Goal: Information Seeking & Learning: Learn about a topic

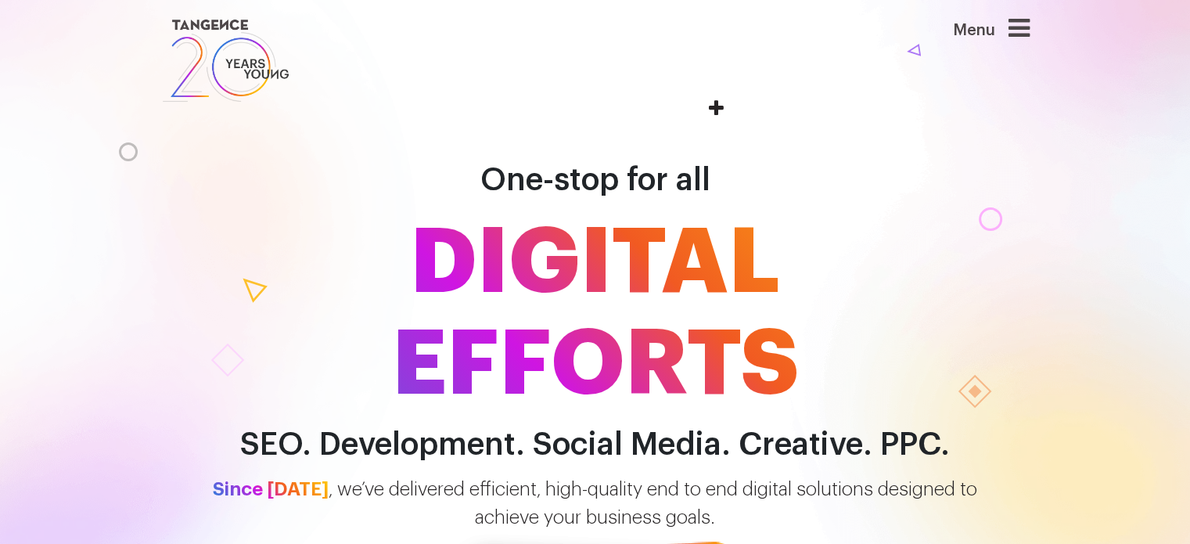
click at [1030, 22] on icon at bounding box center [1019, 28] width 21 height 25
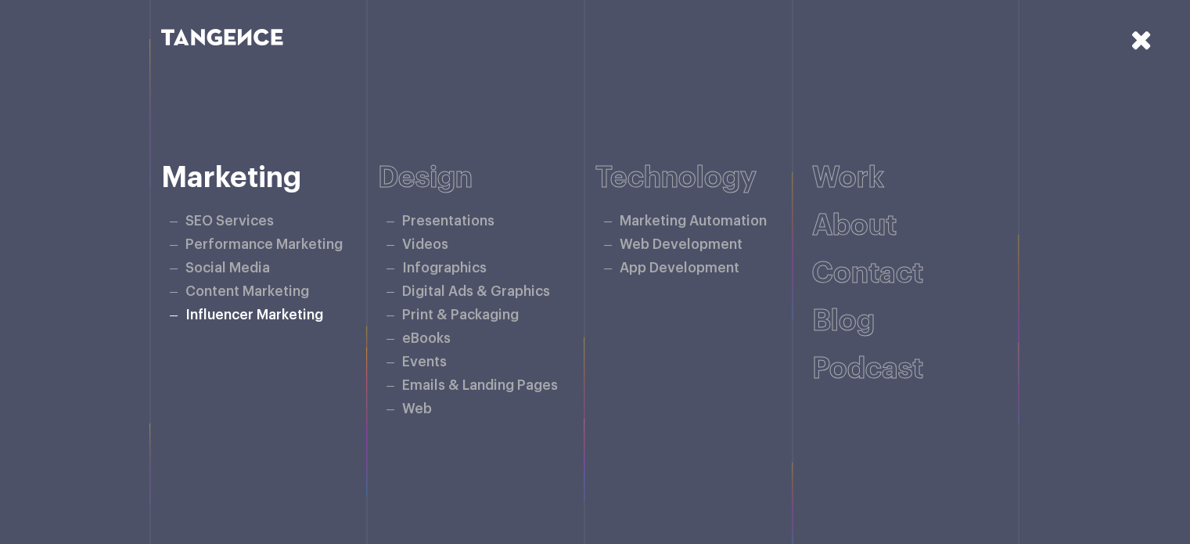
click at [255, 312] on link "Influencer Marketing" at bounding box center [254, 314] width 138 height 13
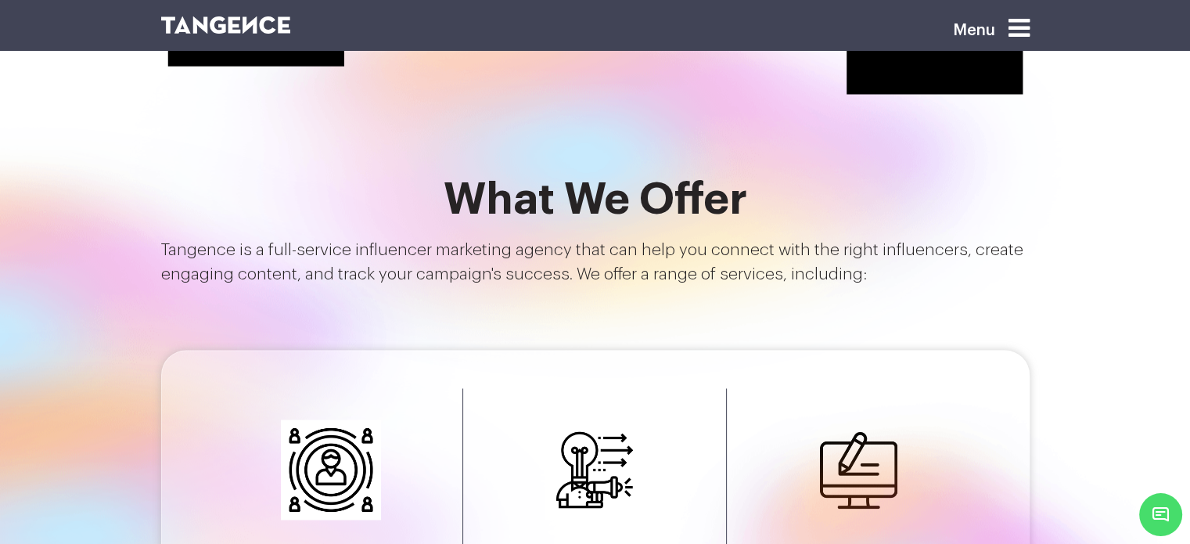
scroll to position [2348, 0]
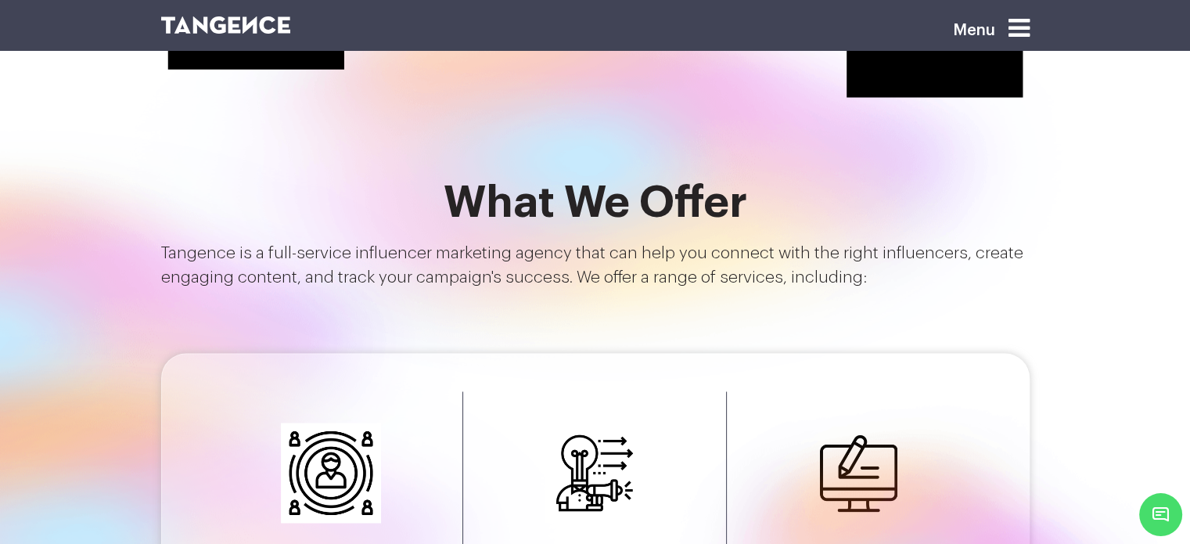
click at [1030, 24] on icon at bounding box center [1019, 28] width 21 height 25
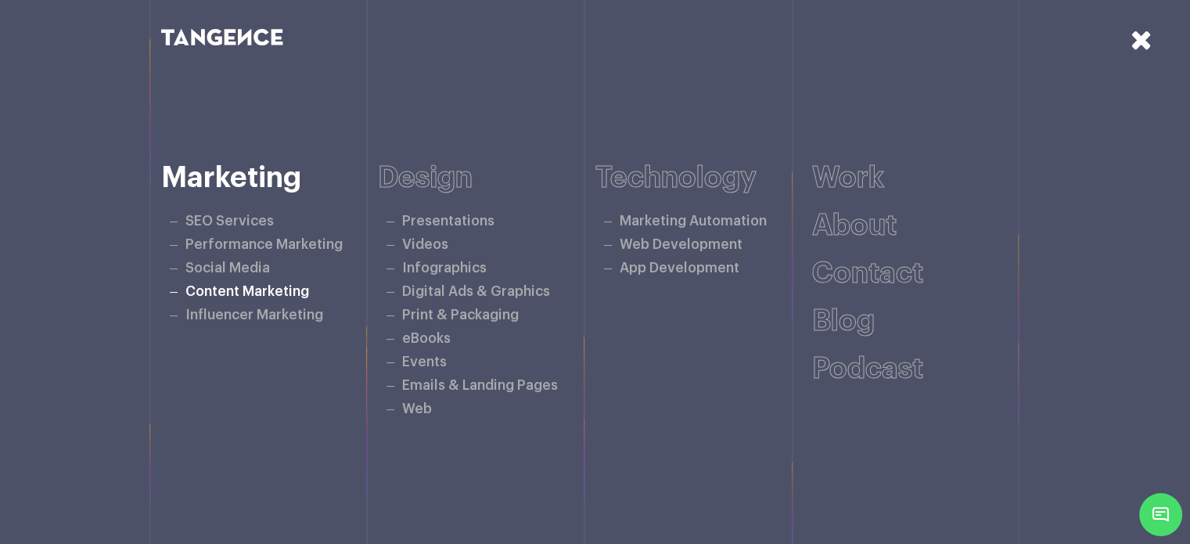
click at [260, 293] on link "Content Marketing" at bounding box center [247, 291] width 124 height 13
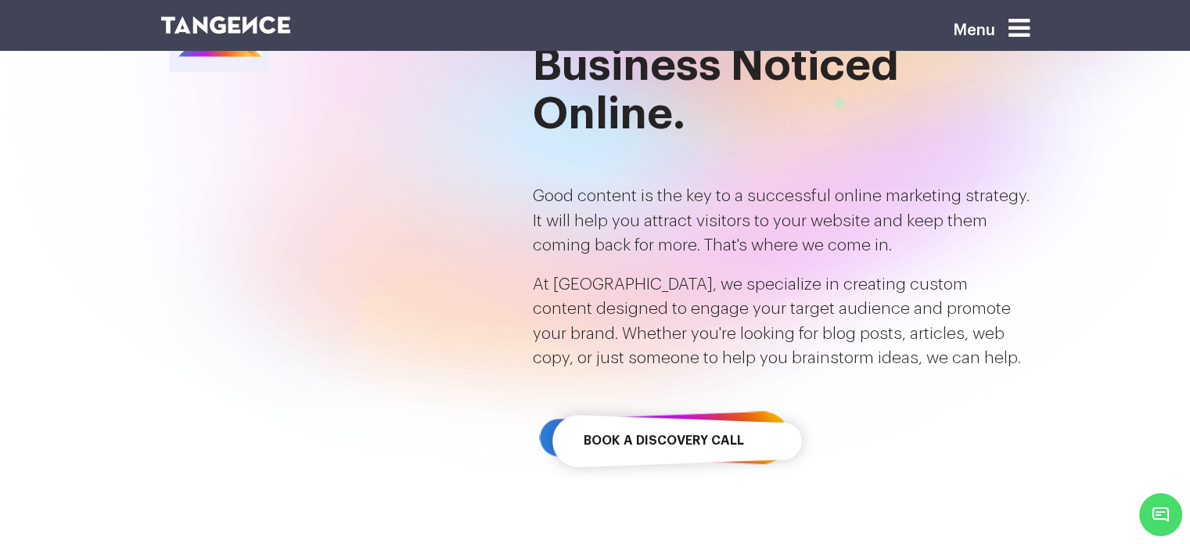
scroll to position [391, 0]
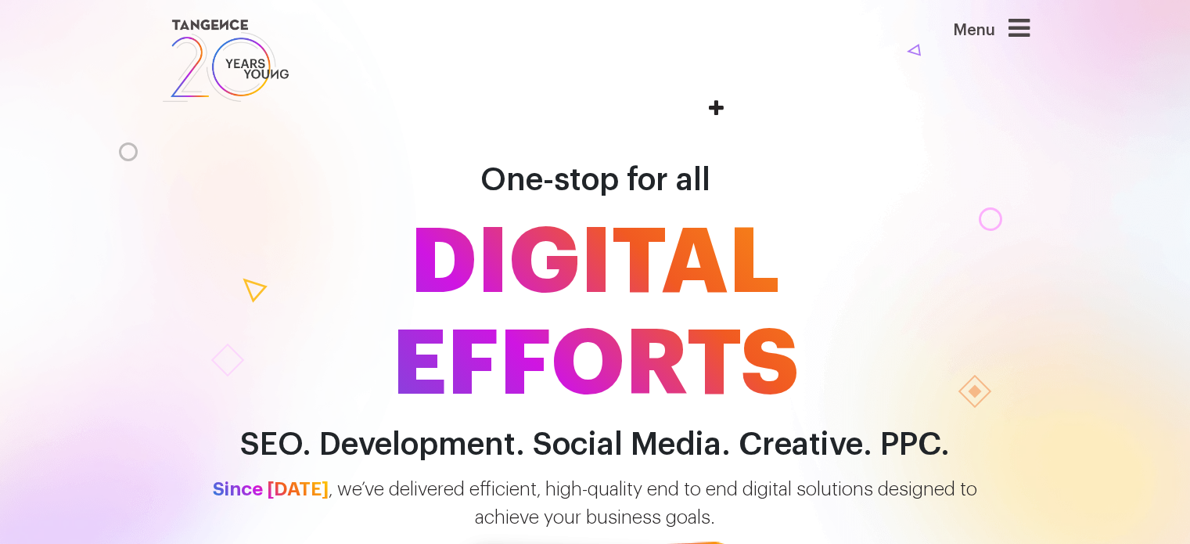
click at [1020, 27] on icon at bounding box center [1019, 28] width 21 height 25
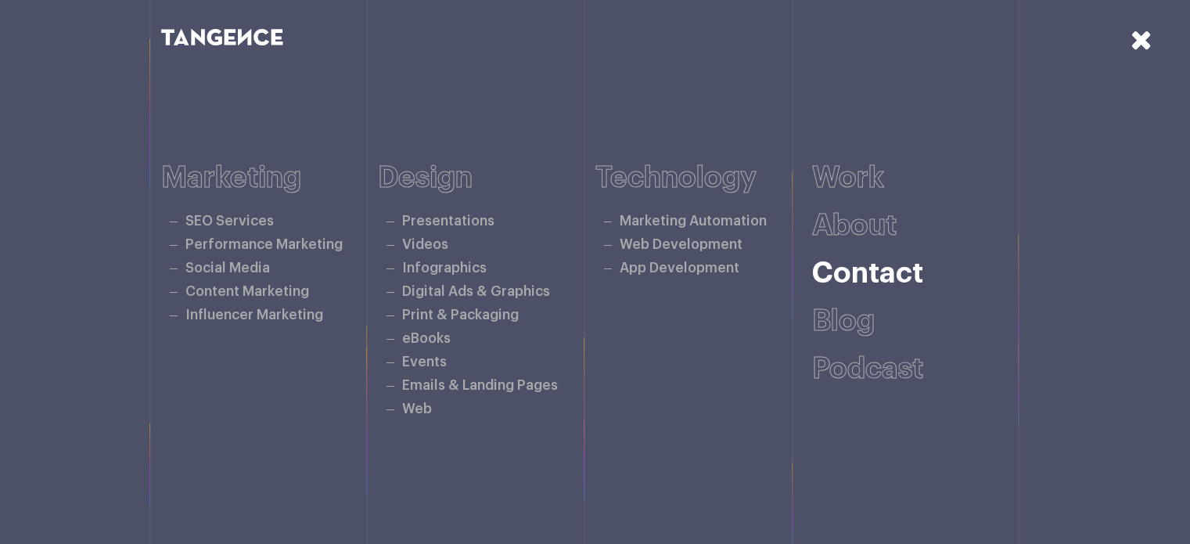
click at [864, 281] on link "Contact" at bounding box center [867, 273] width 111 height 29
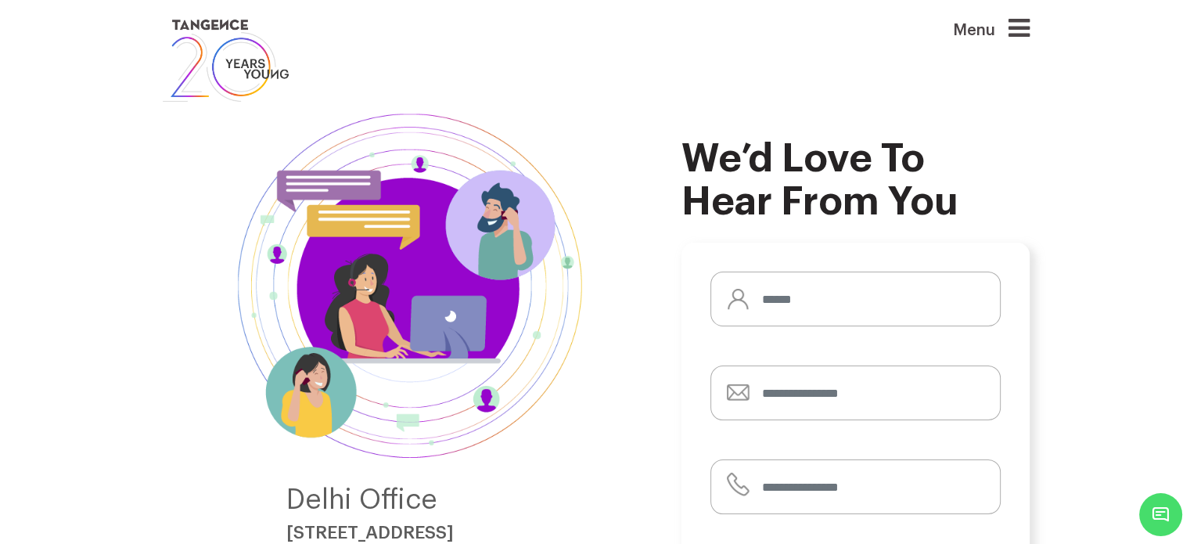
click at [1024, 24] on icon at bounding box center [1019, 28] width 21 height 25
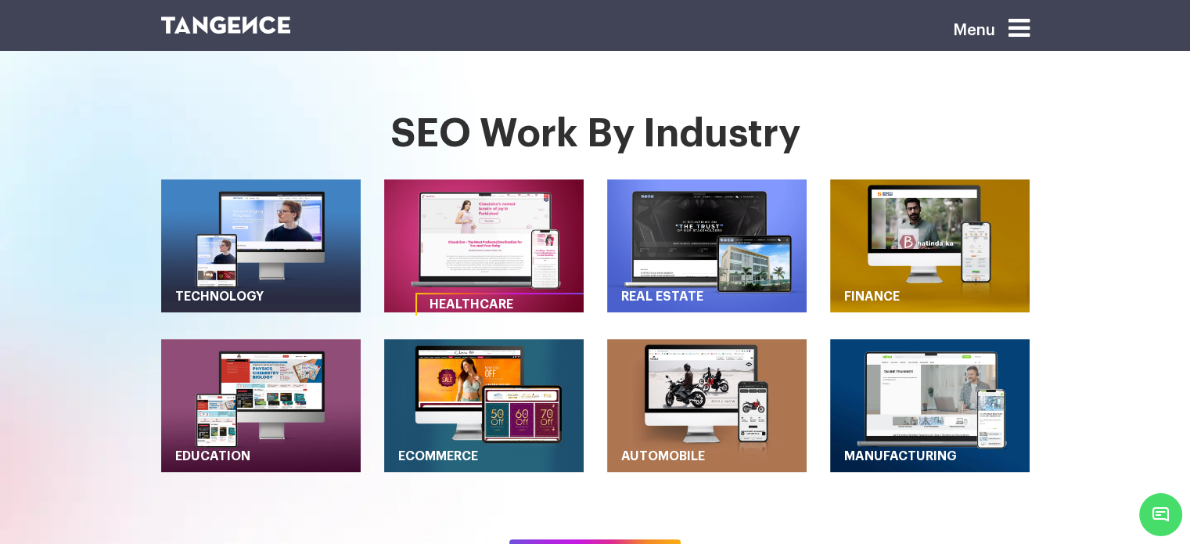
scroll to position [861, 0]
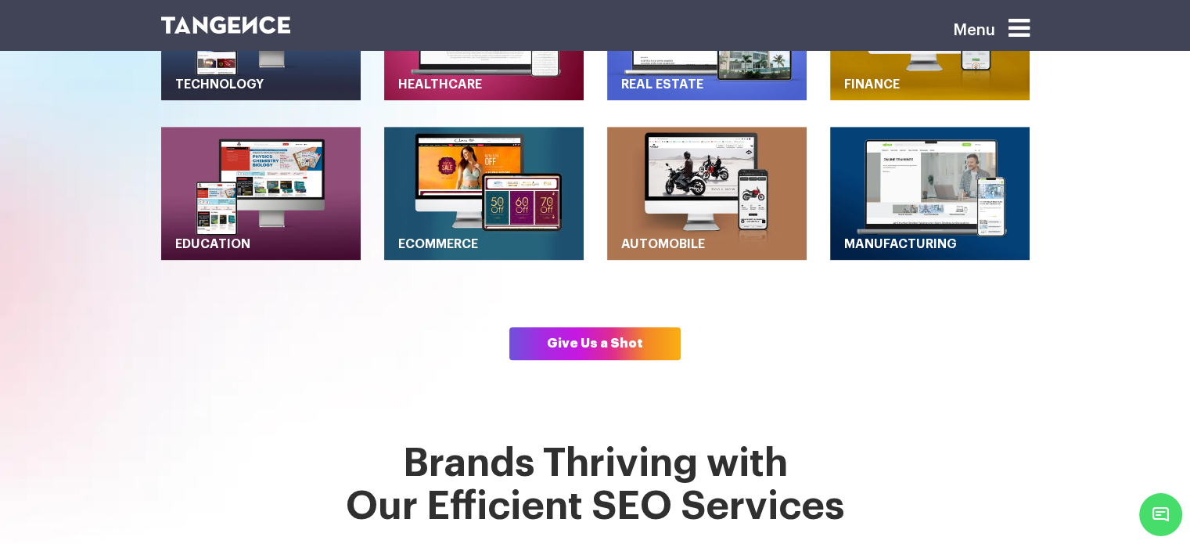
click at [1024, 18] on icon at bounding box center [1019, 28] width 21 height 25
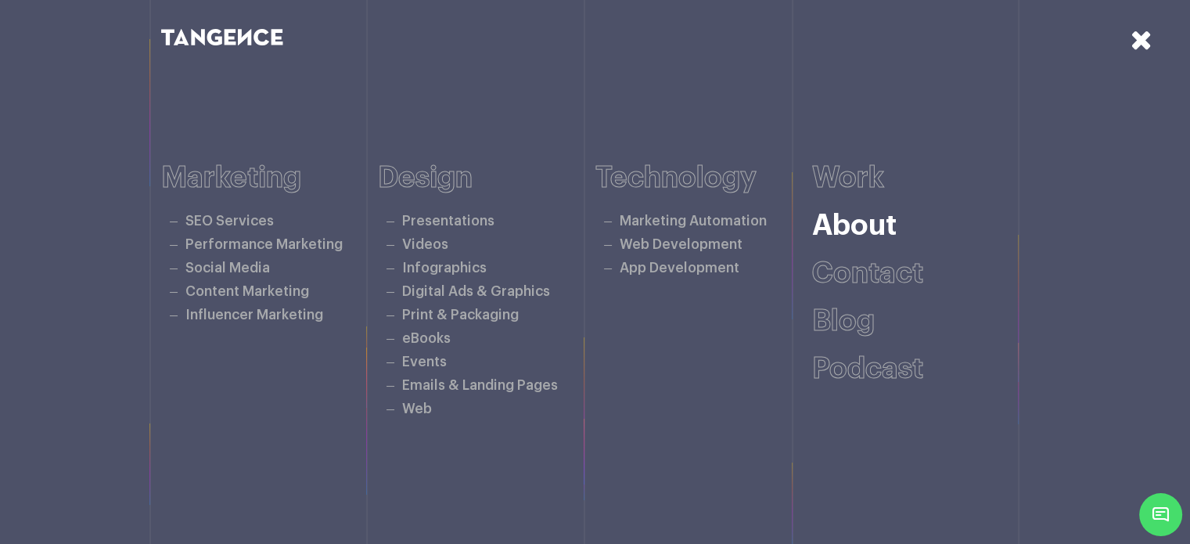
click at [857, 235] on link "About" at bounding box center [854, 225] width 85 height 29
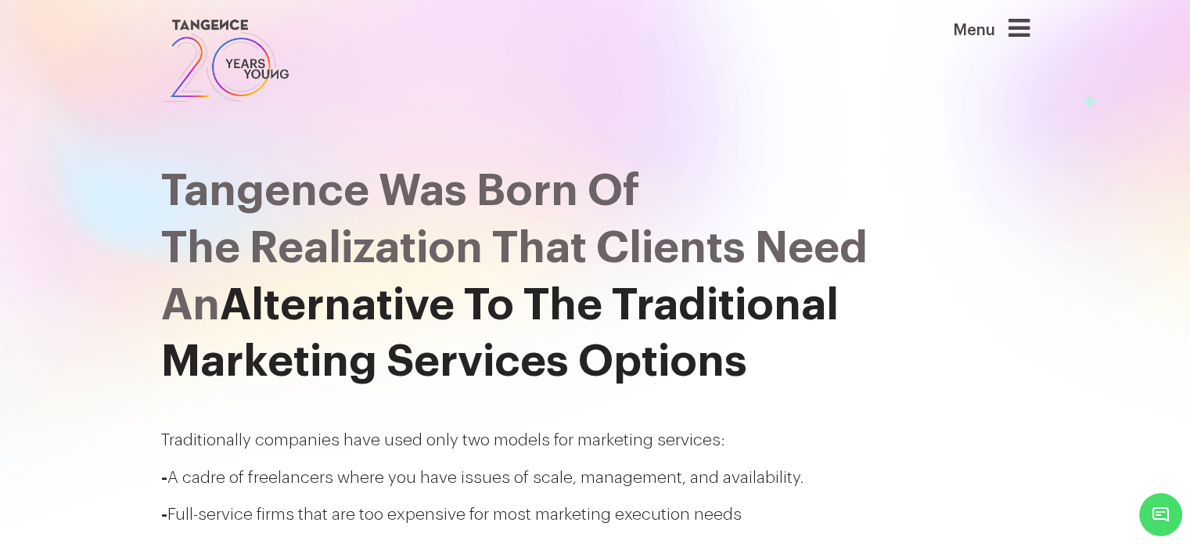
click at [1028, 32] on icon at bounding box center [1019, 28] width 21 height 25
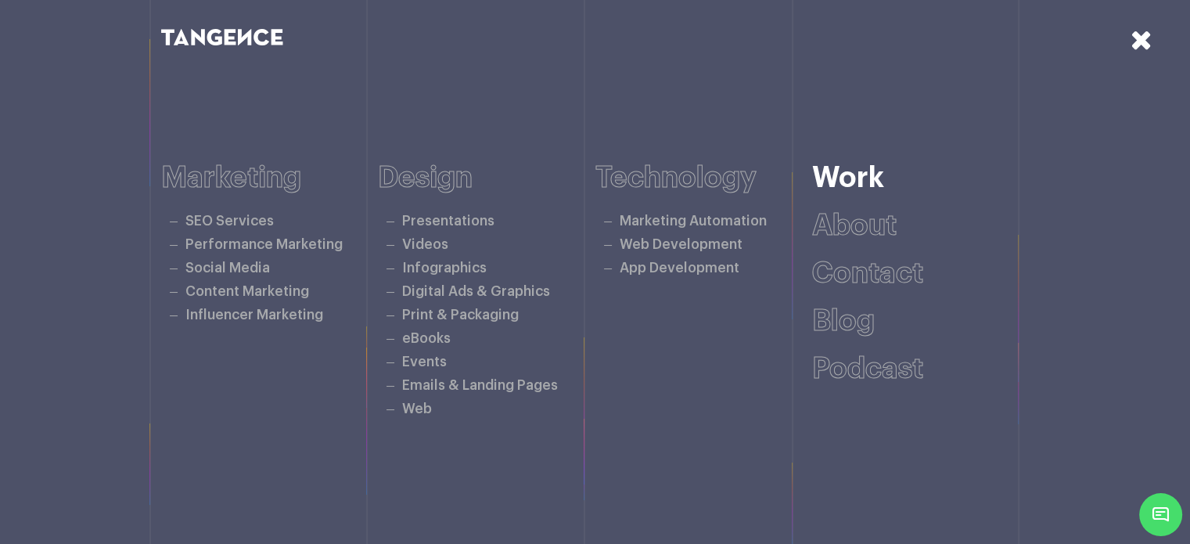
click at [858, 182] on link "Work" at bounding box center [848, 178] width 72 height 29
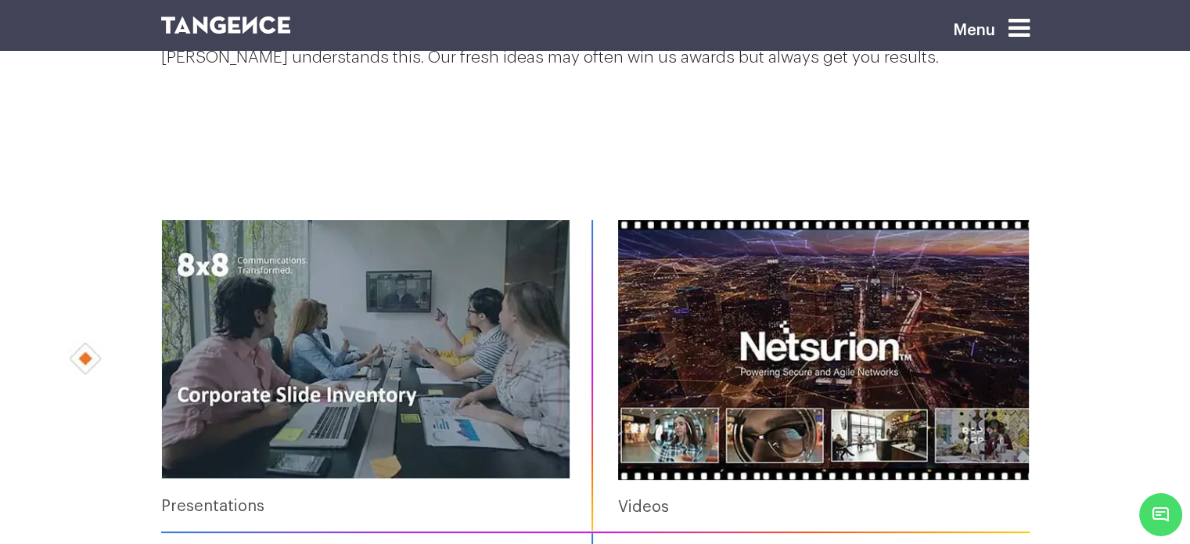
scroll to position [235, 0]
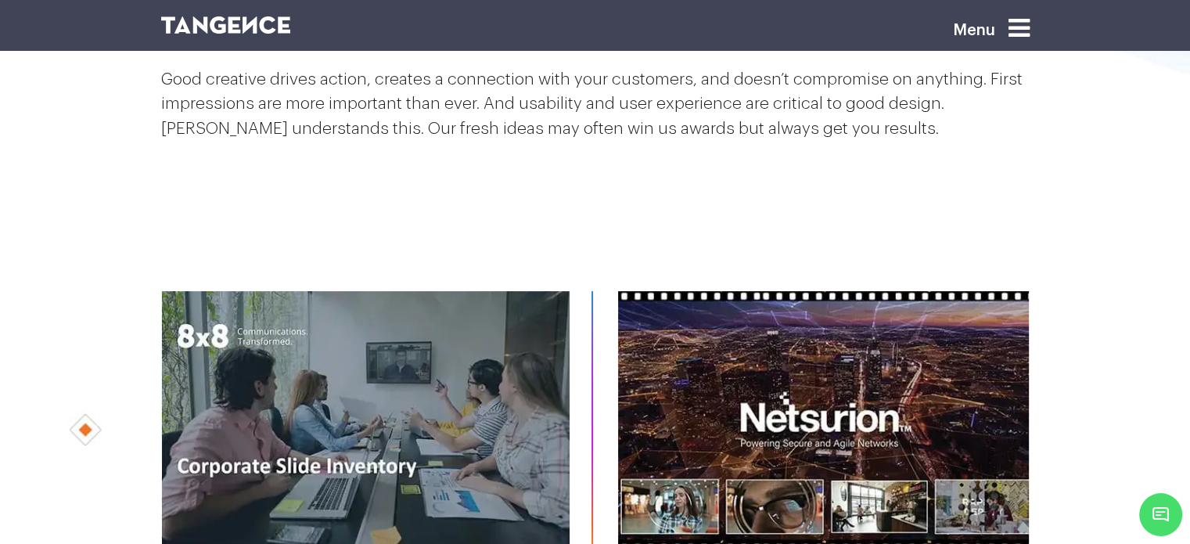
click at [1027, 32] on icon at bounding box center [1019, 28] width 21 height 25
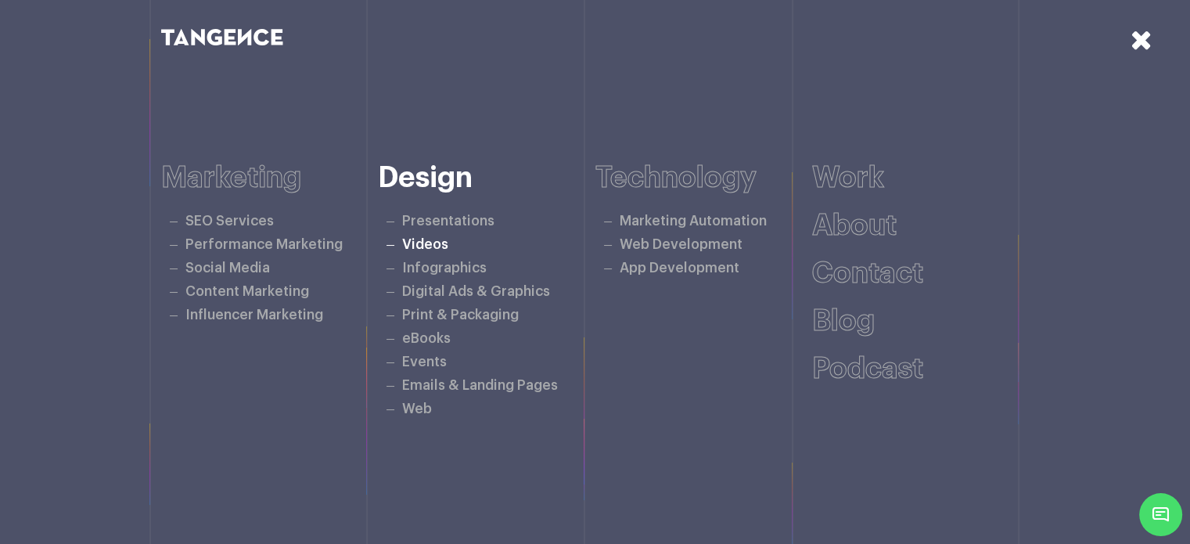
click at [429, 241] on link "Videos" at bounding box center [425, 244] width 46 height 13
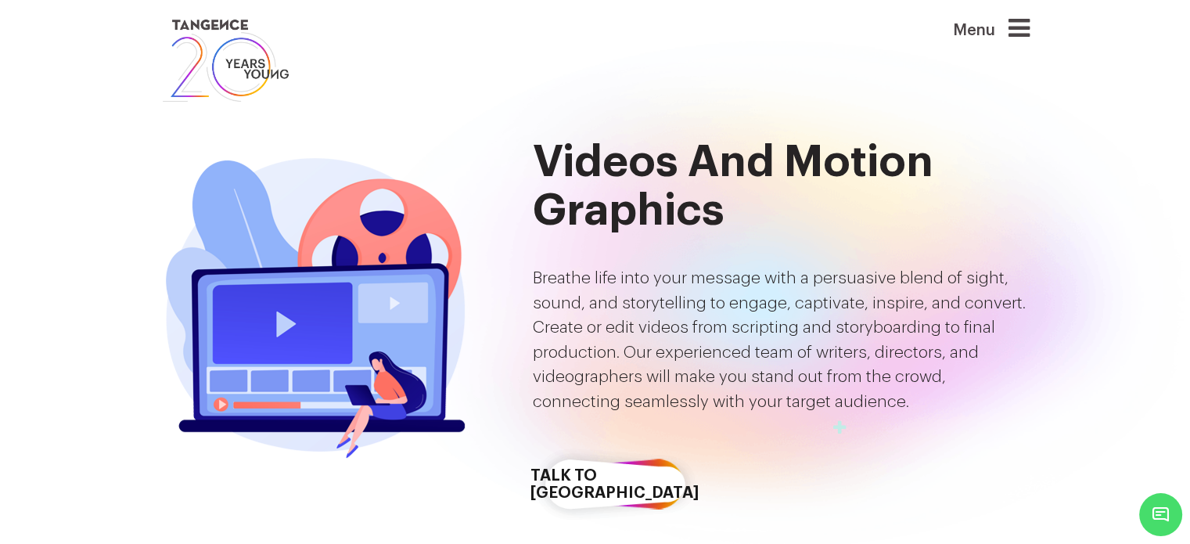
click at [1006, 25] on div "Menu" at bounding box center [967, 36] width 125 height 41
click at [1024, 28] on icon at bounding box center [1019, 28] width 21 height 25
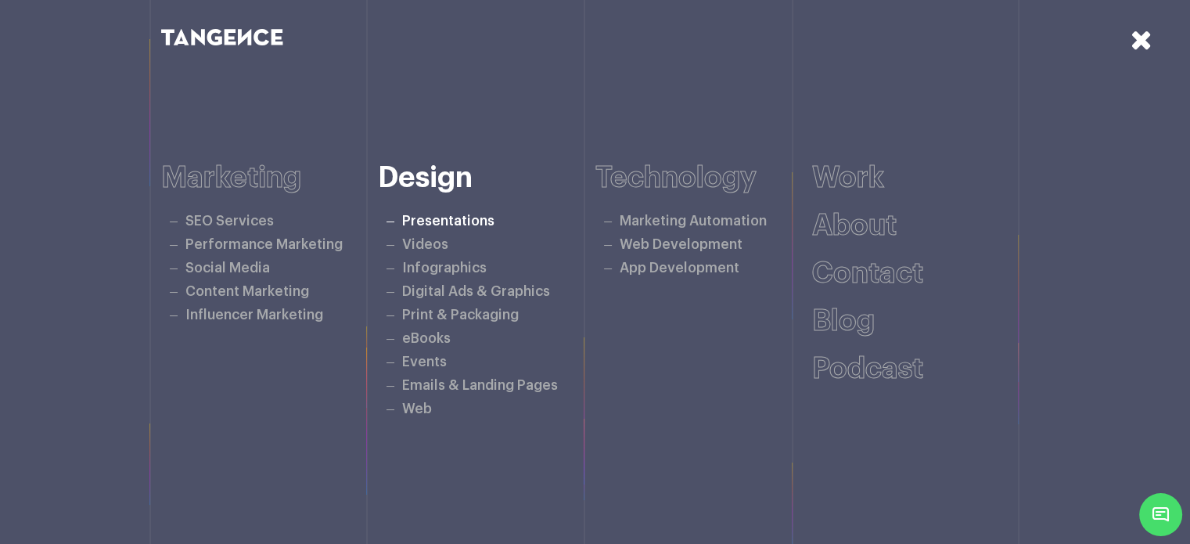
click at [434, 225] on link "Presentations" at bounding box center [448, 220] width 92 height 13
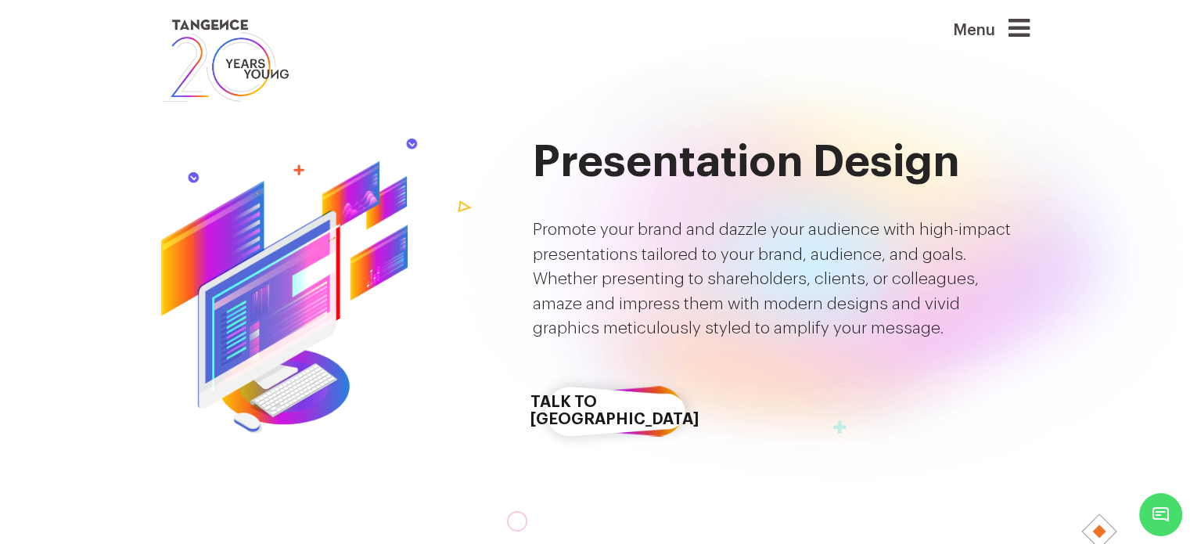
click at [1030, 31] on icon at bounding box center [1019, 28] width 21 height 25
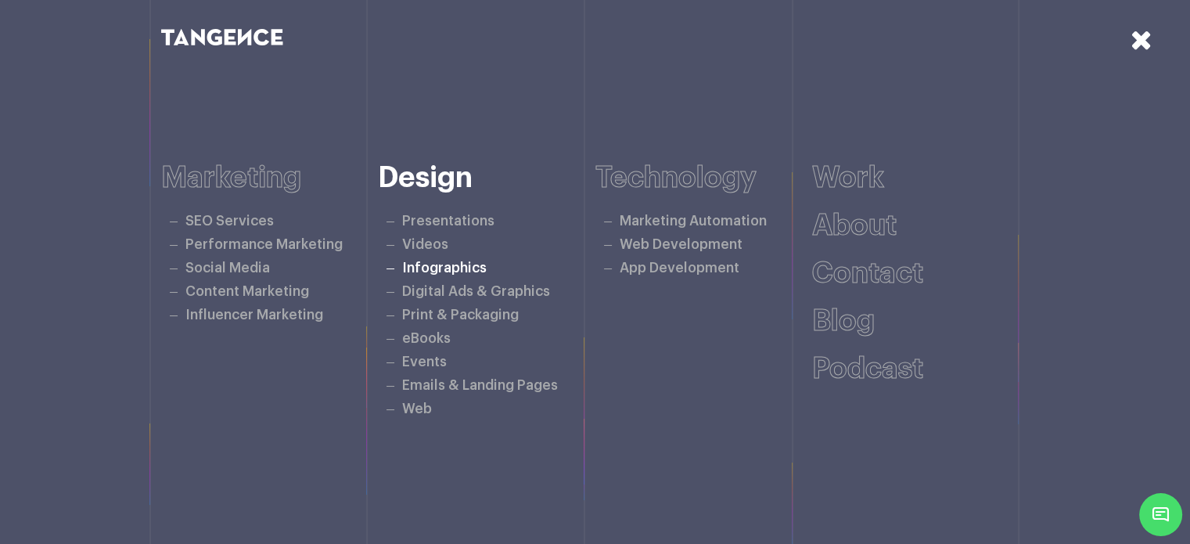
click at [444, 269] on link "Infographics" at bounding box center [444, 267] width 85 height 13
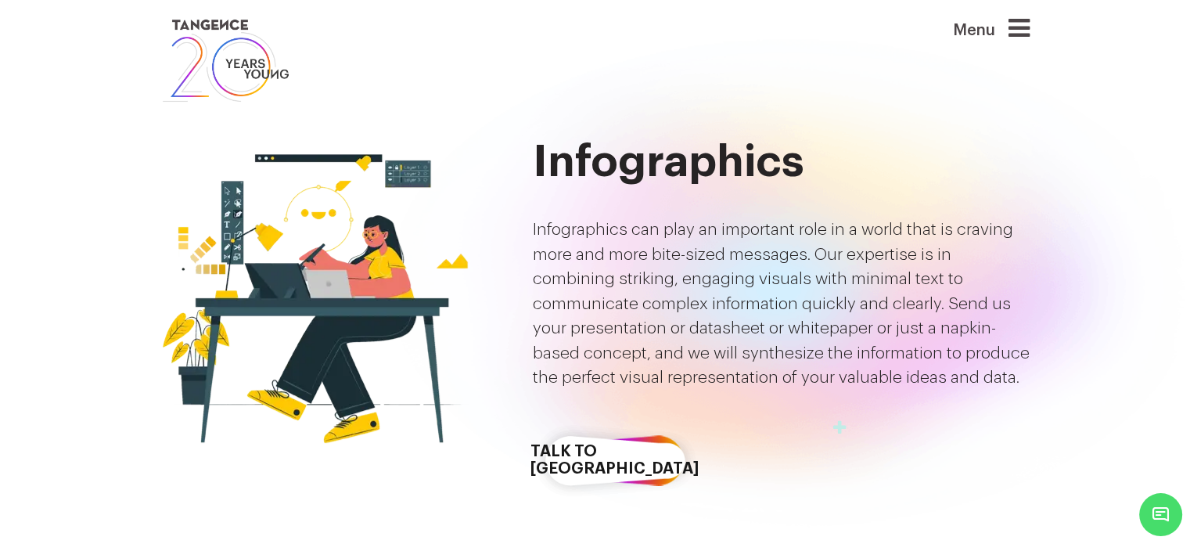
click at [1029, 35] on icon at bounding box center [1019, 28] width 21 height 25
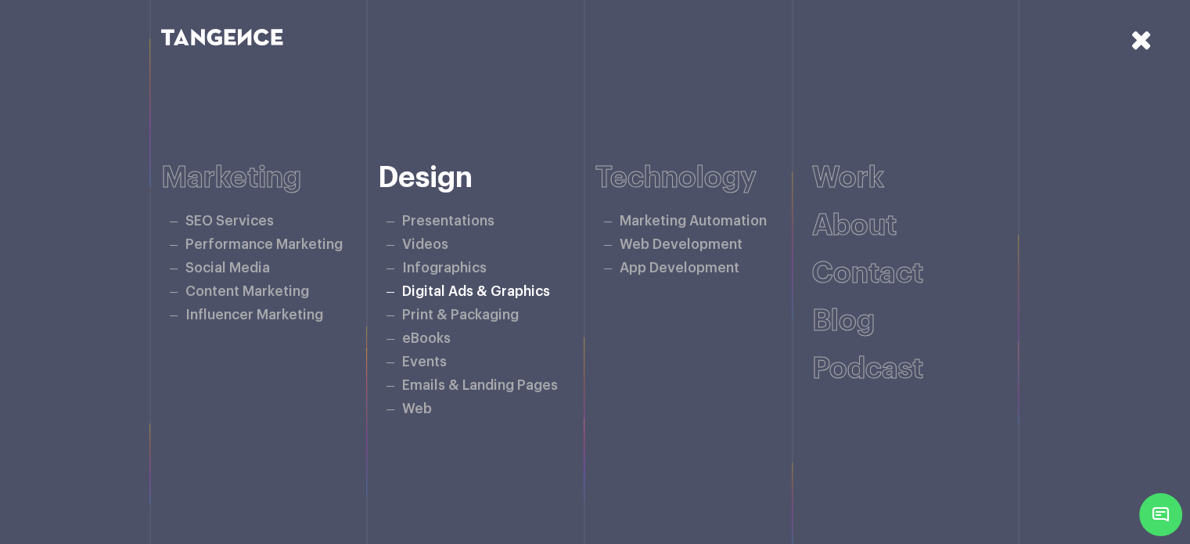
click at [474, 289] on link "Digital Ads & Graphics" at bounding box center [476, 291] width 148 height 13
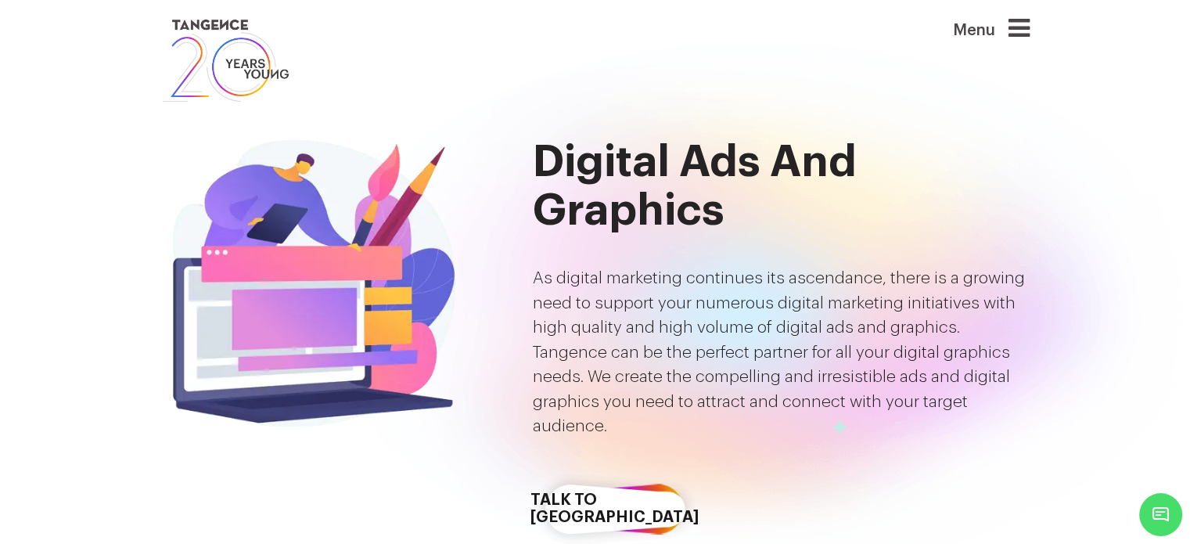
click at [1029, 21] on icon at bounding box center [1019, 28] width 21 height 25
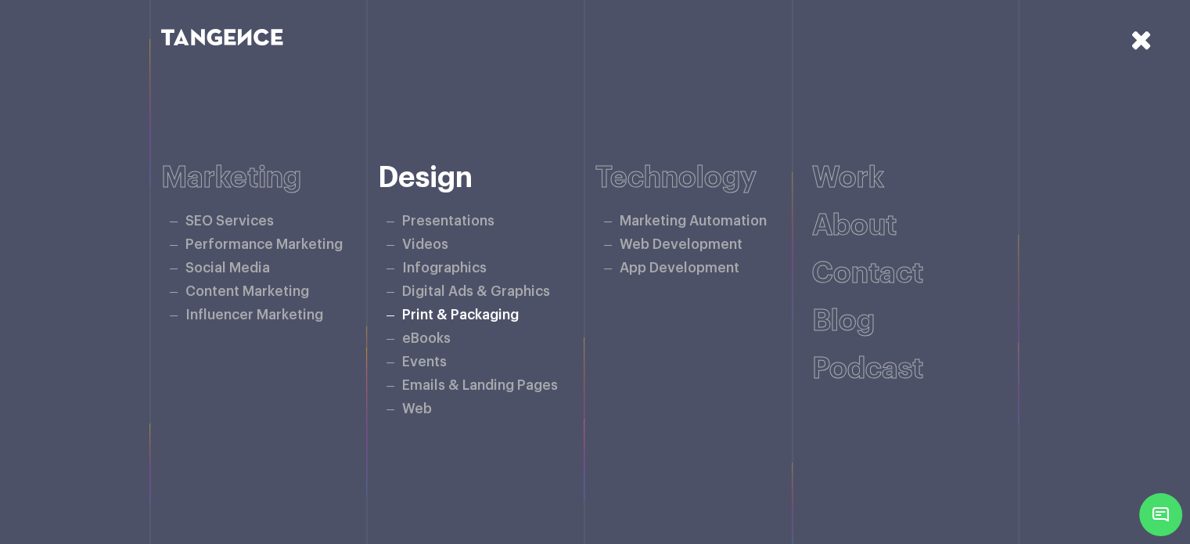
click at [447, 314] on link "Print & Packaging" at bounding box center [460, 314] width 117 height 13
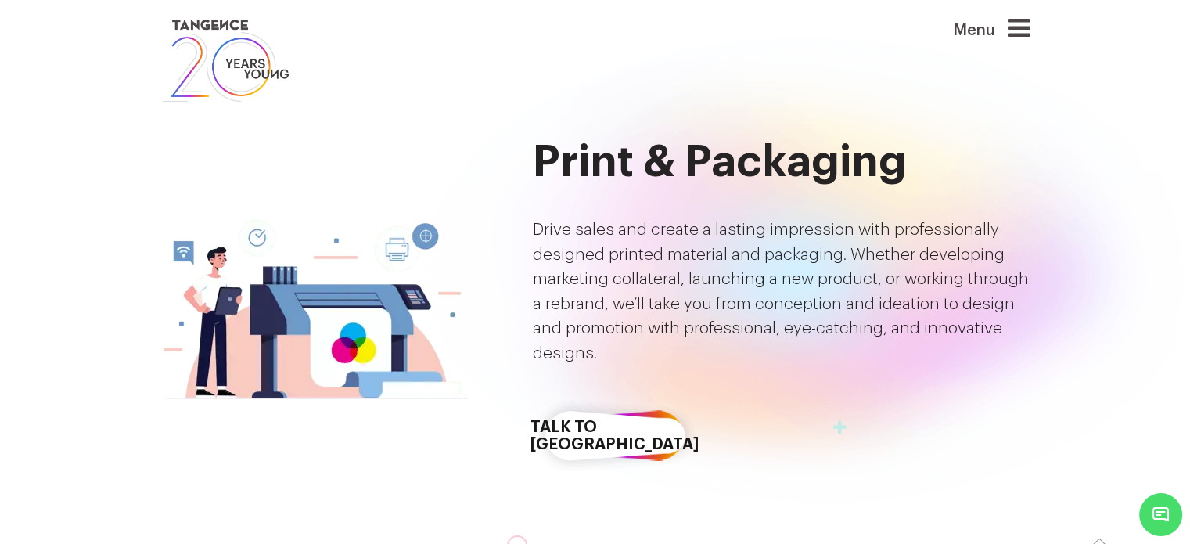
click at [1027, 25] on icon at bounding box center [1019, 28] width 21 height 25
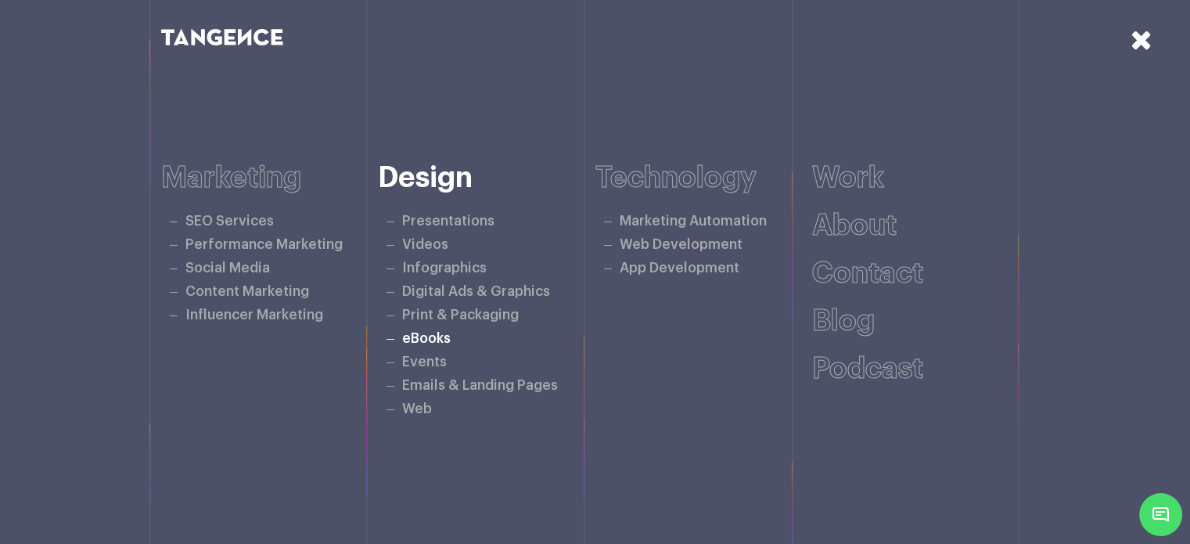
click at [419, 336] on link "eBooks" at bounding box center [426, 338] width 49 height 13
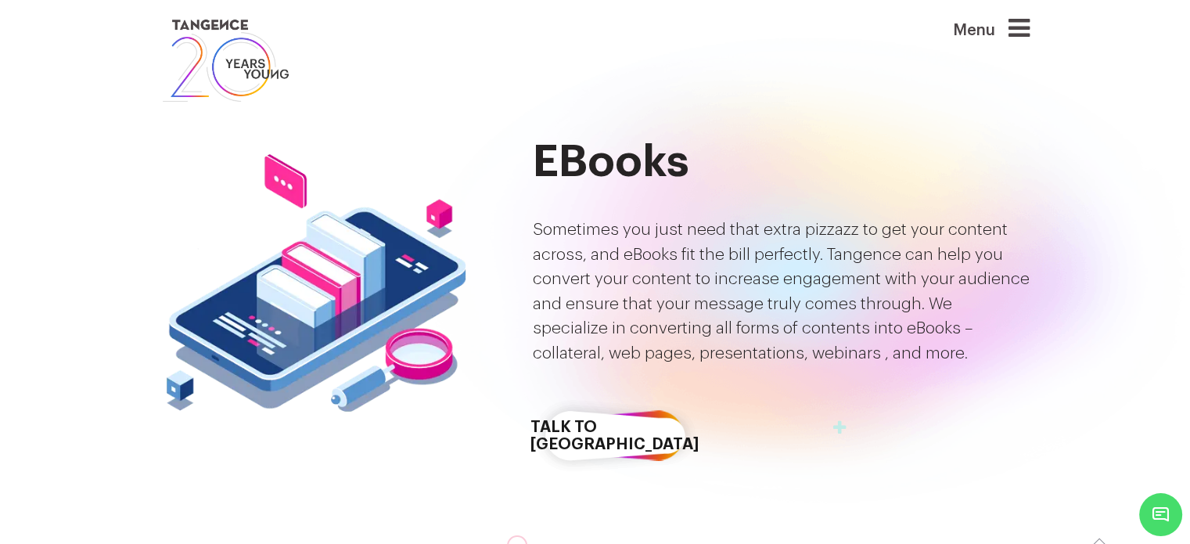
click at [1030, 28] on icon at bounding box center [1019, 28] width 21 height 25
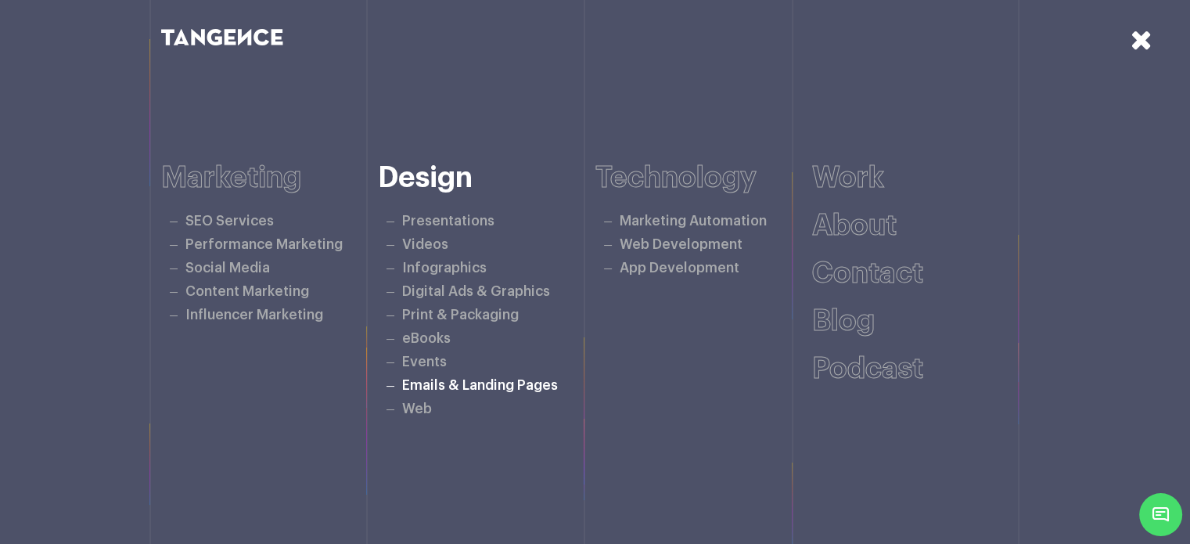
click at [426, 381] on link "Emails & Landing Pages" at bounding box center [480, 385] width 156 height 13
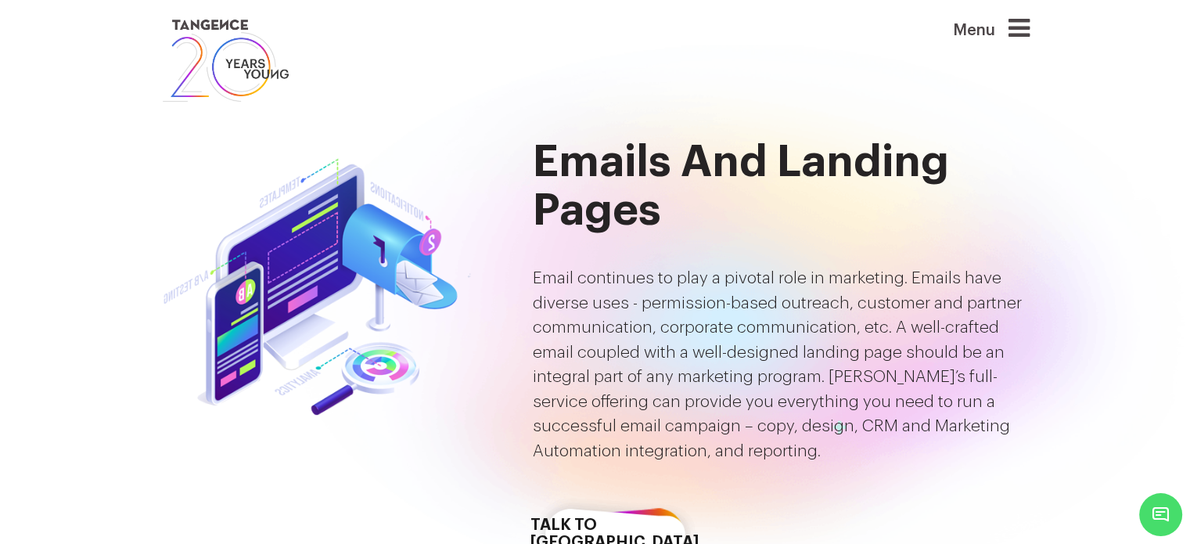
click at [1030, 23] on icon at bounding box center [1019, 28] width 21 height 25
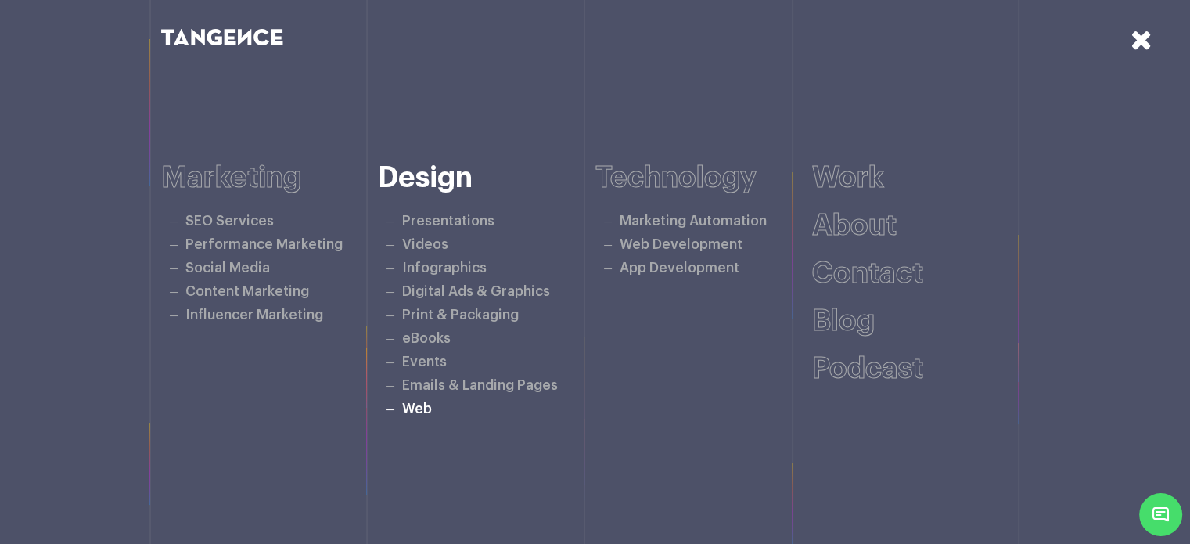
click at [420, 405] on link "Web" at bounding box center [417, 408] width 30 height 13
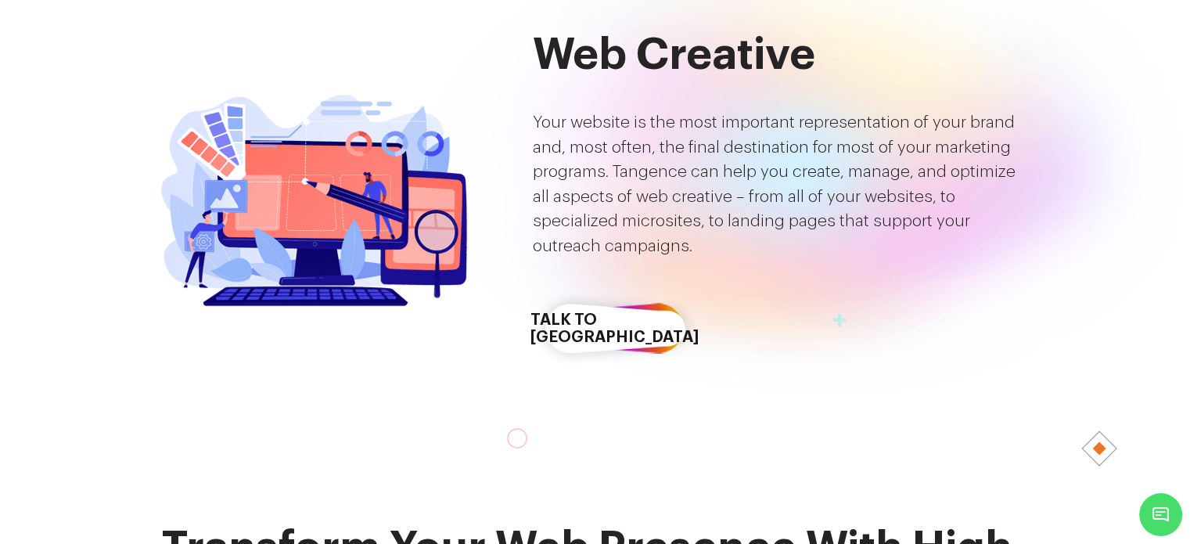
scroll to position [313, 0]
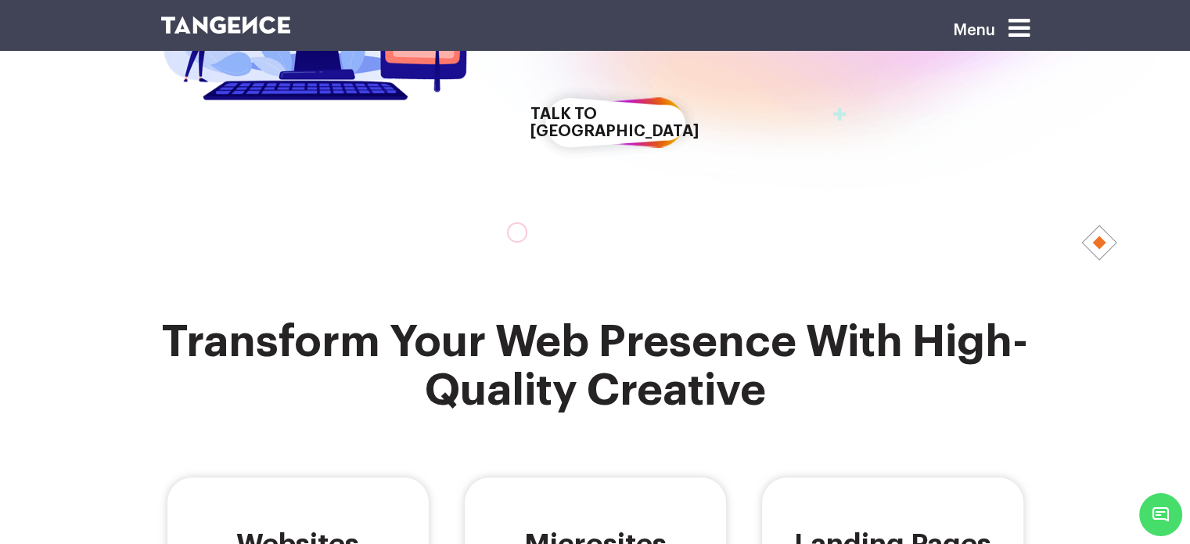
click at [1027, 31] on icon at bounding box center [1019, 28] width 21 height 25
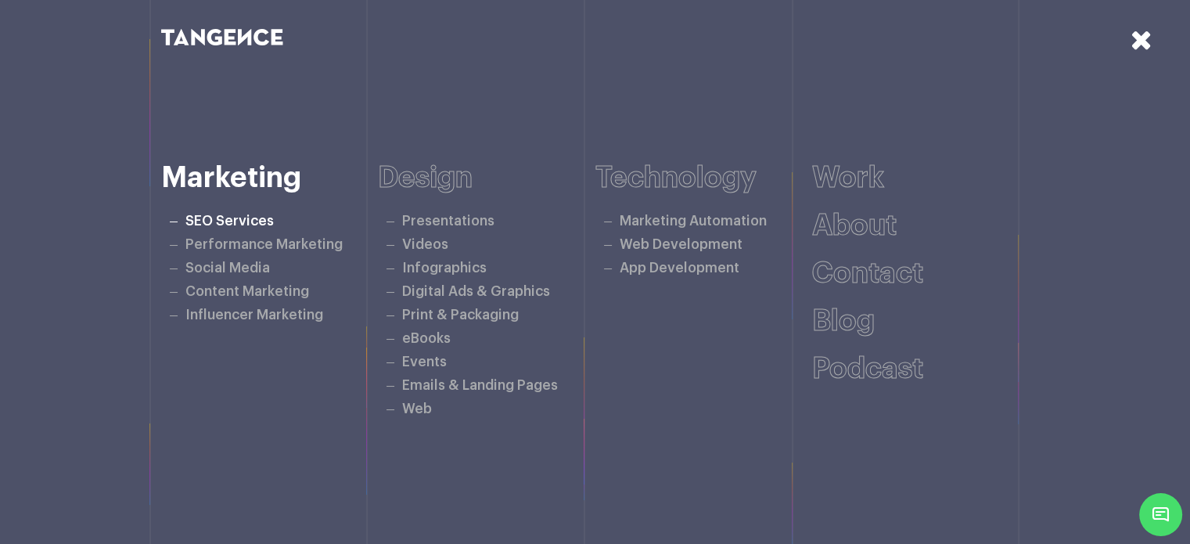
click at [242, 217] on link "SEO Services" at bounding box center [229, 220] width 88 height 13
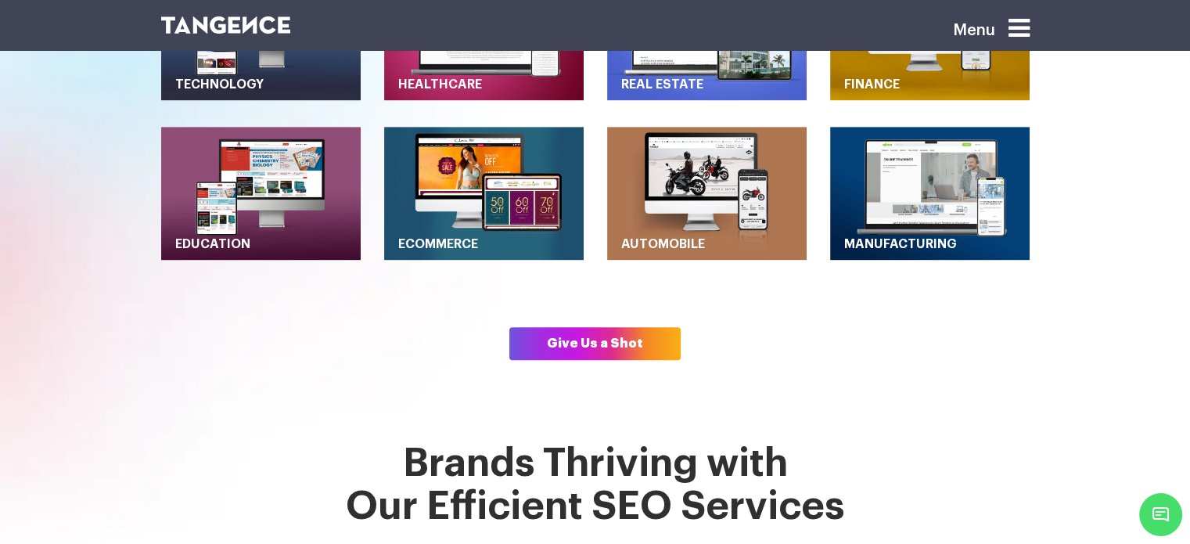
scroll to position [626, 0]
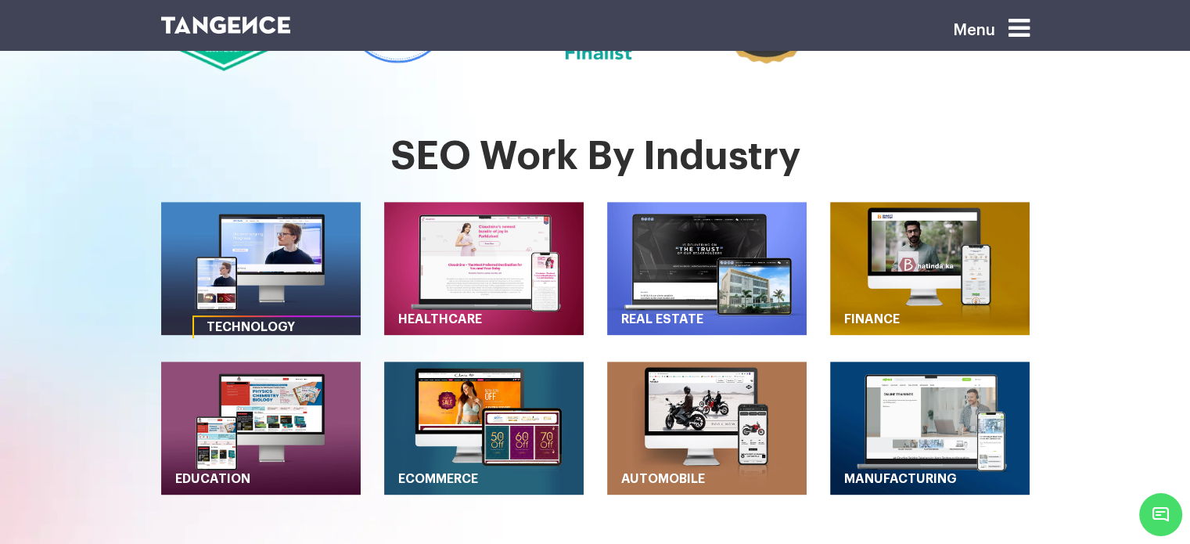
click at [290, 219] on img "button" at bounding box center [261, 268] width 200 height 133
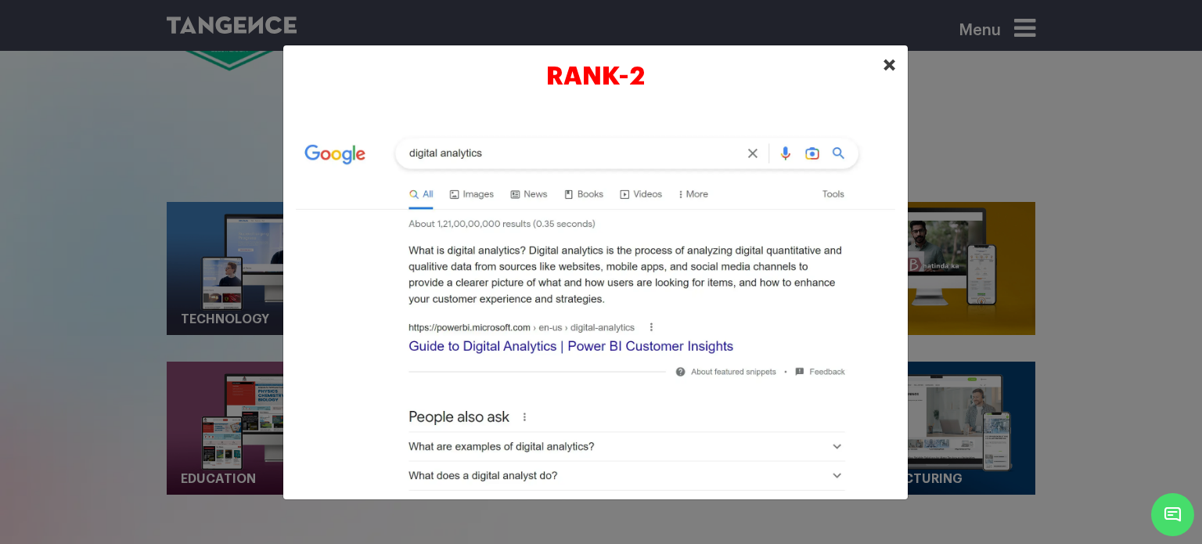
click at [891, 65] on span "×" at bounding box center [889, 64] width 13 height 23
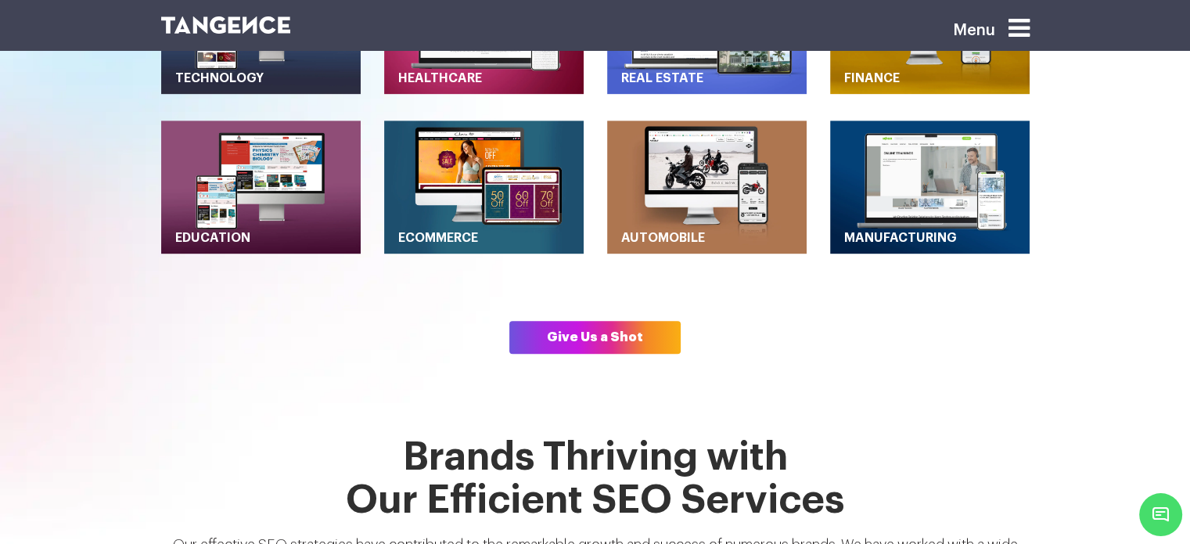
scroll to position [783, 0]
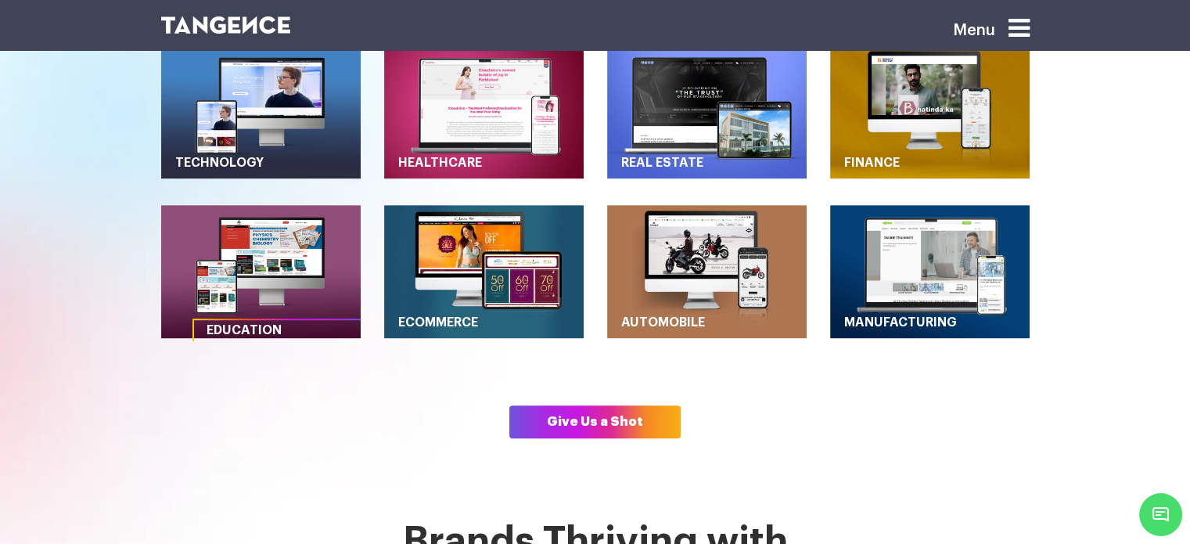
click at [344, 257] on img "button" at bounding box center [261, 271] width 200 height 133
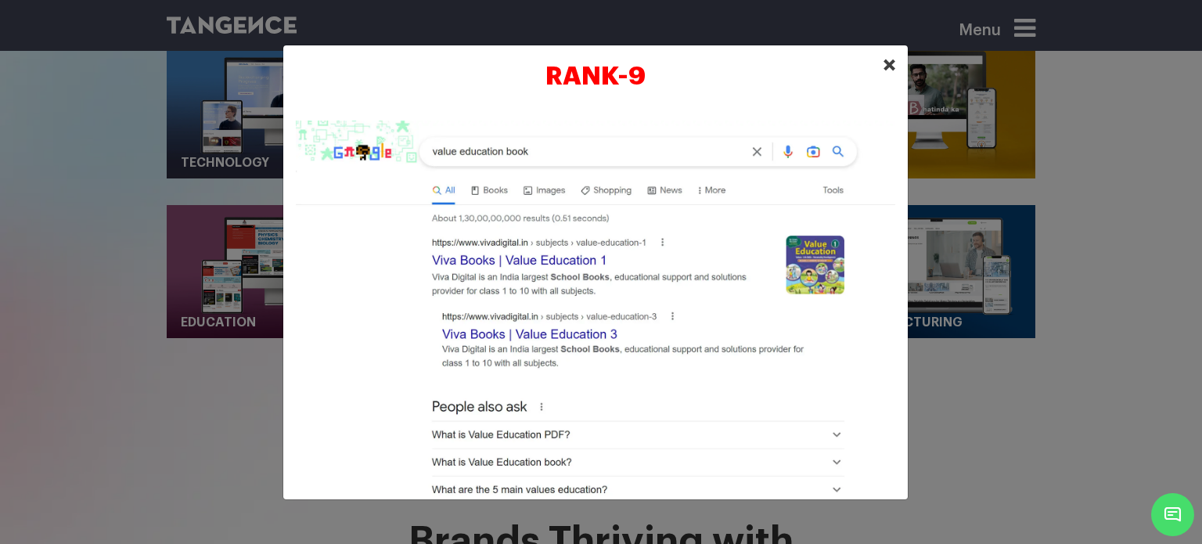
click at [890, 62] on span "×" at bounding box center [889, 64] width 13 height 23
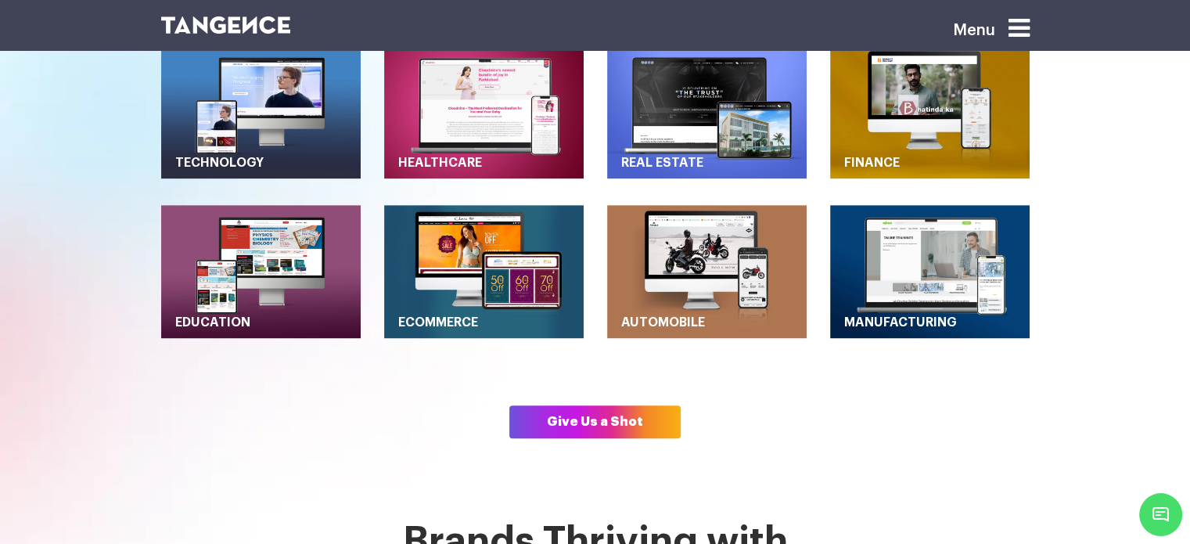
click at [1025, 27] on icon at bounding box center [1019, 28] width 21 height 25
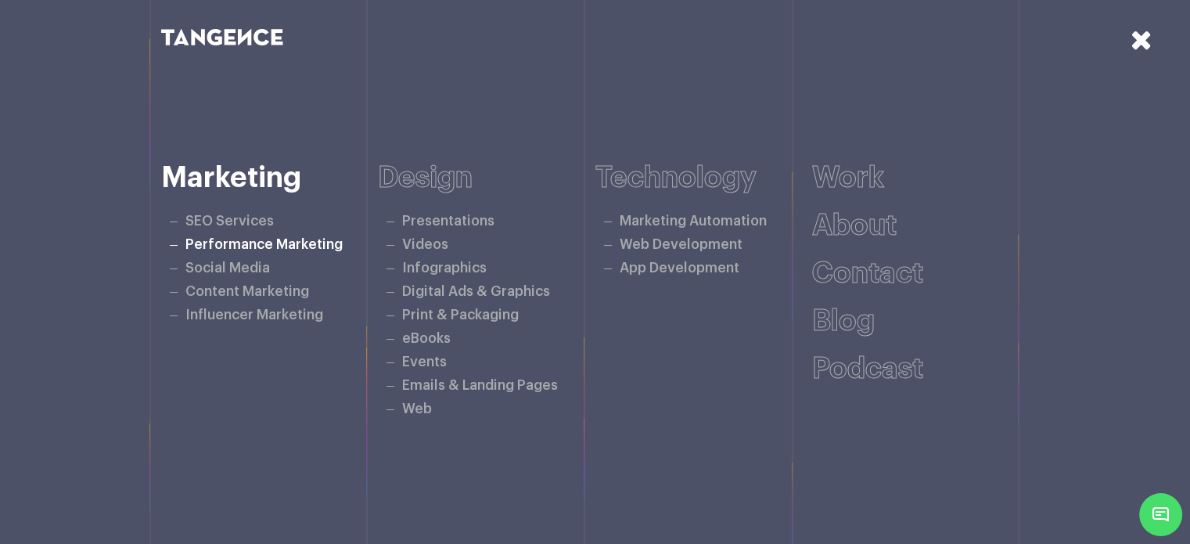
click at [281, 248] on link "Performance Marketing" at bounding box center [263, 244] width 157 height 13
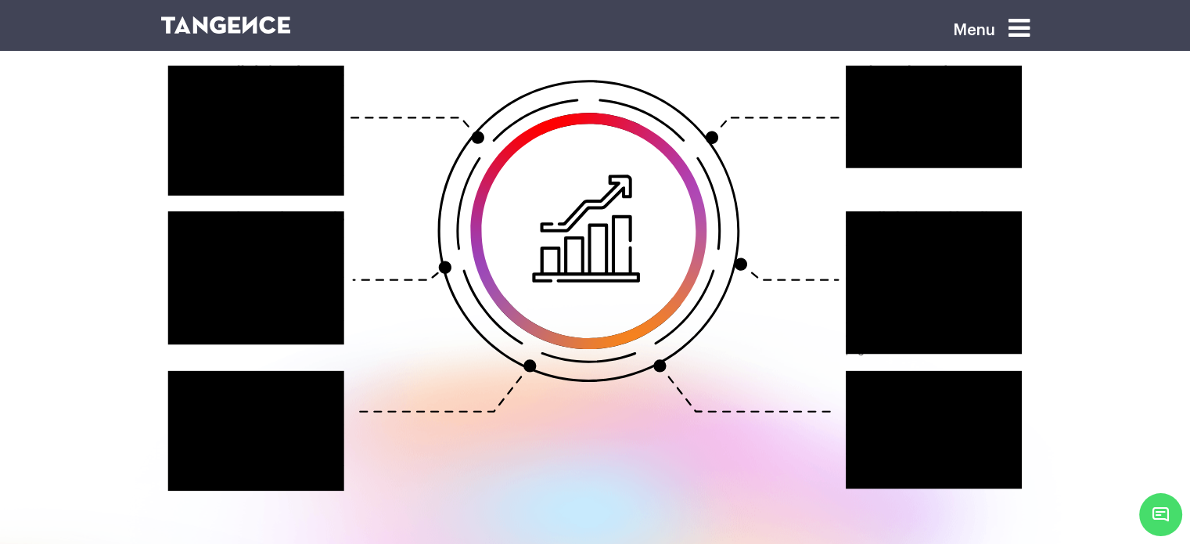
scroll to position [2348, 0]
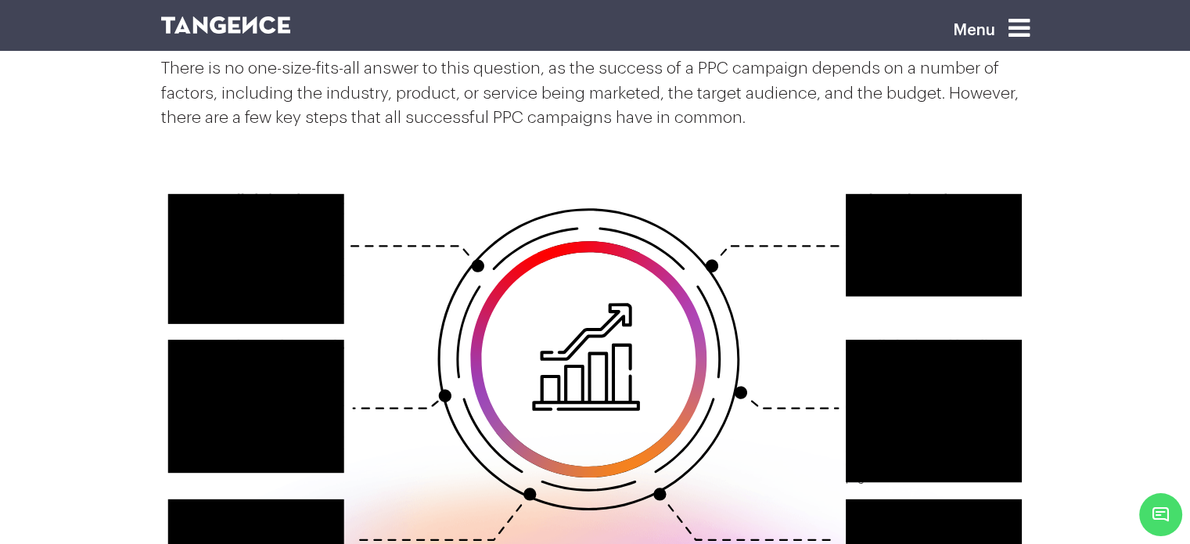
drag, startPoint x: 291, startPoint y: 249, endPoint x: 455, endPoint y: 262, distance: 164.9
click at [435, 268] on icon at bounding box center [595, 407] width 869 height 552
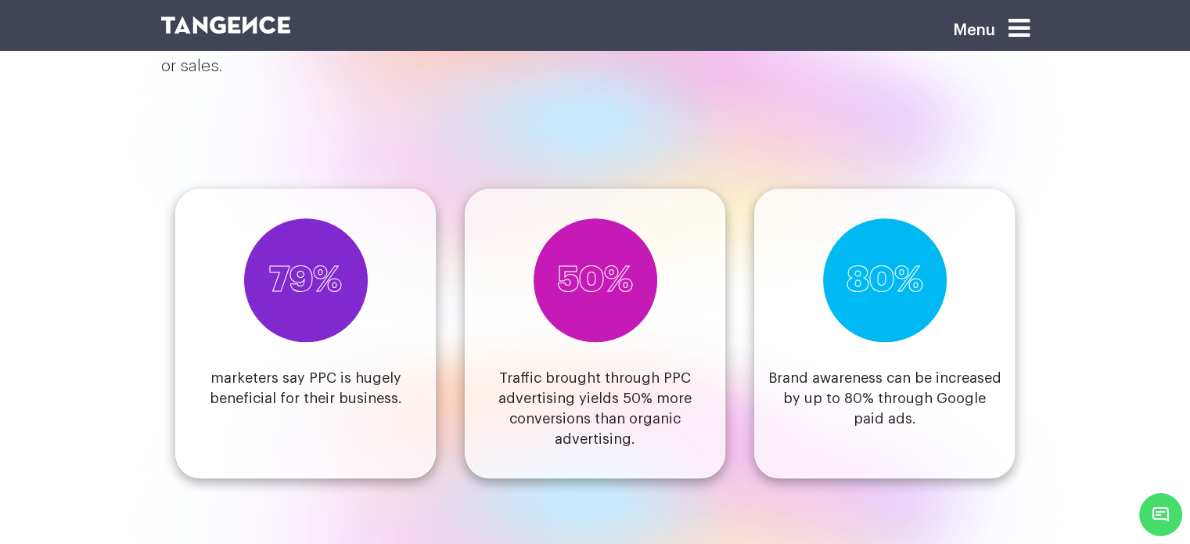
scroll to position [1722, 0]
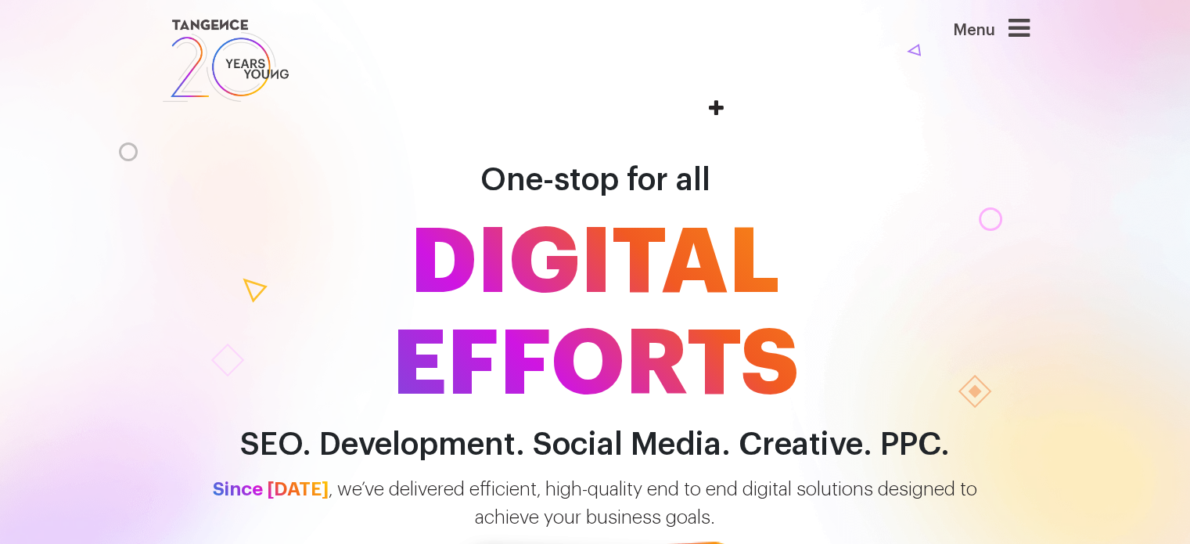
click at [1017, 27] on icon at bounding box center [1019, 28] width 21 height 25
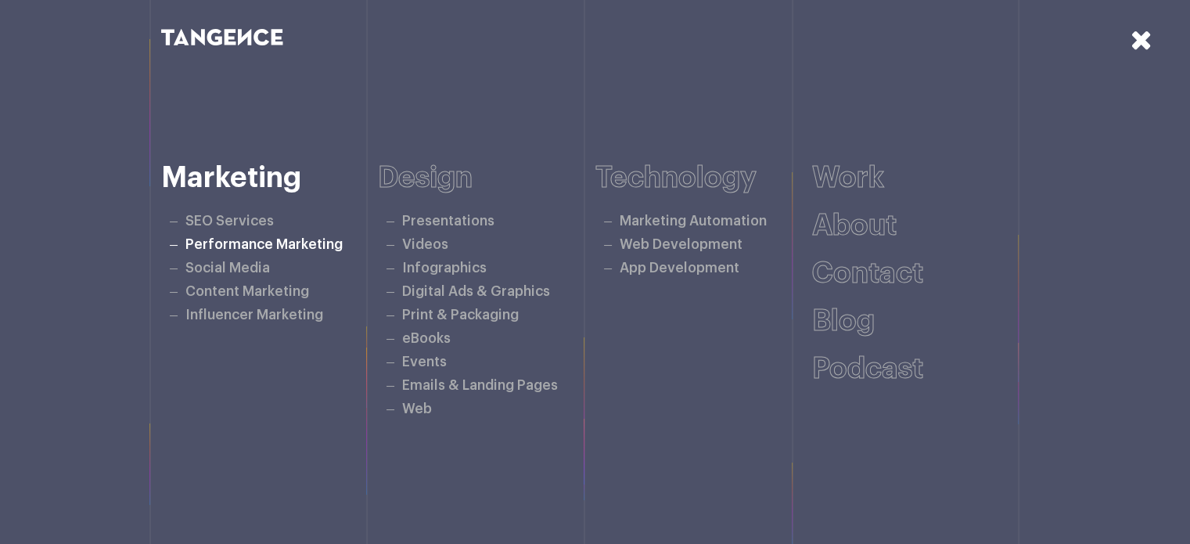
click at [272, 240] on link "Performance Marketing" at bounding box center [263, 244] width 157 height 13
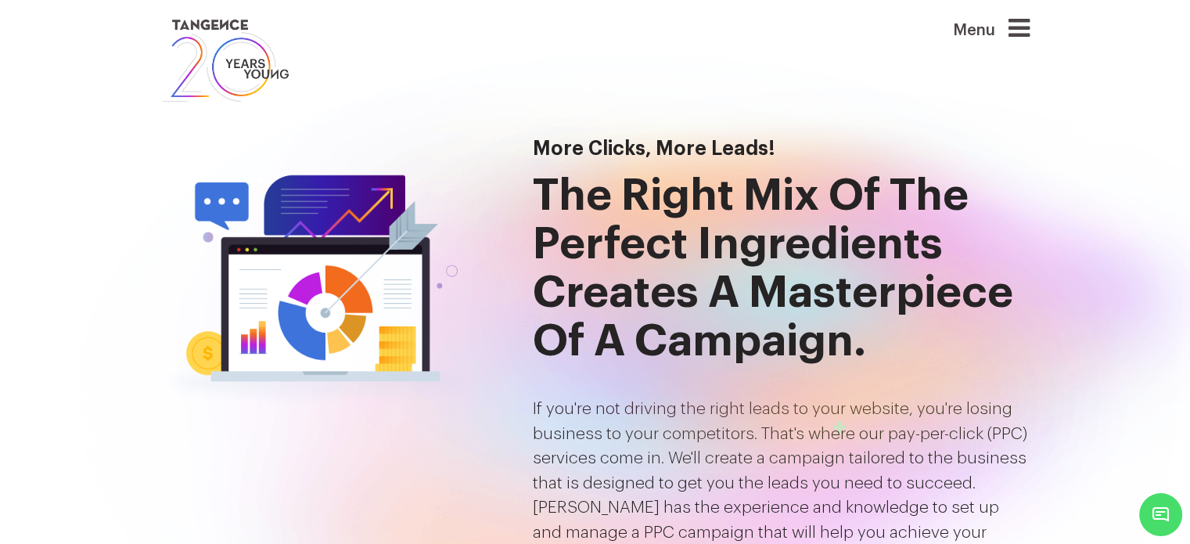
click at [1020, 18] on icon at bounding box center [1019, 28] width 21 height 25
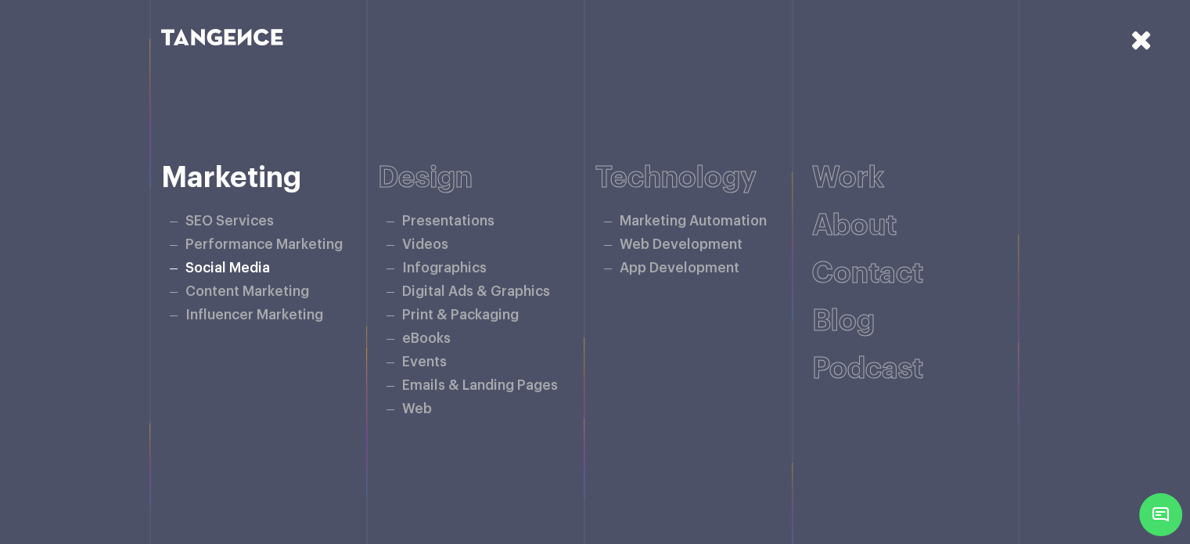
click at [229, 264] on link "Social Media" at bounding box center [227, 267] width 85 height 13
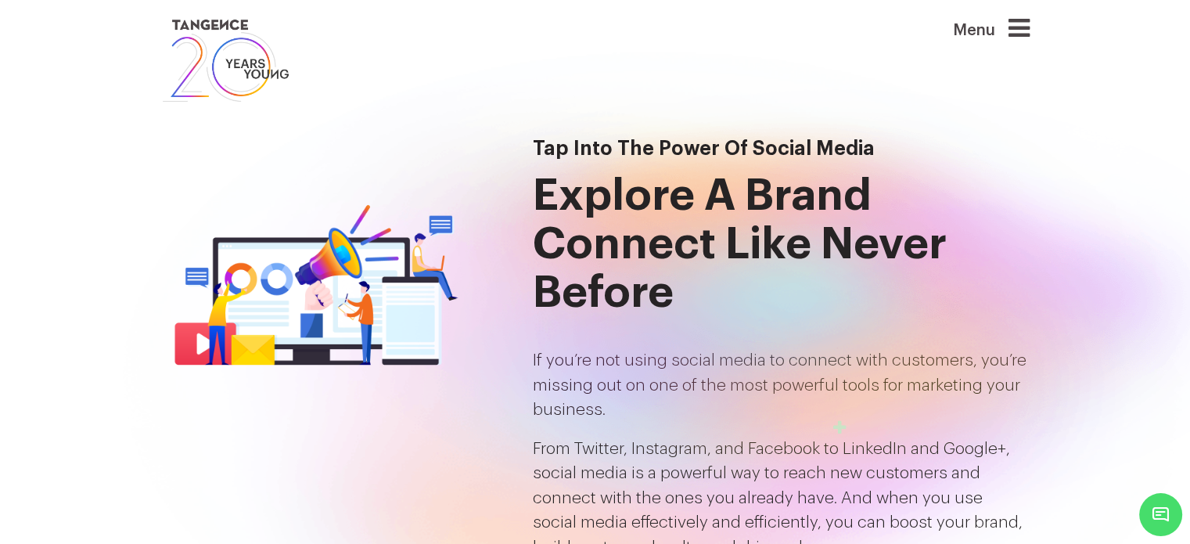
click at [1027, 24] on icon at bounding box center [1019, 28] width 21 height 25
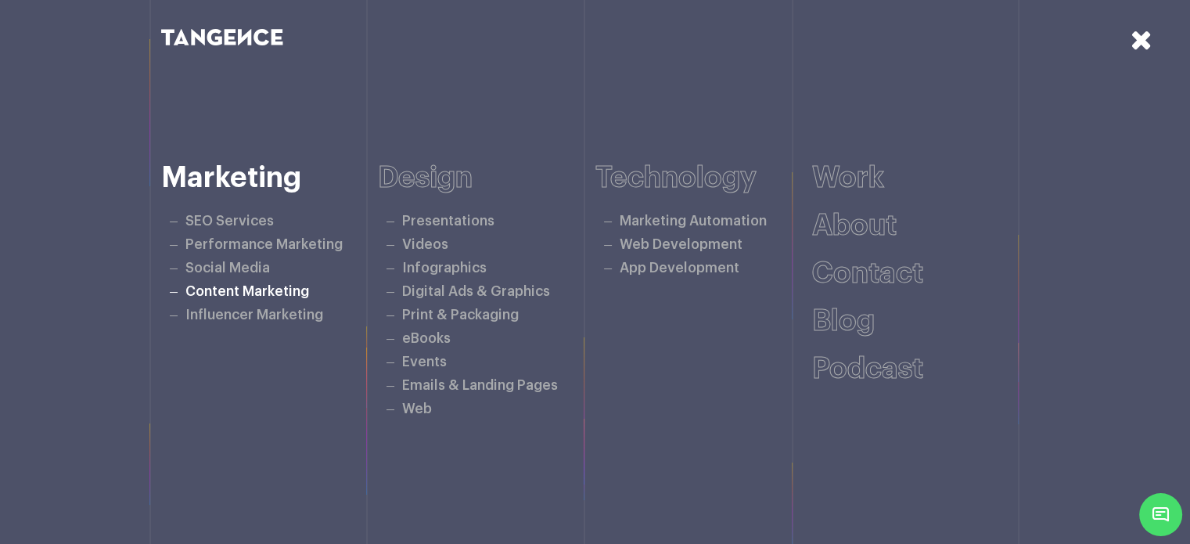
click at [263, 288] on link "Content Marketing" at bounding box center [247, 291] width 124 height 13
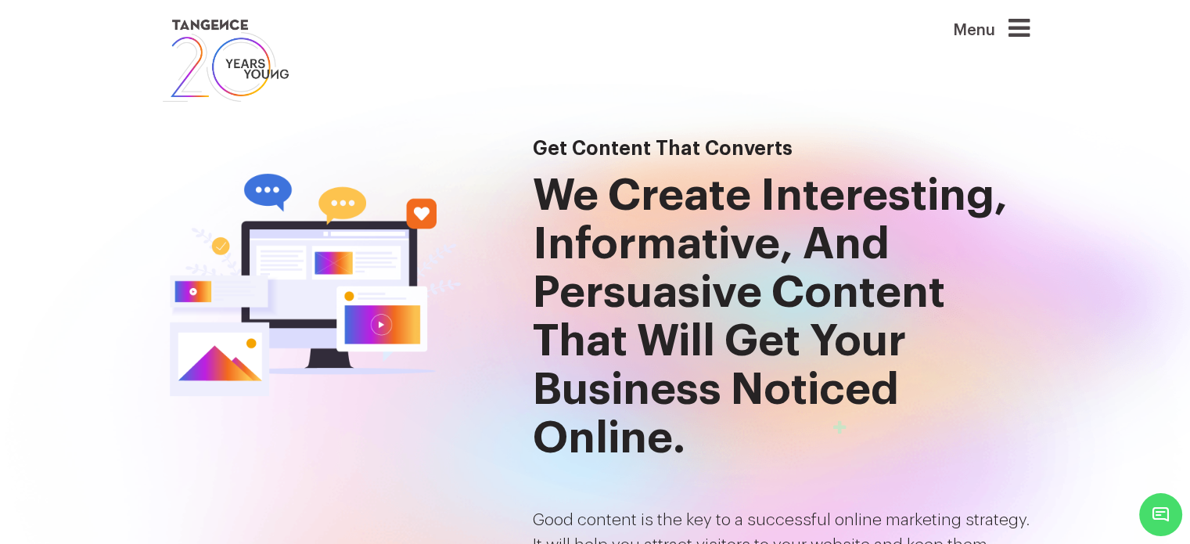
drag, startPoint x: 596, startPoint y: 186, endPoint x: 972, endPoint y: 99, distance: 386.5
click at [972, 99] on div "Menu" at bounding box center [967, 61] width 149 height 90
click at [1020, 33] on icon at bounding box center [1019, 28] width 21 height 25
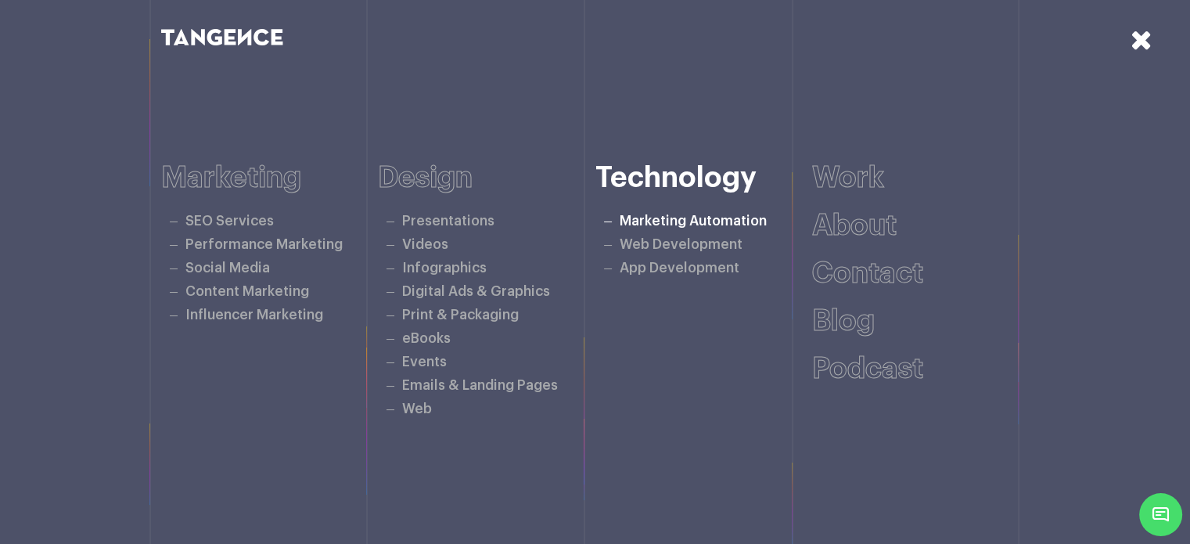
click at [690, 215] on link "Marketing Automation" at bounding box center [693, 220] width 147 height 13
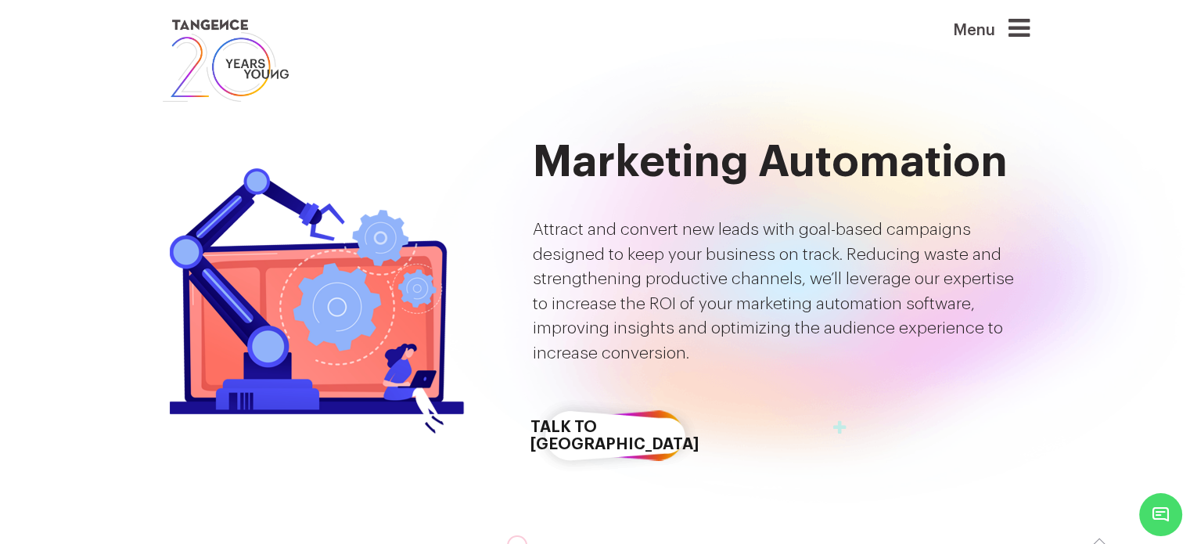
click at [1014, 31] on icon at bounding box center [1019, 28] width 21 height 25
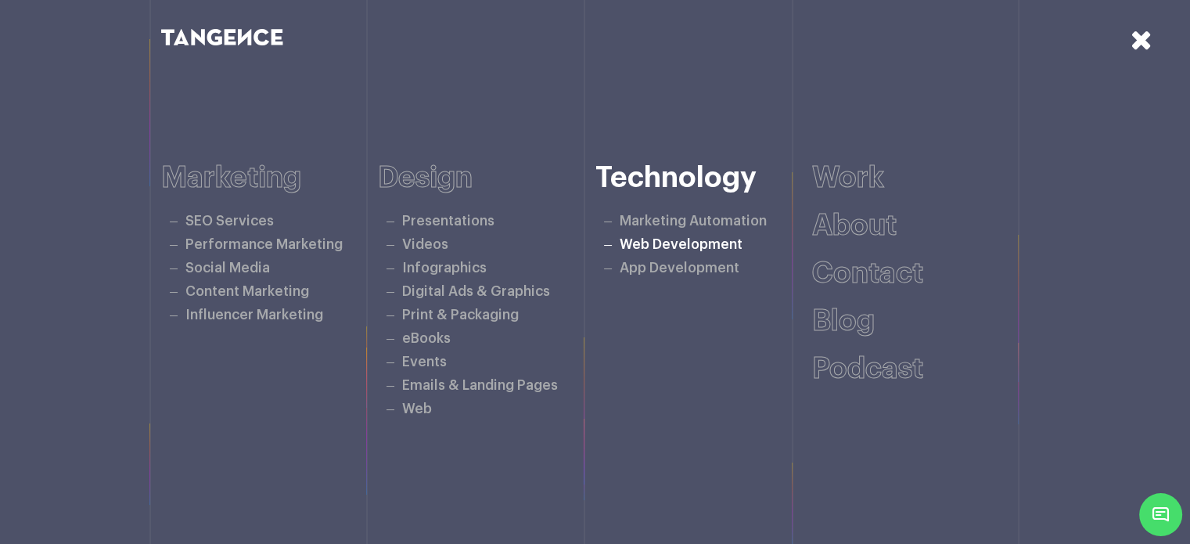
click at [703, 243] on link "Web Development" at bounding box center [681, 244] width 123 height 13
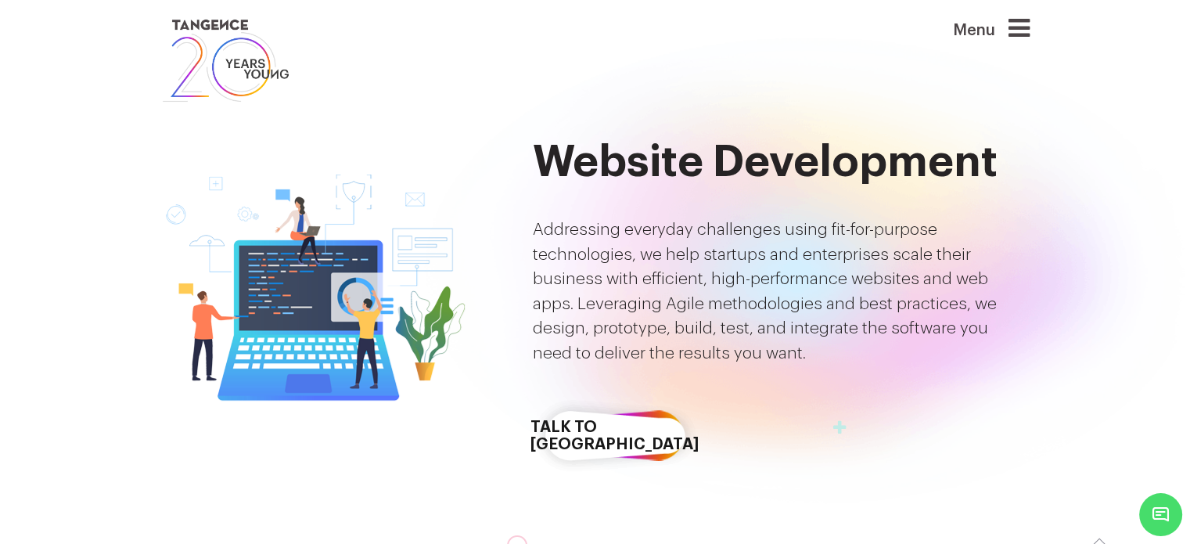
click at [1009, 26] on div "Menu" at bounding box center [967, 36] width 125 height 41
click at [1020, 31] on icon at bounding box center [1019, 28] width 21 height 25
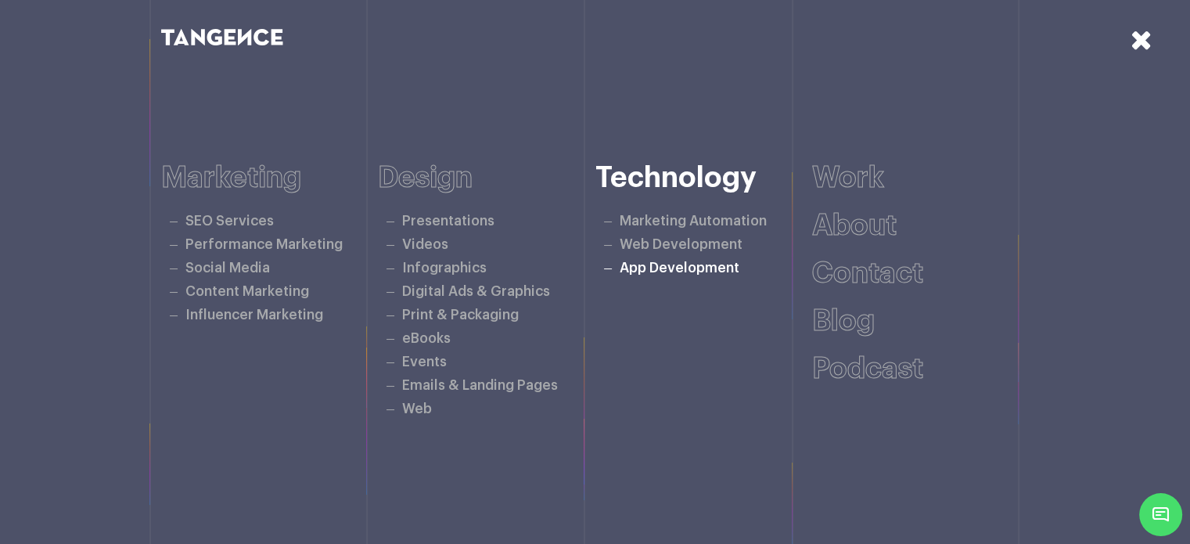
click at [675, 262] on link "App Development" at bounding box center [680, 267] width 120 height 13
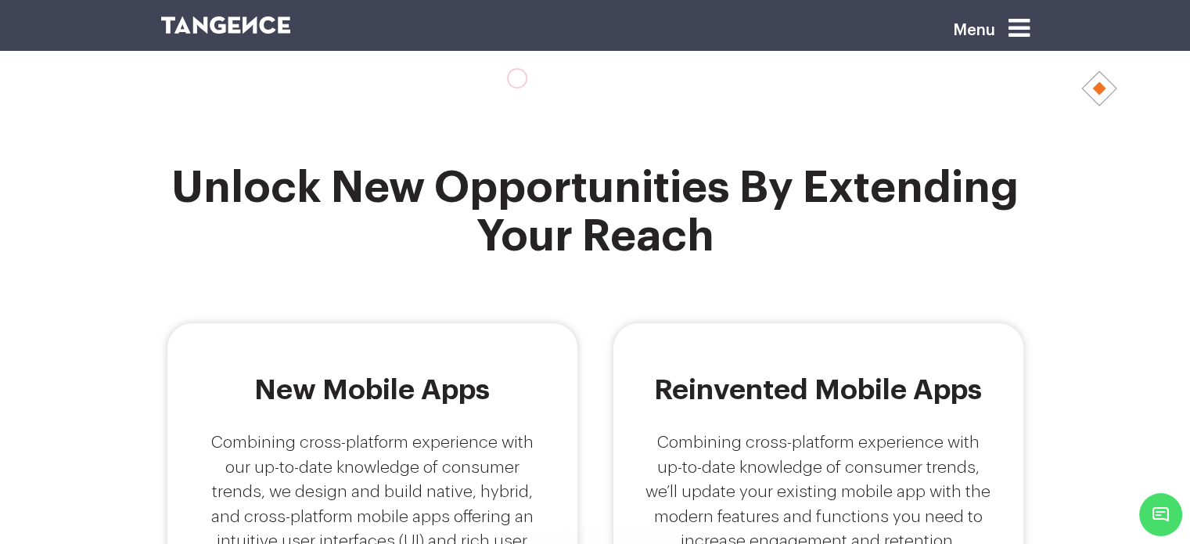
scroll to position [470, 0]
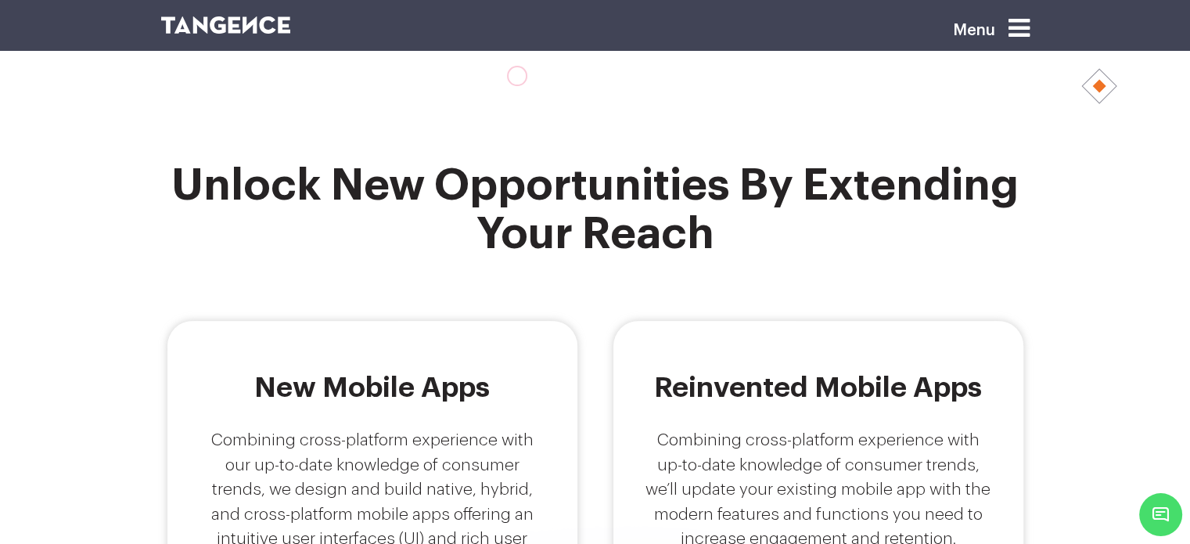
click at [1014, 23] on icon at bounding box center [1019, 28] width 21 height 25
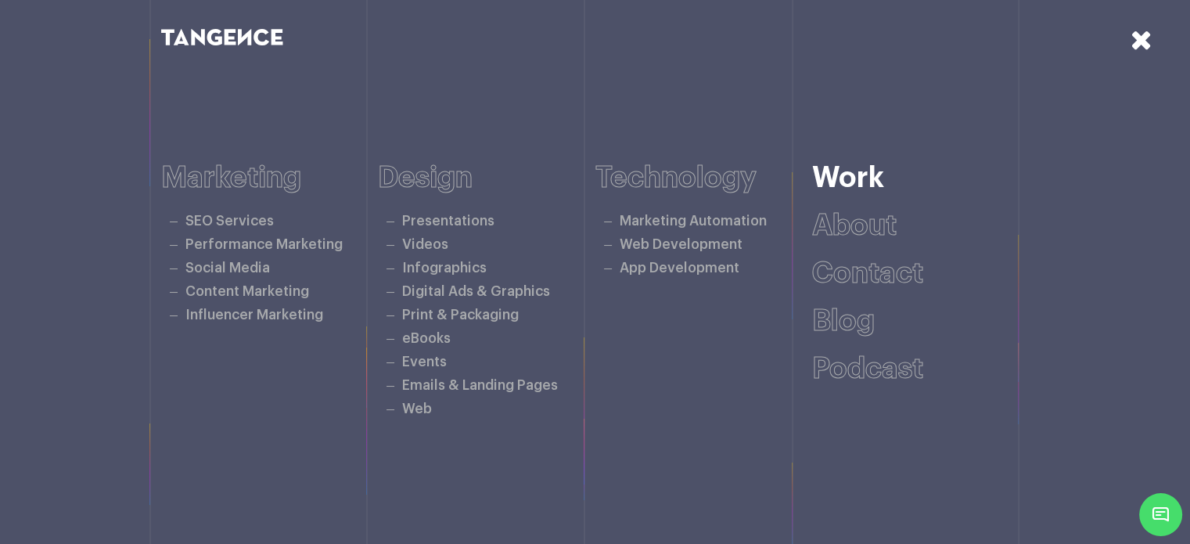
click at [851, 171] on link "Work" at bounding box center [848, 178] width 72 height 29
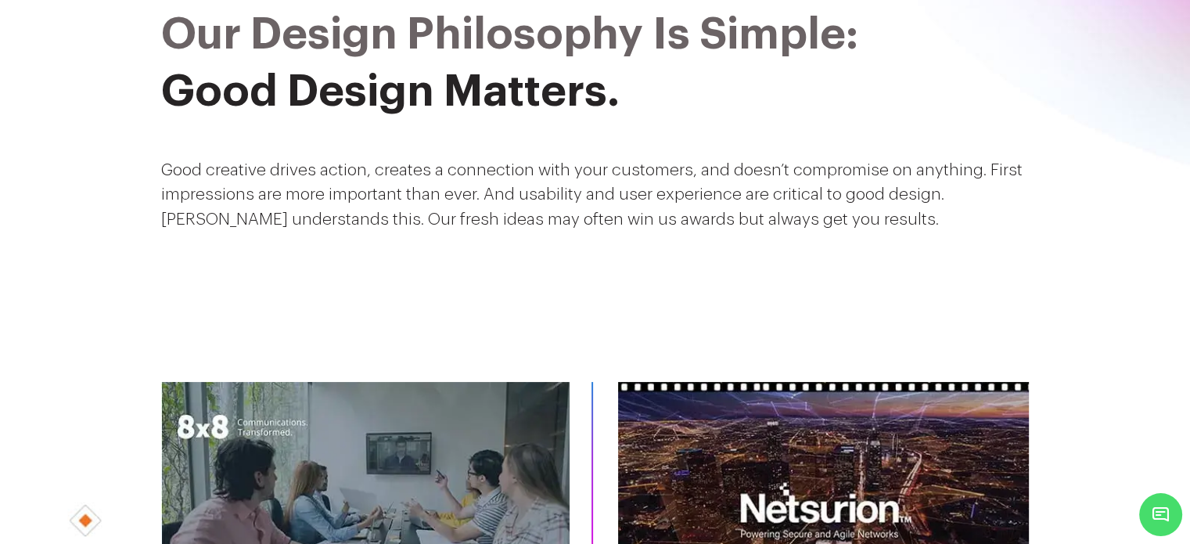
scroll to position [391, 0]
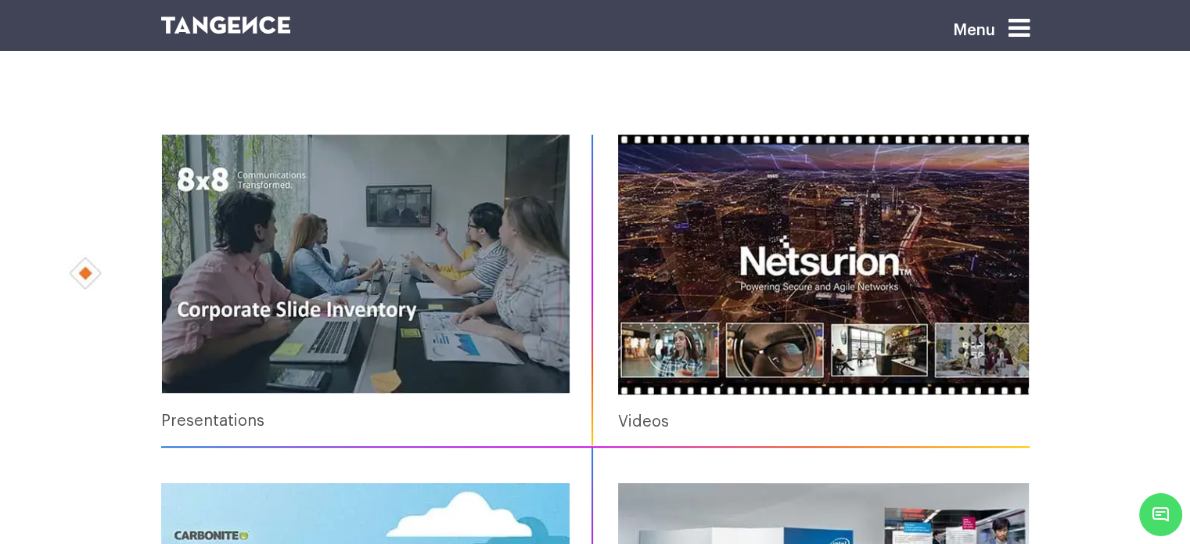
click at [1025, 34] on icon at bounding box center [1019, 28] width 21 height 25
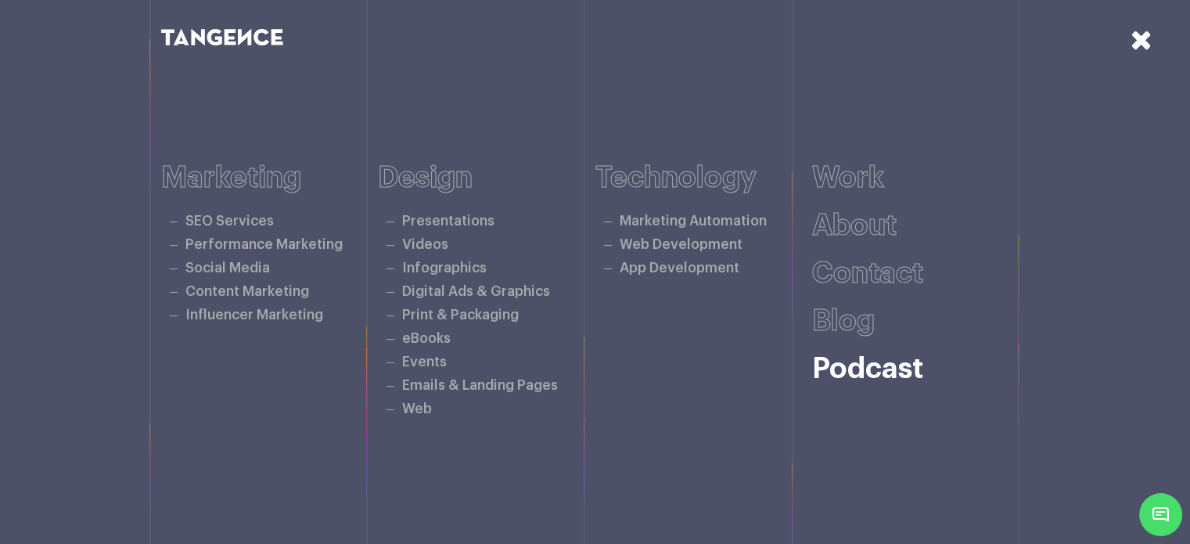
click at [865, 370] on link "Podcast" at bounding box center [867, 368] width 111 height 29
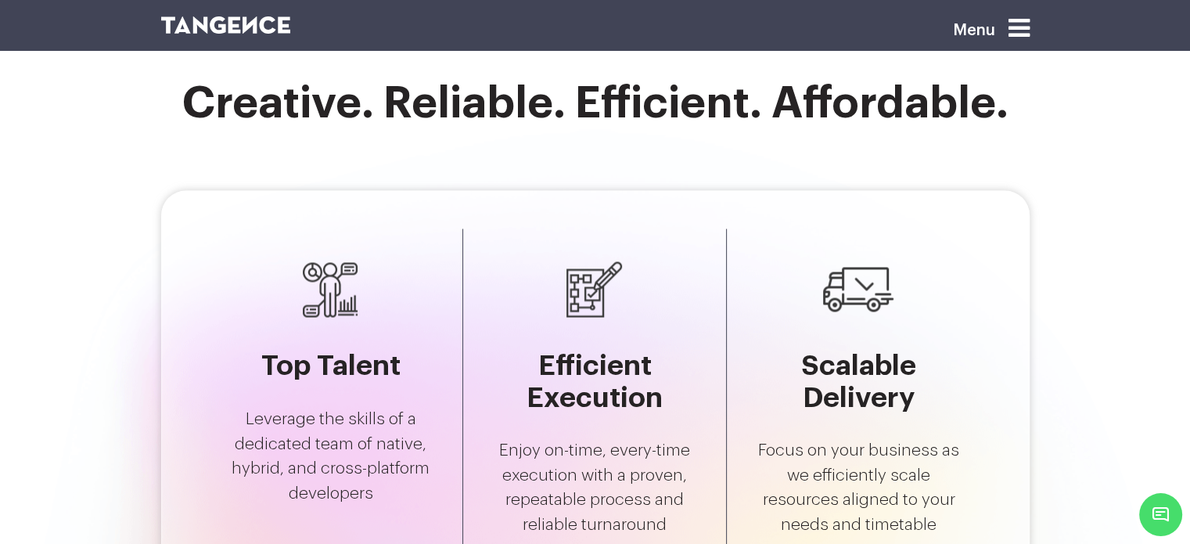
scroll to position [2348, 0]
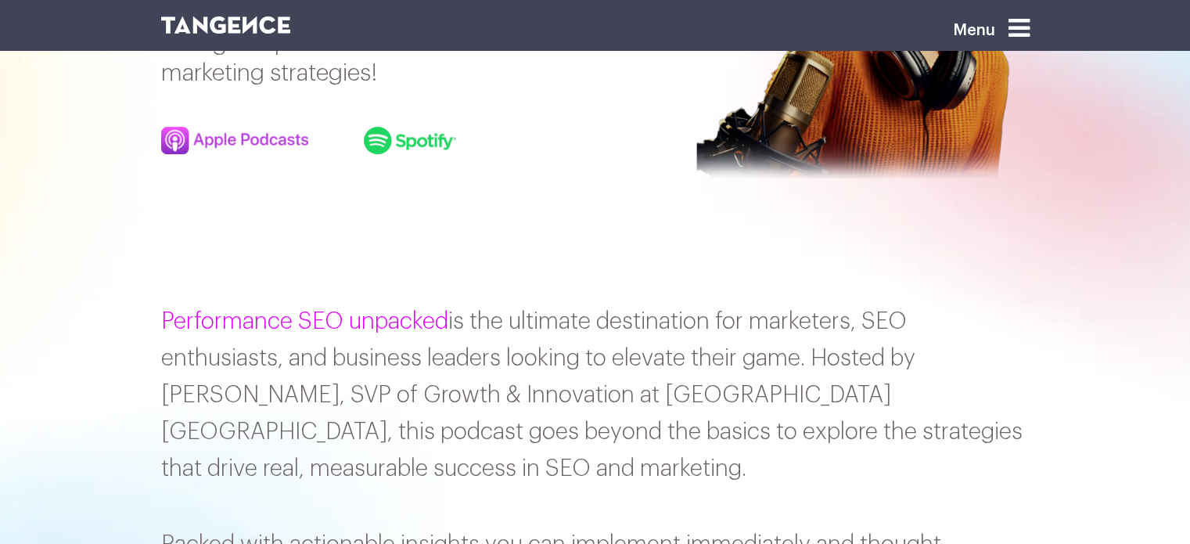
scroll to position [78, 0]
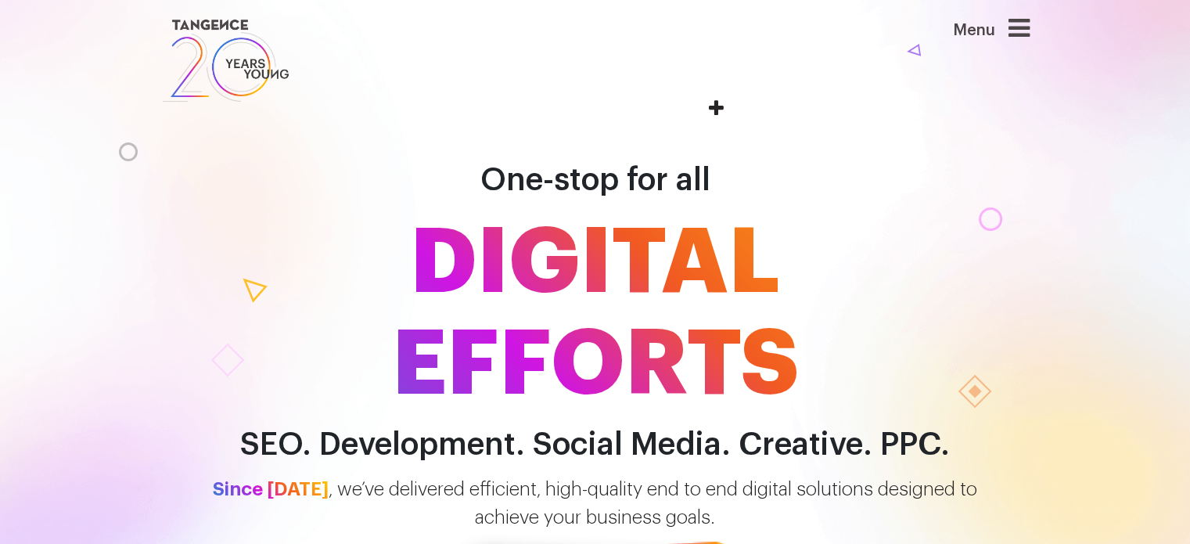
click at [1030, 29] on icon at bounding box center [1019, 28] width 21 height 25
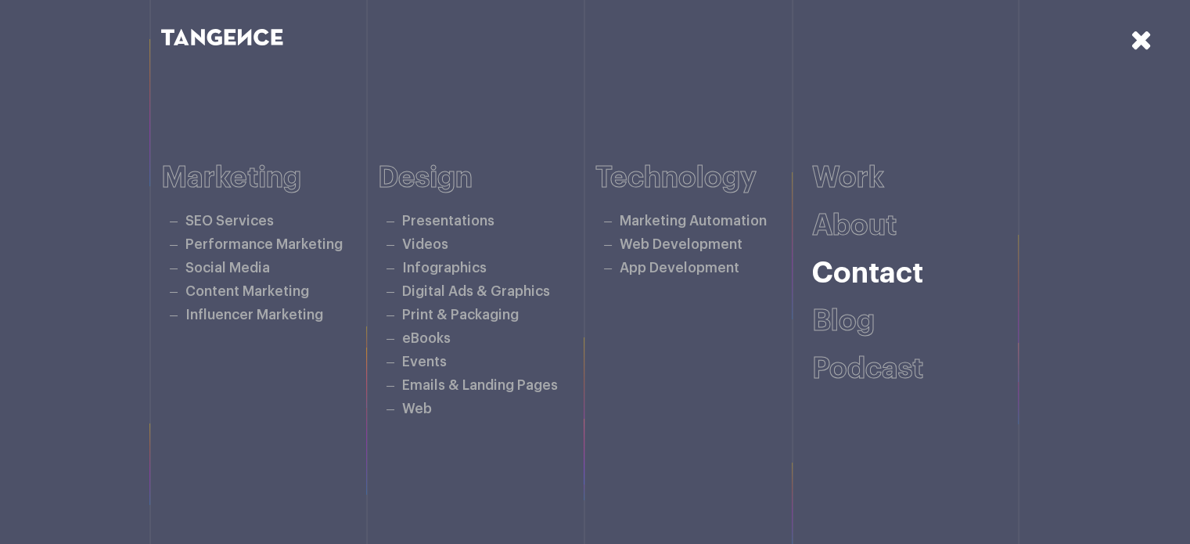
click at [859, 278] on link "Contact" at bounding box center [867, 273] width 111 height 29
click at [1142, 40] on icon at bounding box center [1142, 39] width 22 height 27
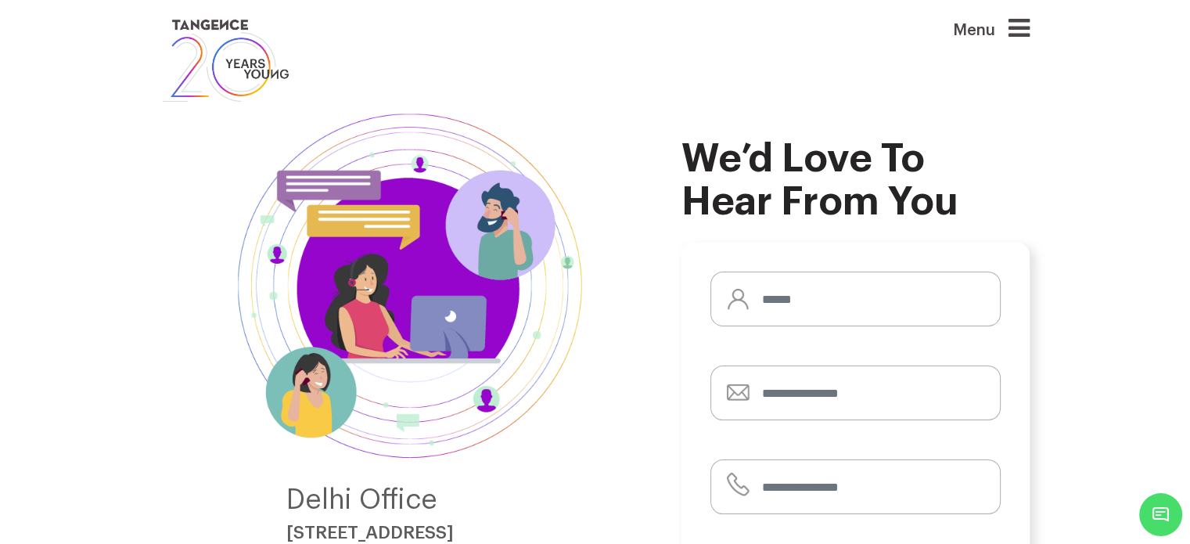
click at [1030, 31] on icon at bounding box center [1019, 28] width 21 height 25
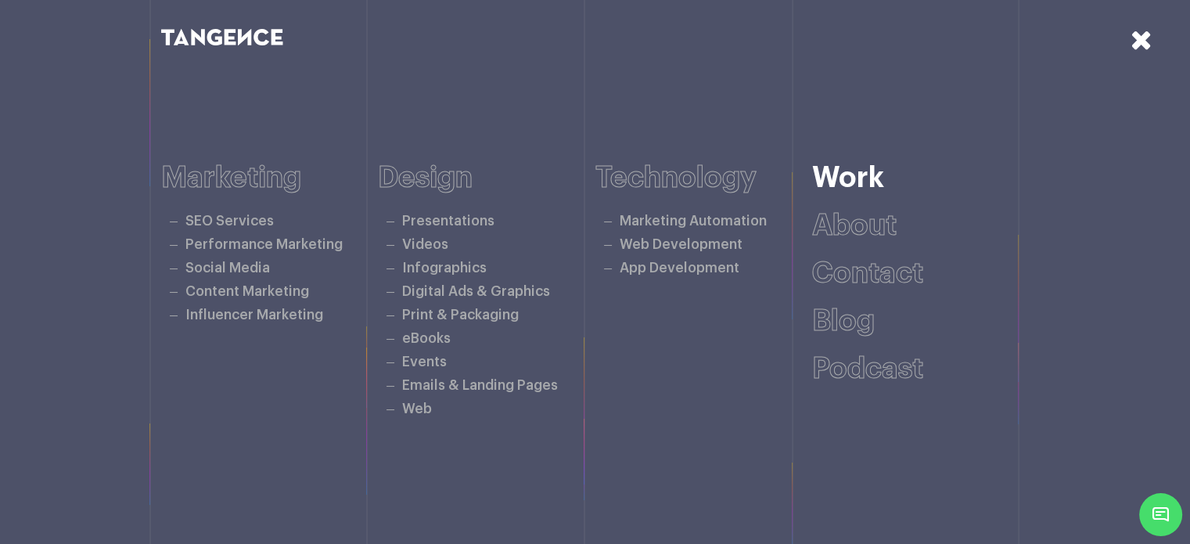
click at [845, 166] on link "Work" at bounding box center [848, 178] width 72 height 29
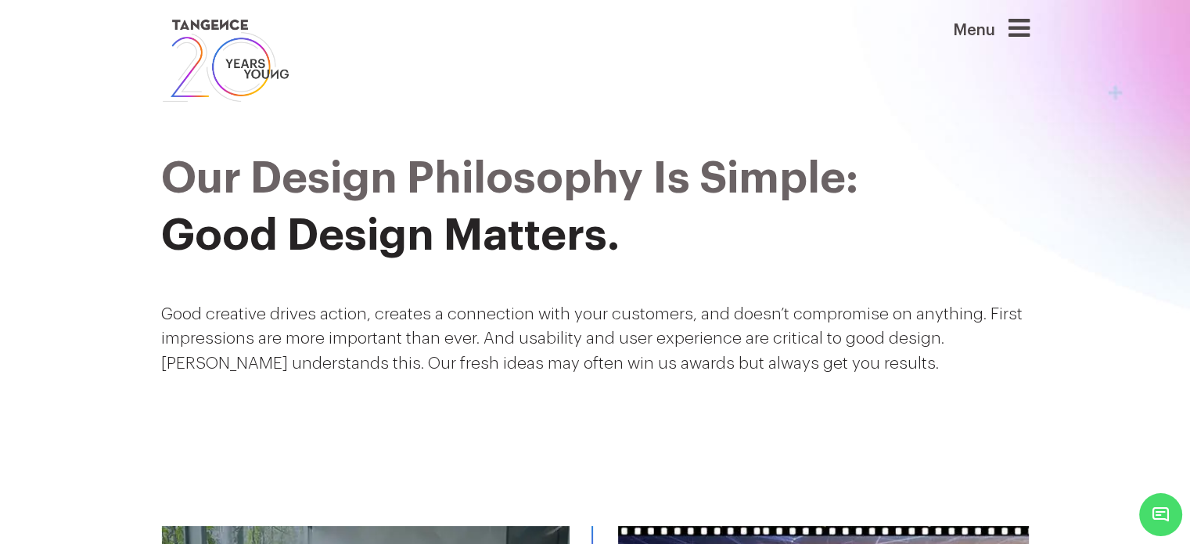
click at [1020, 32] on icon at bounding box center [1019, 28] width 21 height 25
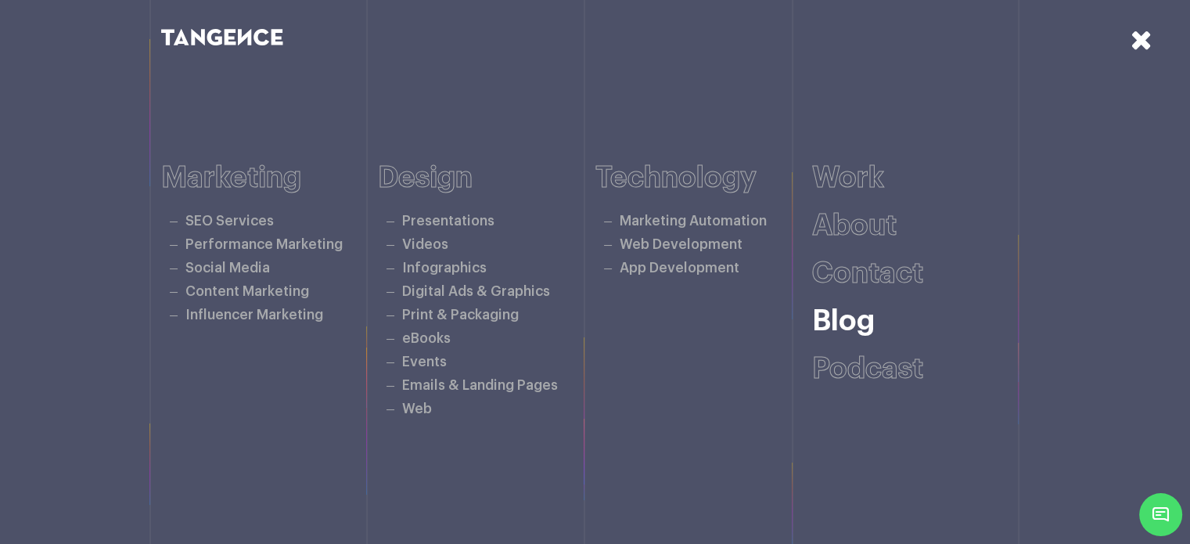
click at [864, 319] on link "Blog" at bounding box center [843, 321] width 63 height 29
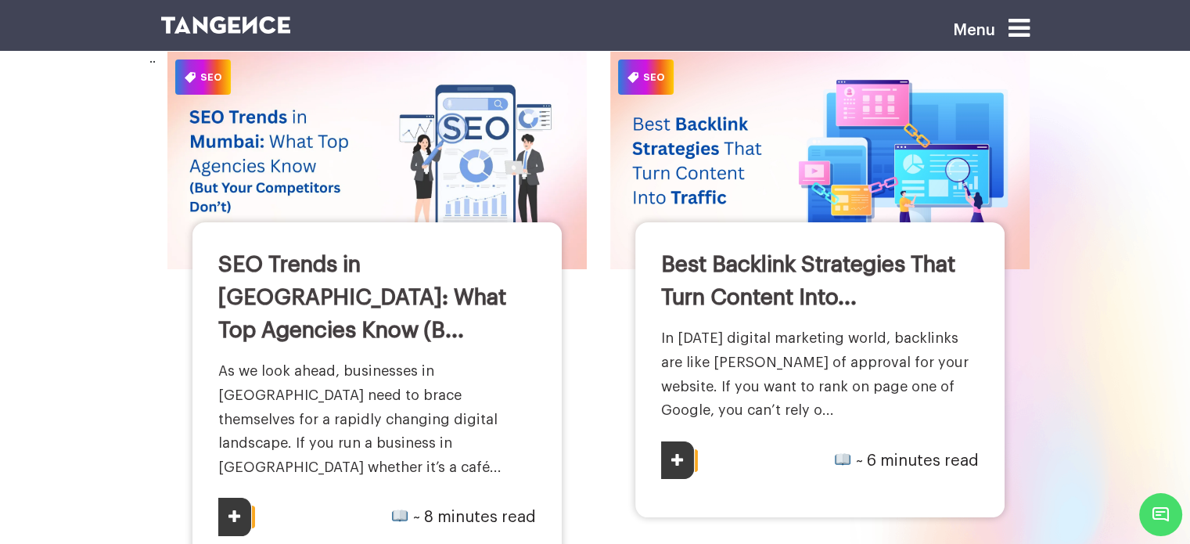
scroll to position [235, 0]
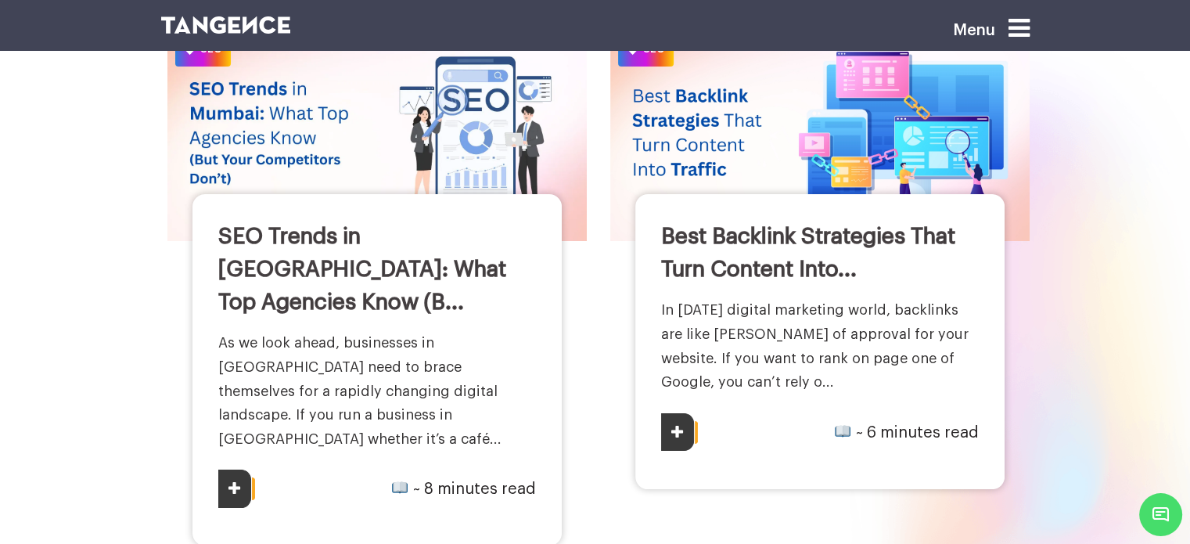
click at [1030, 38] on icon at bounding box center [1019, 28] width 21 height 25
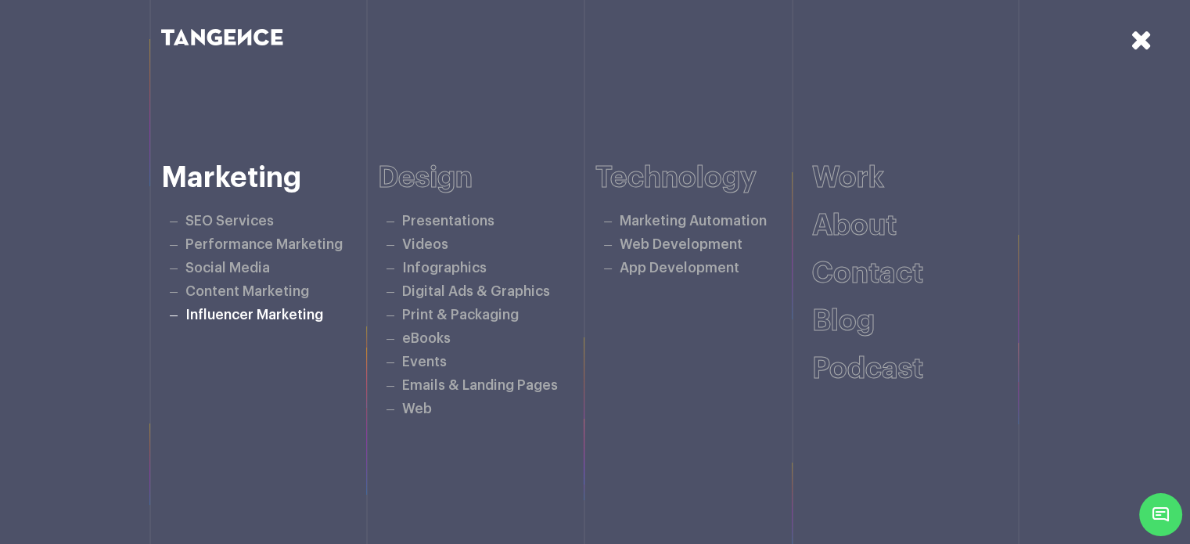
click at [258, 315] on link "Influencer Marketing" at bounding box center [254, 314] width 138 height 13
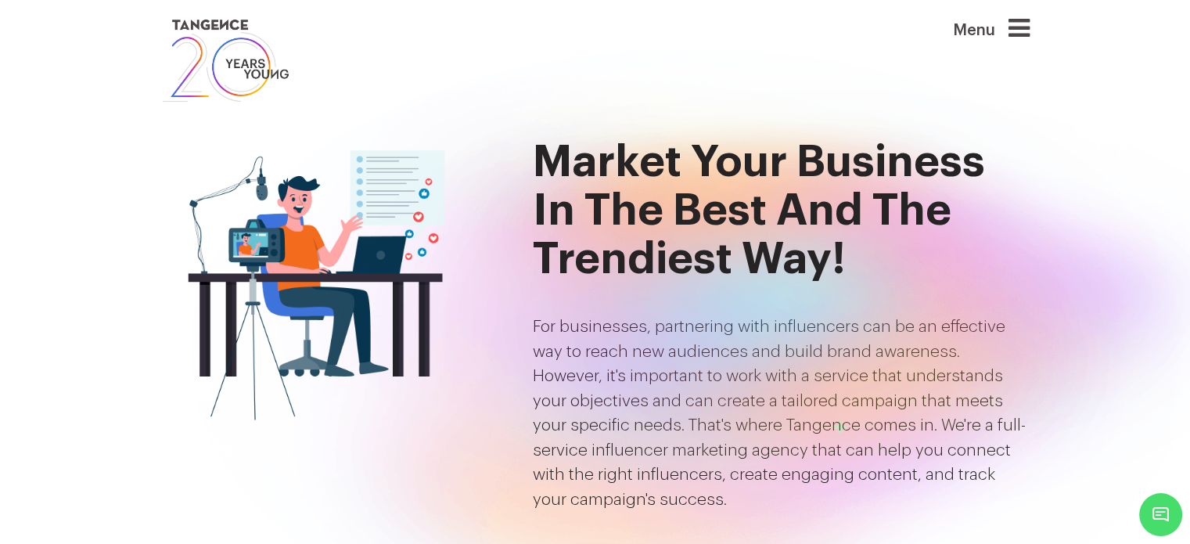
click at [1021, 24] on icon at bounding box center [1019, 28] width 21 height 25
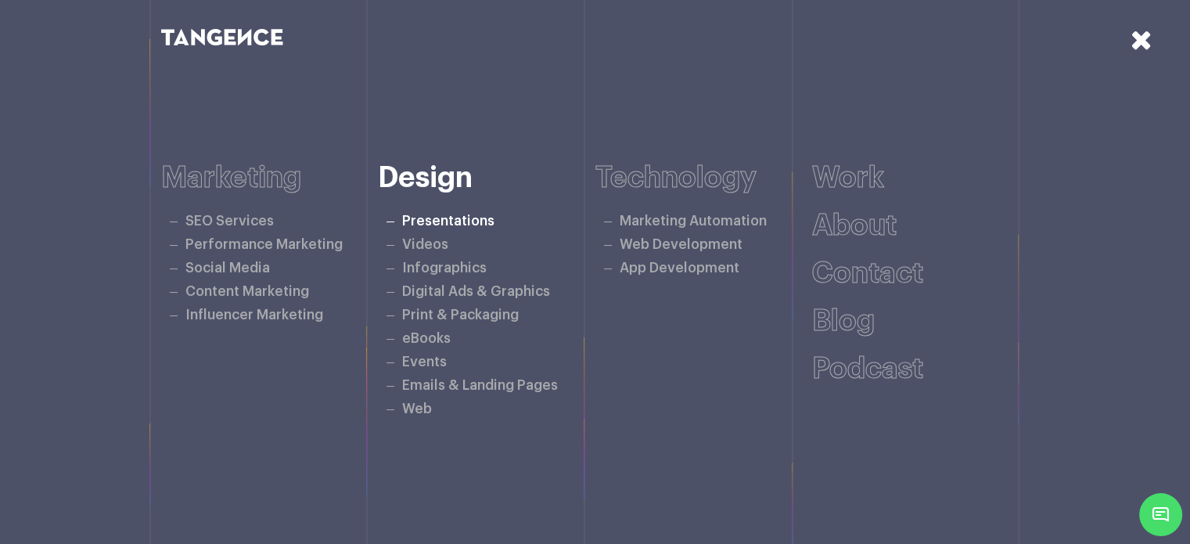
click at [471, 221] on link "Presentations" at bounding box center [448, 220] width 92 height 13
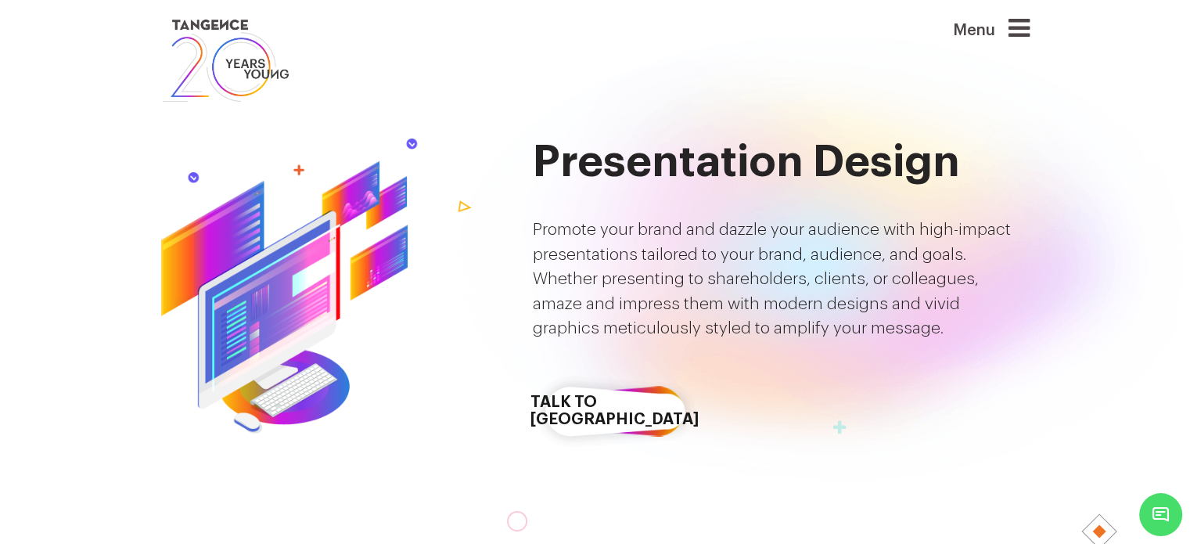
click at [1035, 24] on div "Menu" at bounding box center [967, 61] width 149 height 90
click at [1021, 33] on icon at bounding box center [1019, 28] width 21 height 25
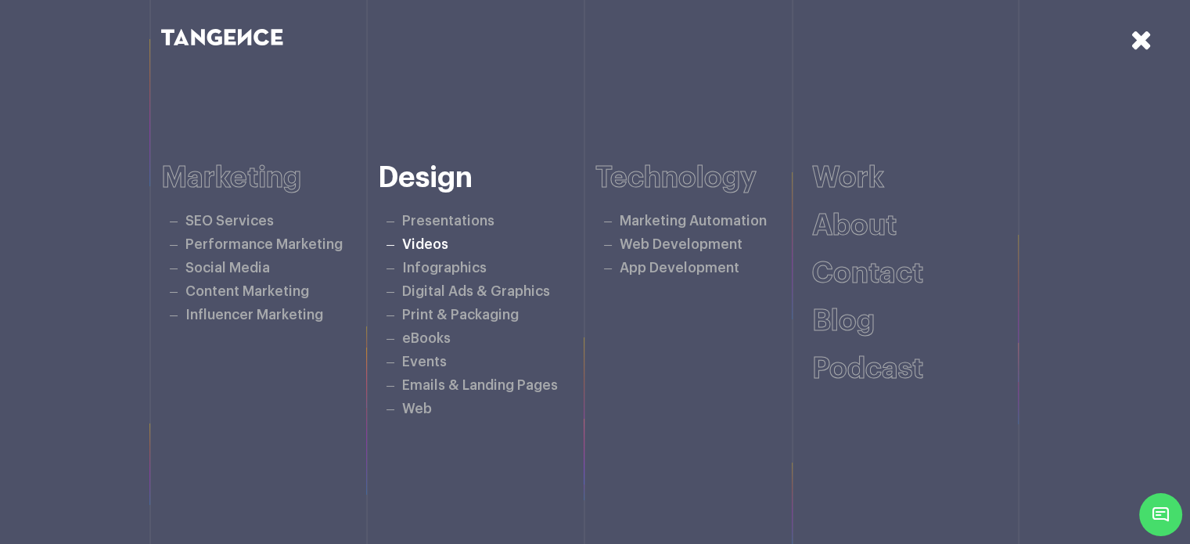
click at [429, 247] on link "Videos" at bounding box center [425, 244] width 46 height 13
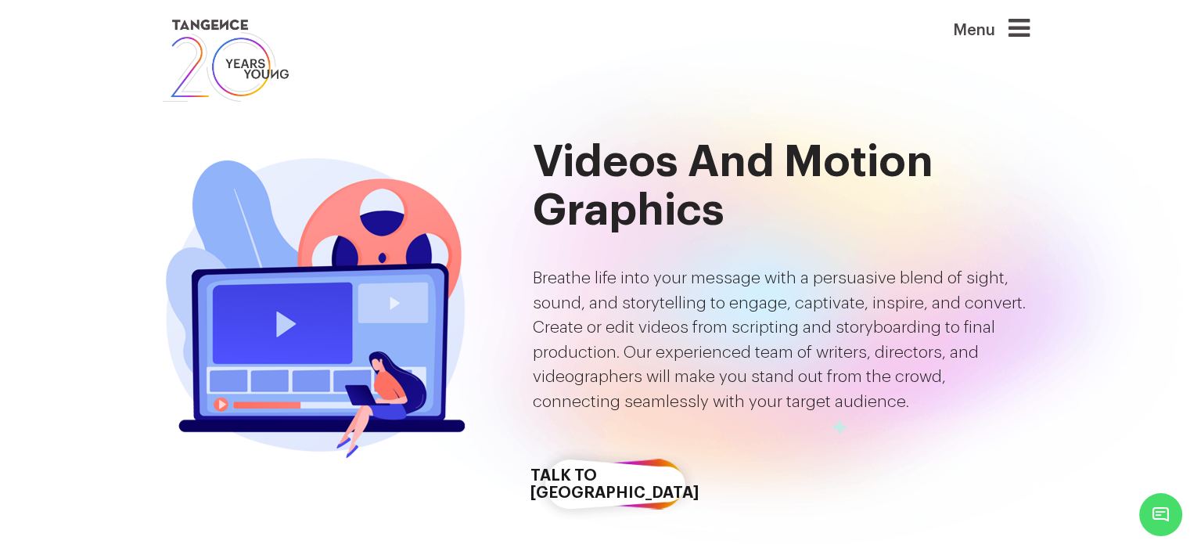
click at [1027, 27] on icon at bounding box center [1019, 28] width 21 height 25
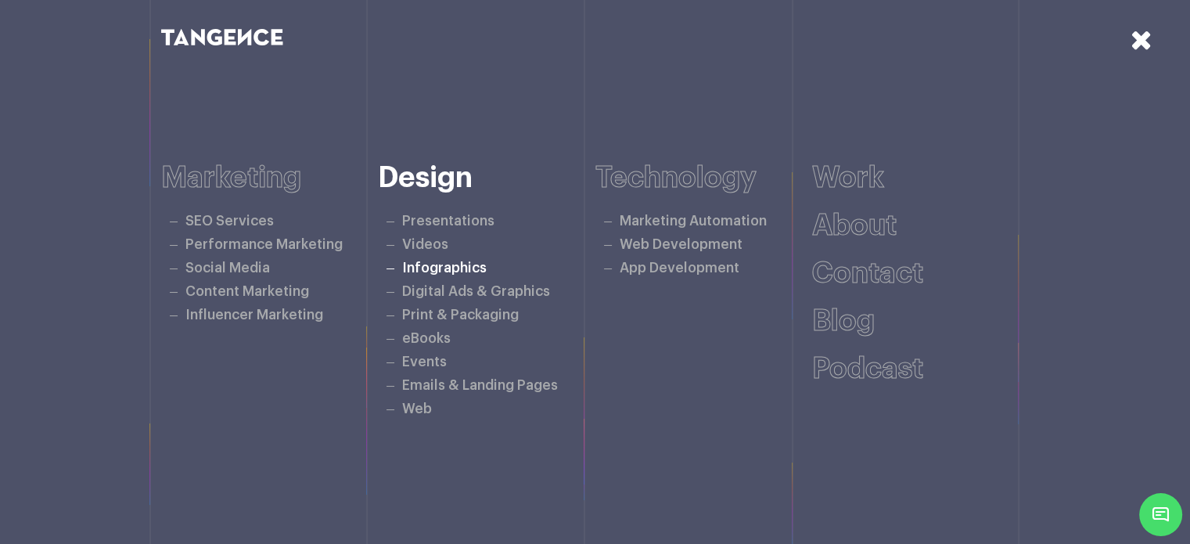
click at [446, 272] on link "Infographics" at bounding box center [444, 267] width 85 height 13
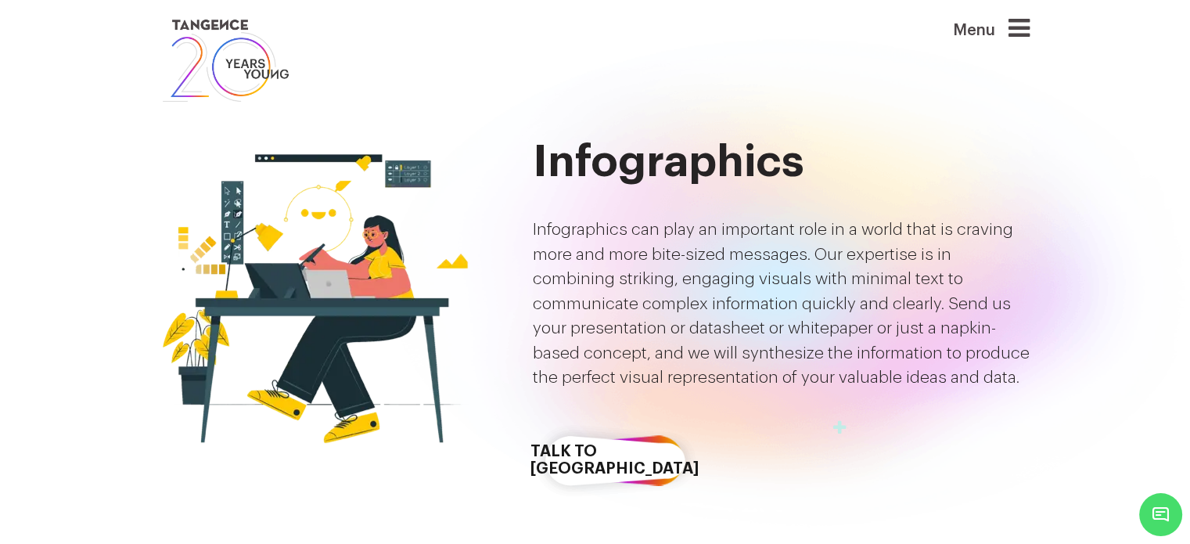
click at [1011, 30] on div "Menu" at bounding box center [967, 36] width 125 height 41
click at [1018, 31] on icon at bounding box center [1019, 28] width 21 height 25
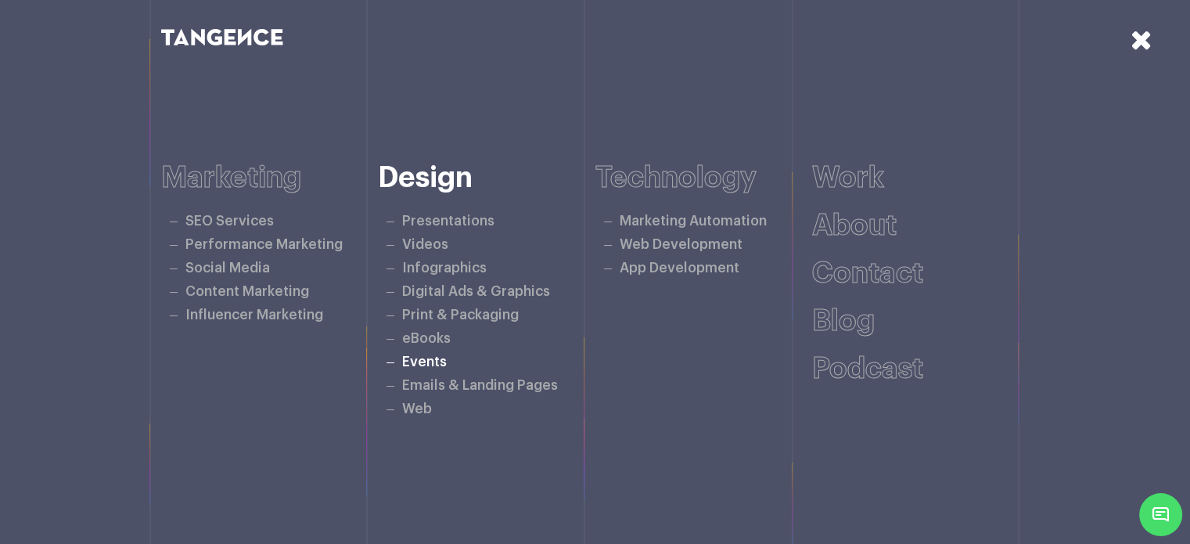
click at [424, 364] on link "Events" at bounding box center [424, 361] width 45 height 13
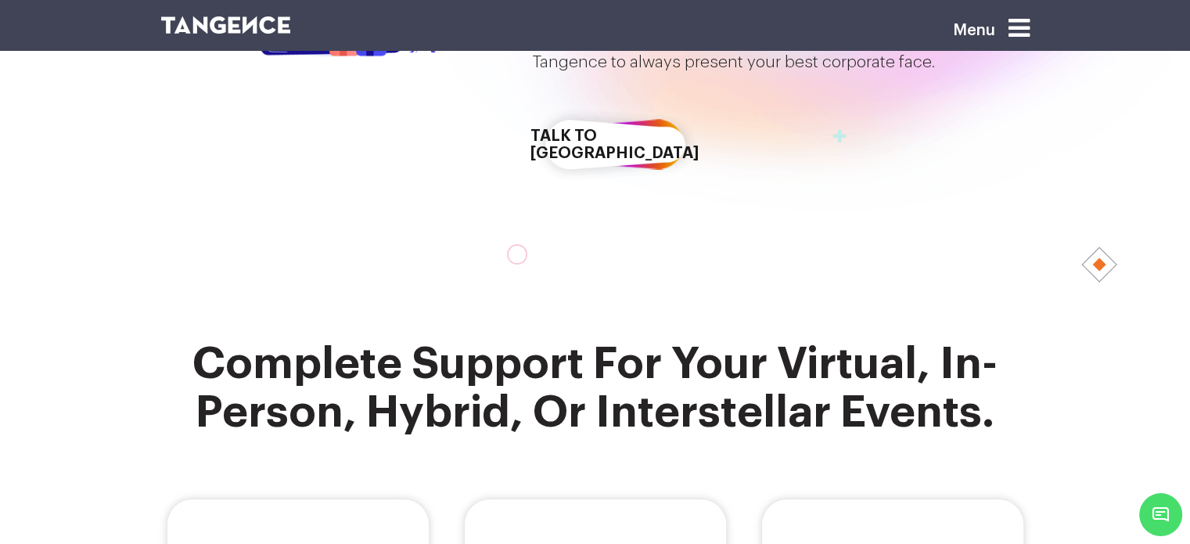
scroll to position [391, 0]
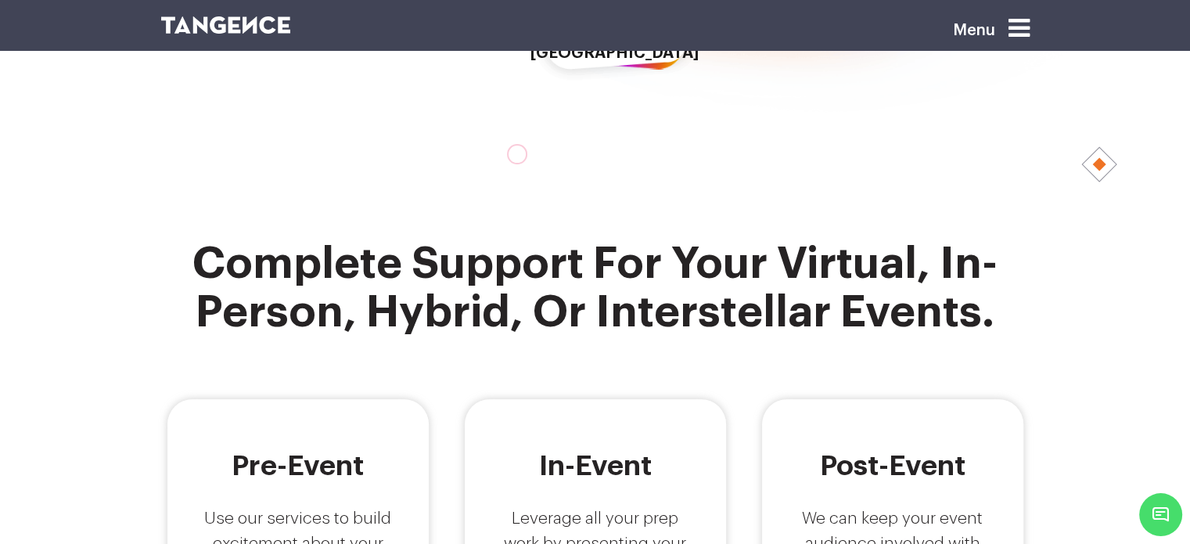
click at [1022, 27] on icon at bounding box center [1019, 28] width 21 height 25
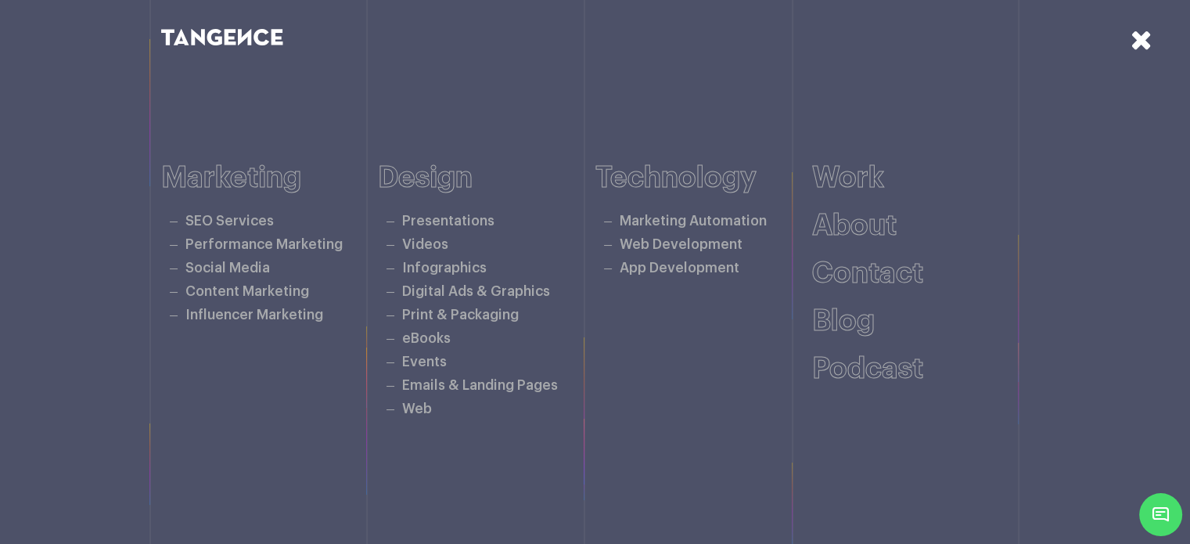
click at [1150, 43] on icon at bounding box center [1142, 39] width 22 height 27
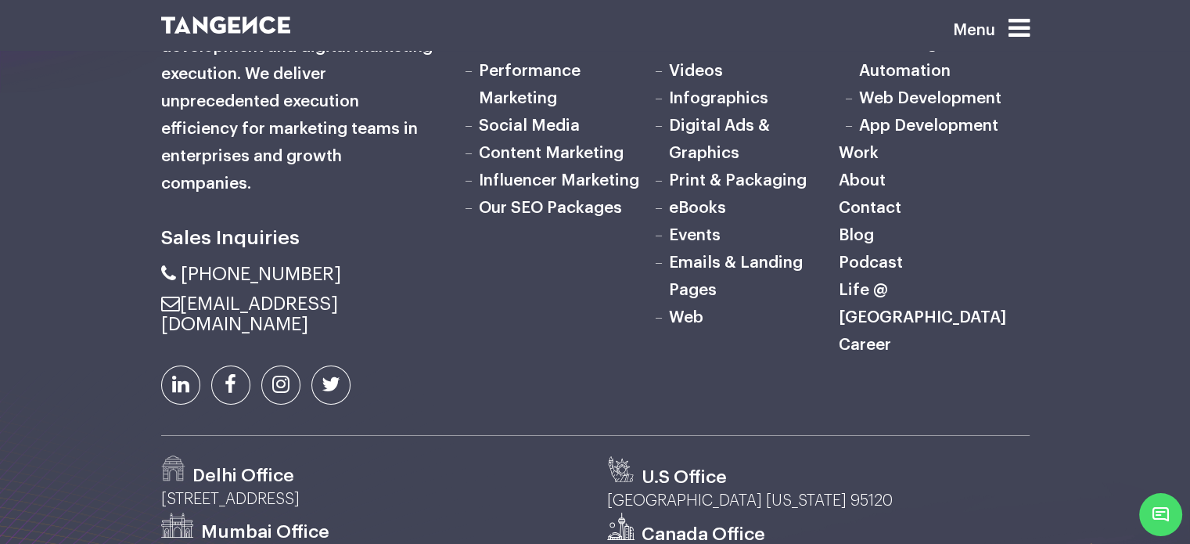
scroll to position [5187, 0]
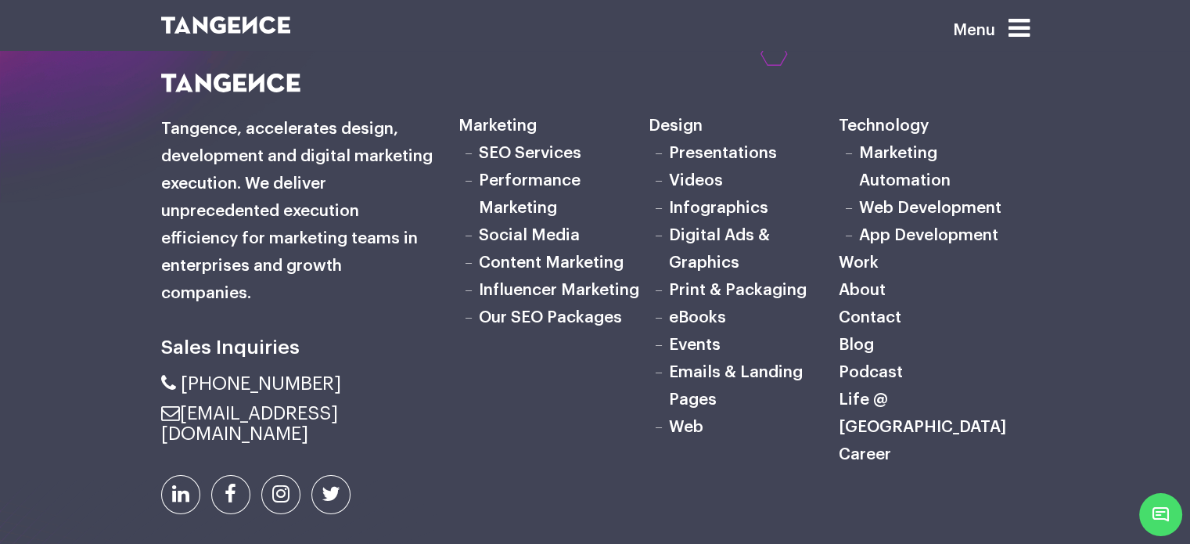
click at [500, 145] on link "SEO Services" at bounding box center [530, 153] width 103 height 16
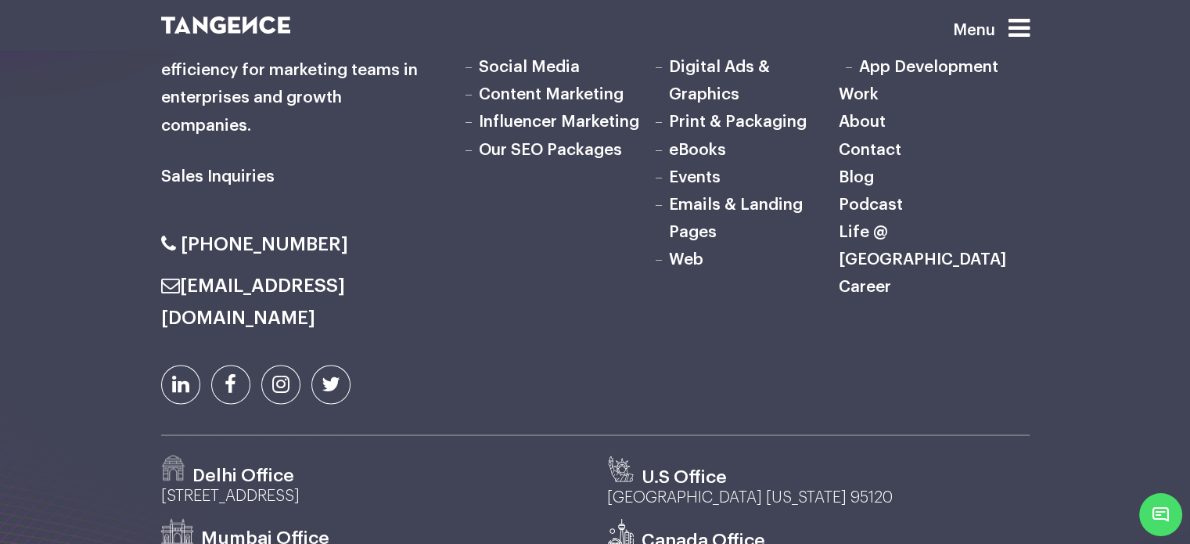
scroll to position [8619, 0]
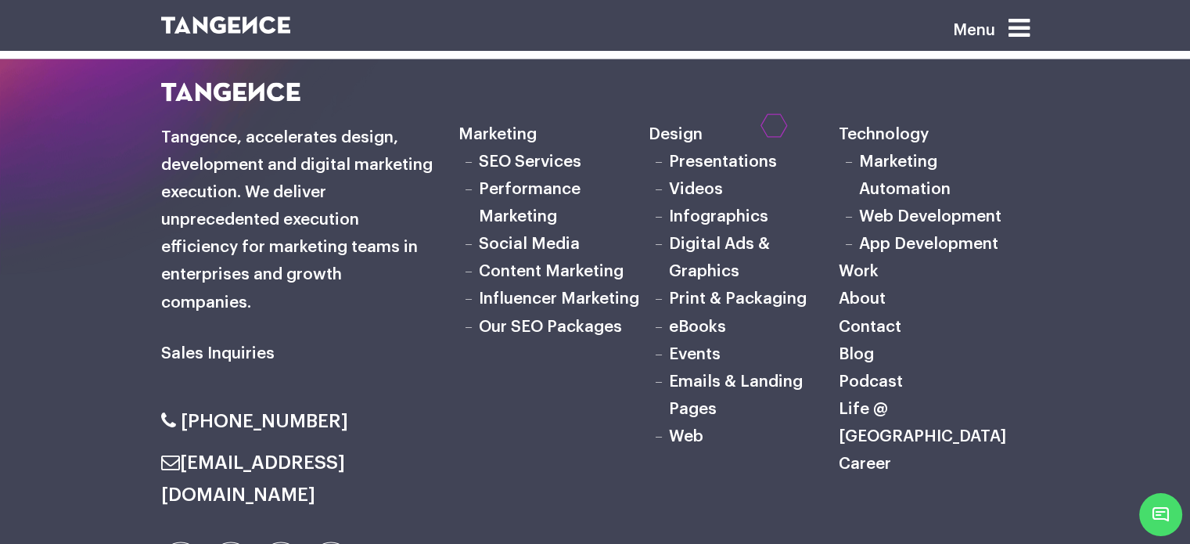
click at [538, 318] on link "Our SEO Packages" at bounding box center [550, 326] width 143 height 16
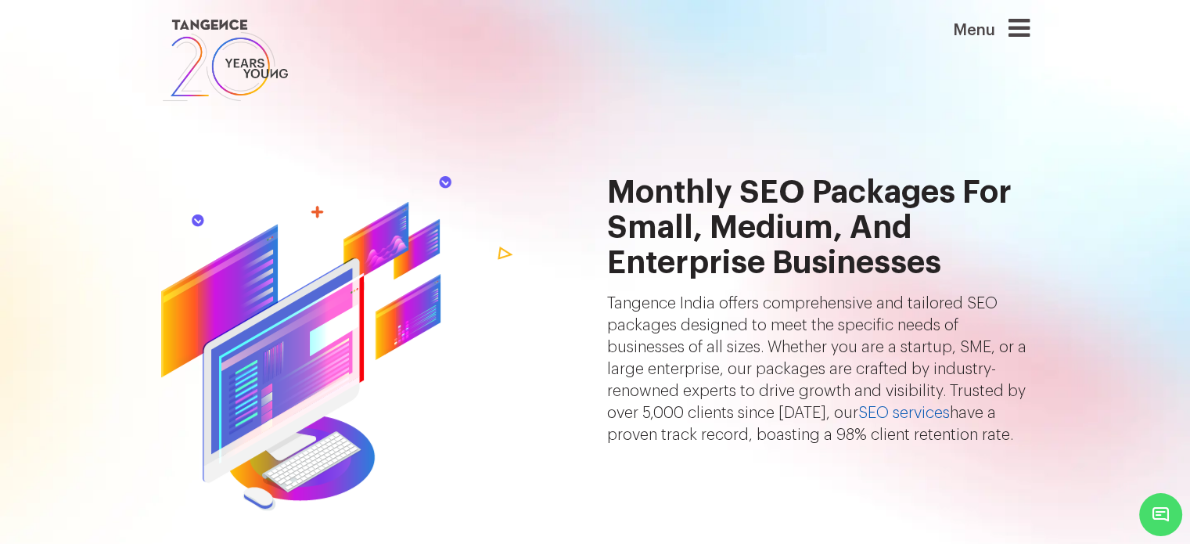
click at [897, 412] on link "SEO services" at bounding box center [904, 413] width 92 height 16
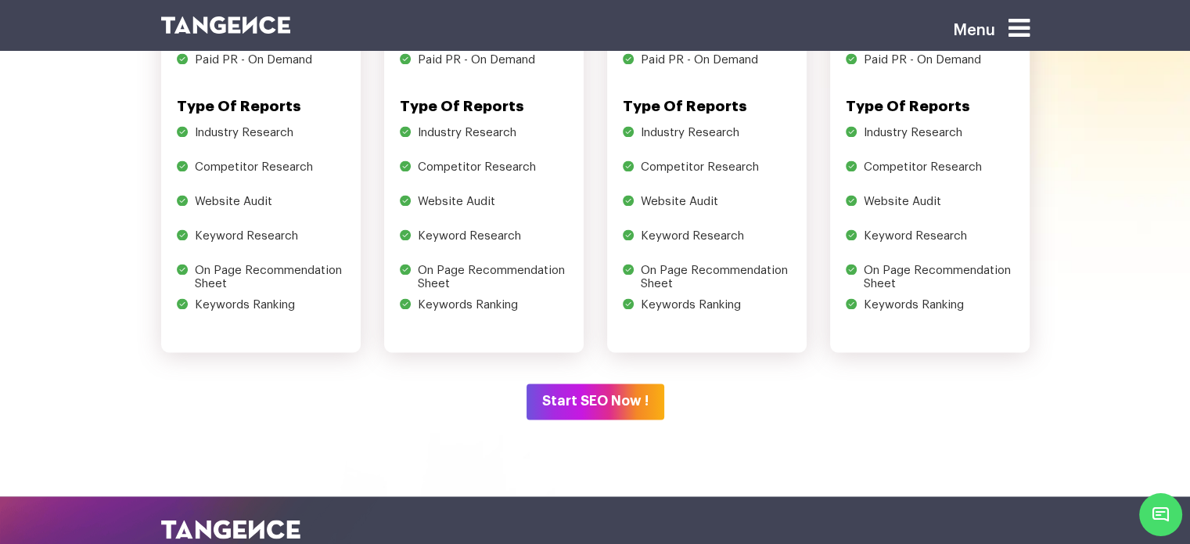
scroll to position [2525, 0]
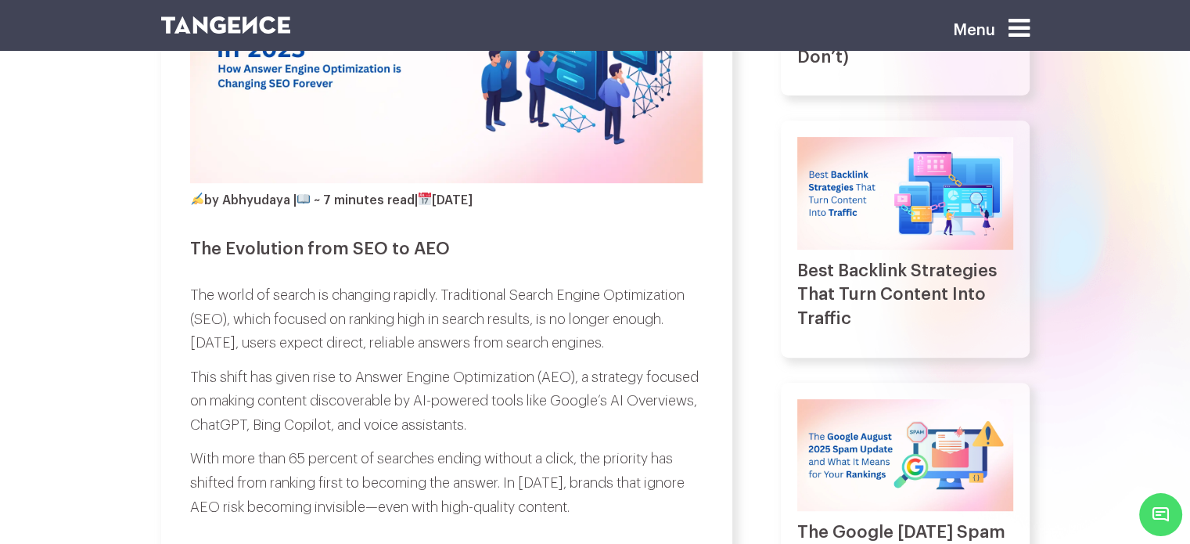
scroll to position [470, 0]
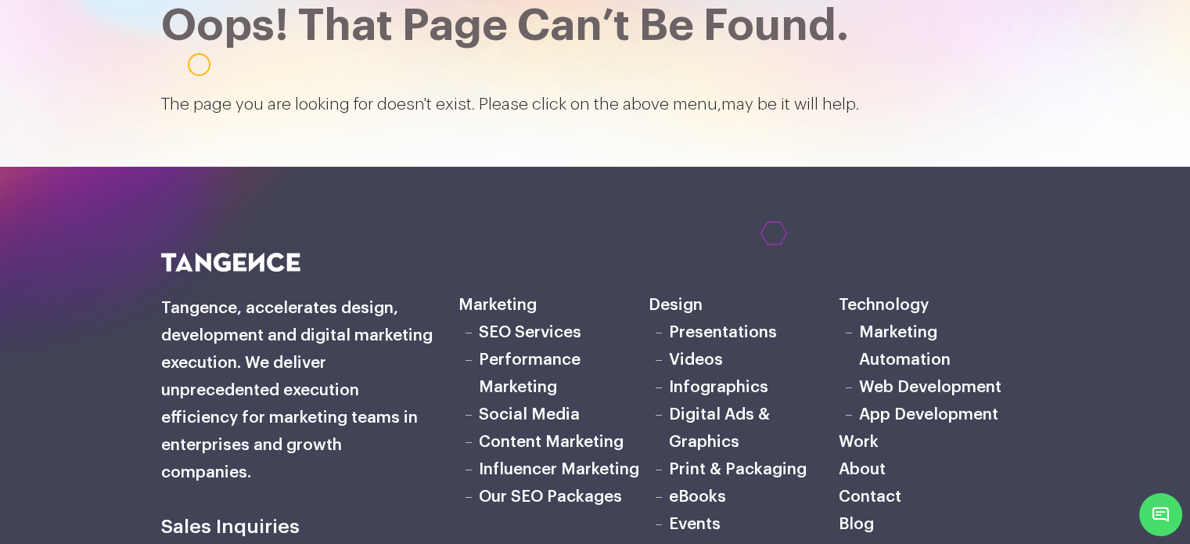
scroll to position [470, 0]
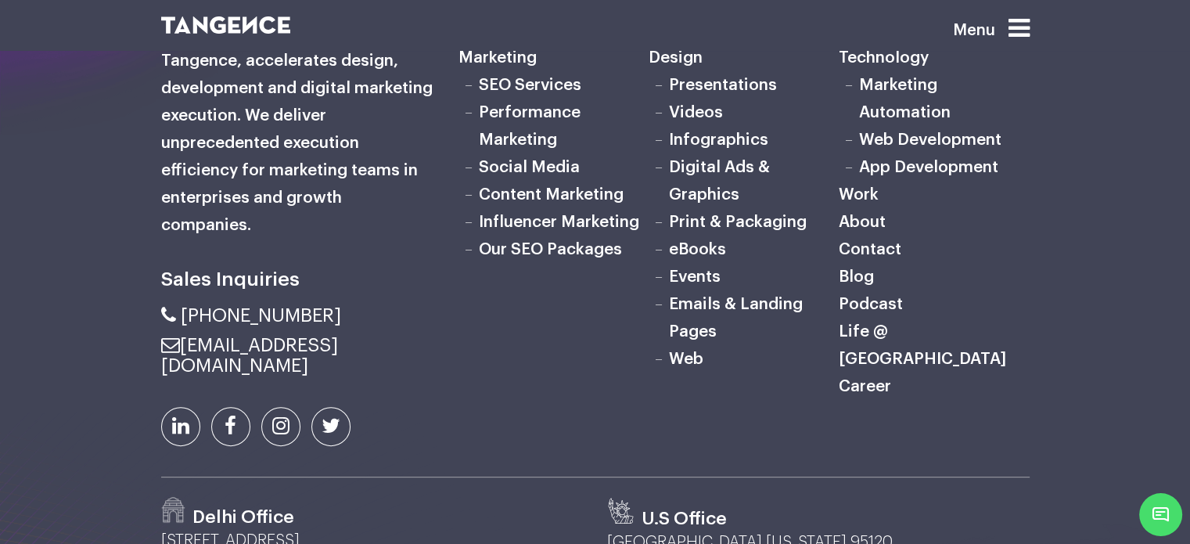
click at [867, 378] on link "Career" at bounding box center [865, 386] width 52 height 16
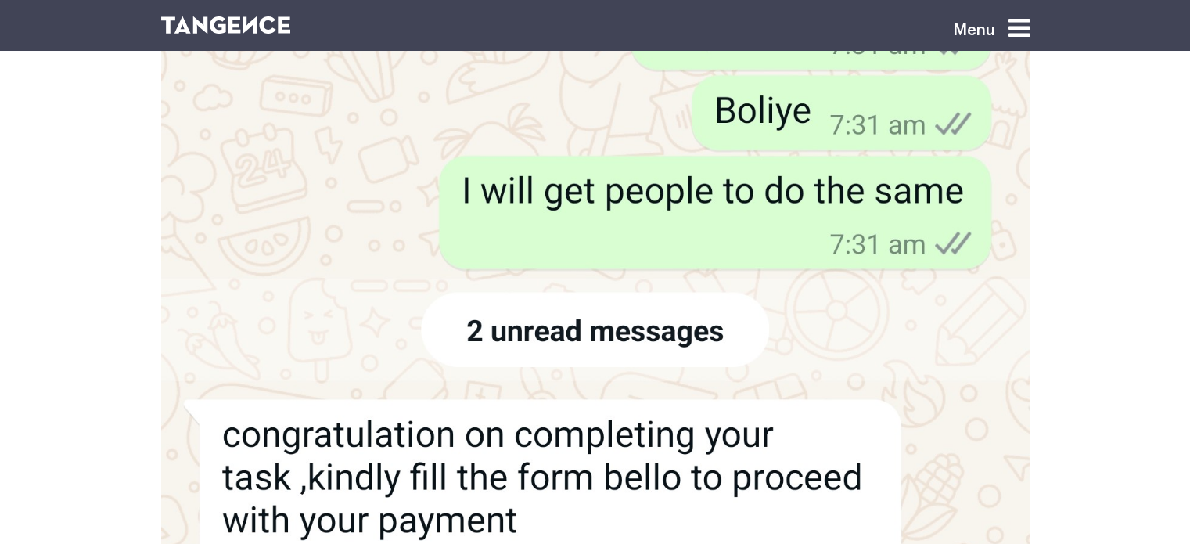
scroll to position [1017, 0]
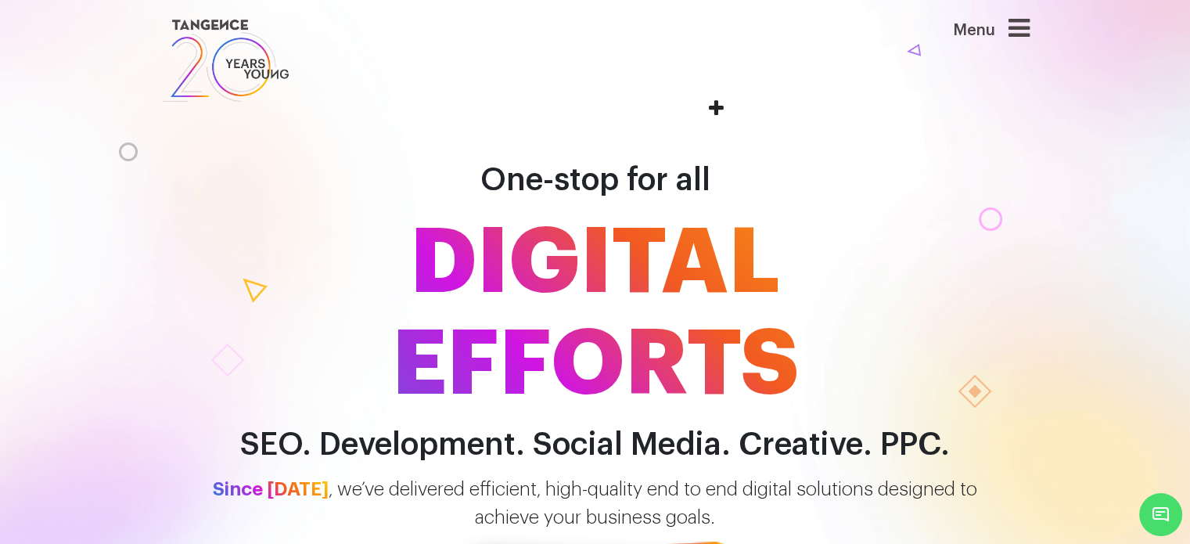
click at [1021, 30] on icon at bounding box center [1019, 28] width 21 height 25
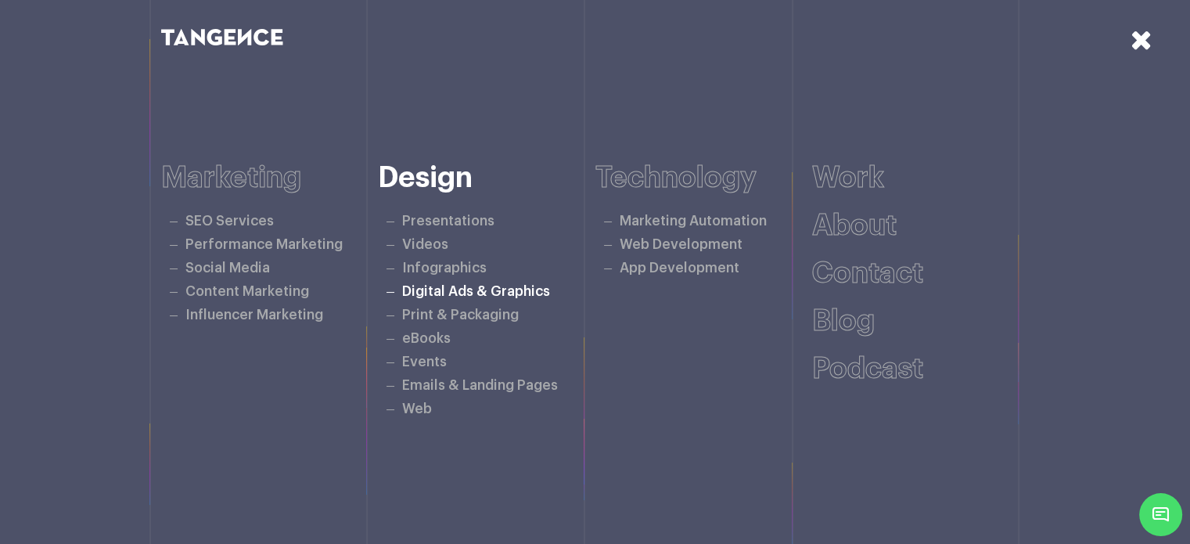
click at [443, 293] on link "Digital Ads & Graphics" at bounding box center [476, 291] width 148 height 13
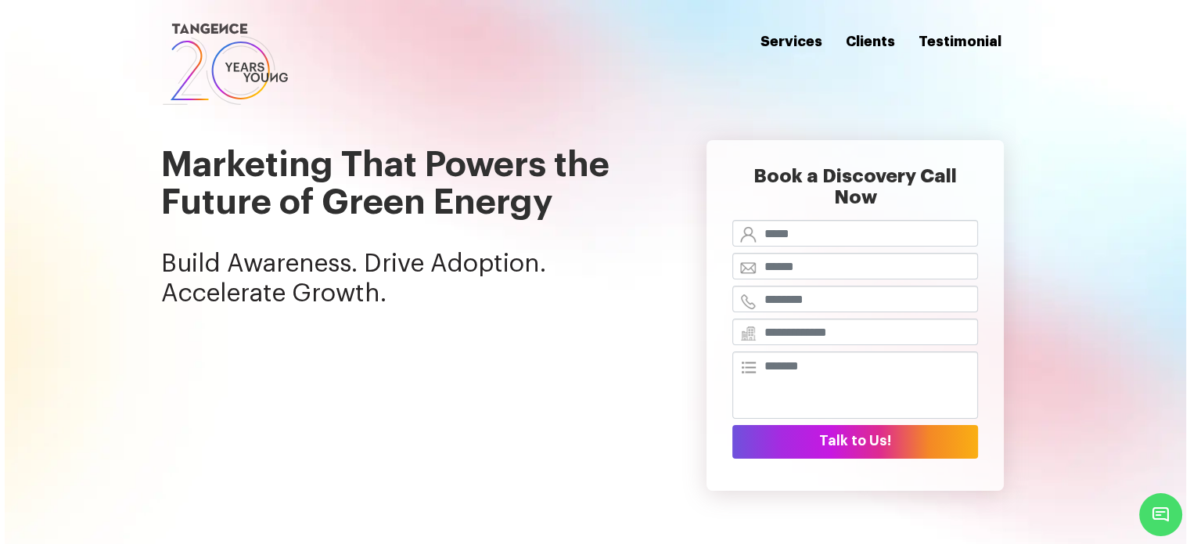
click at [444, 57] on div at bounding box center [297, 62] width 297 height 93
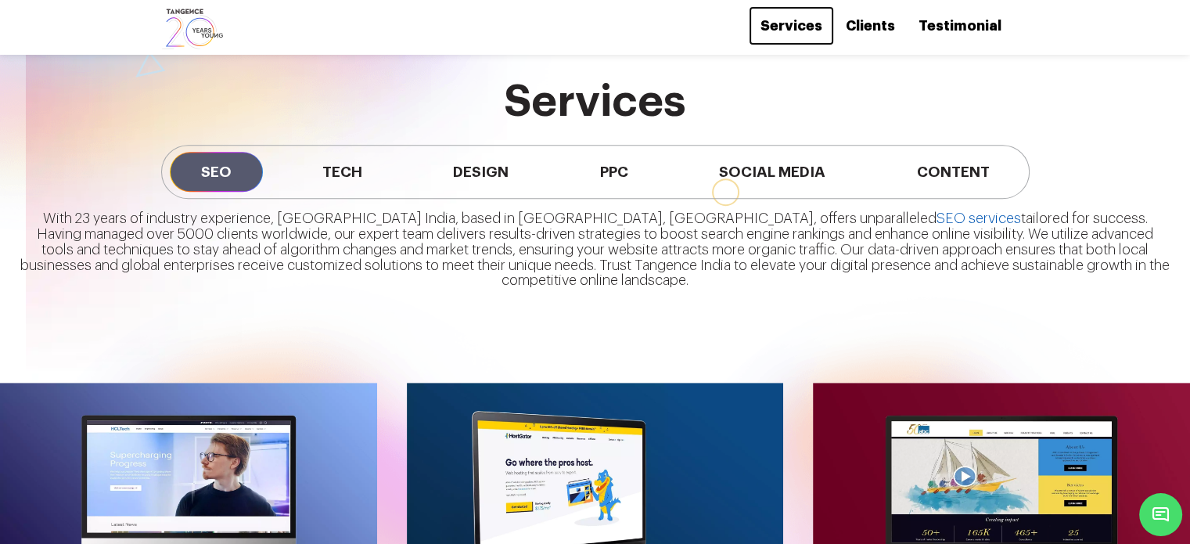
scroll to position [939, 0]
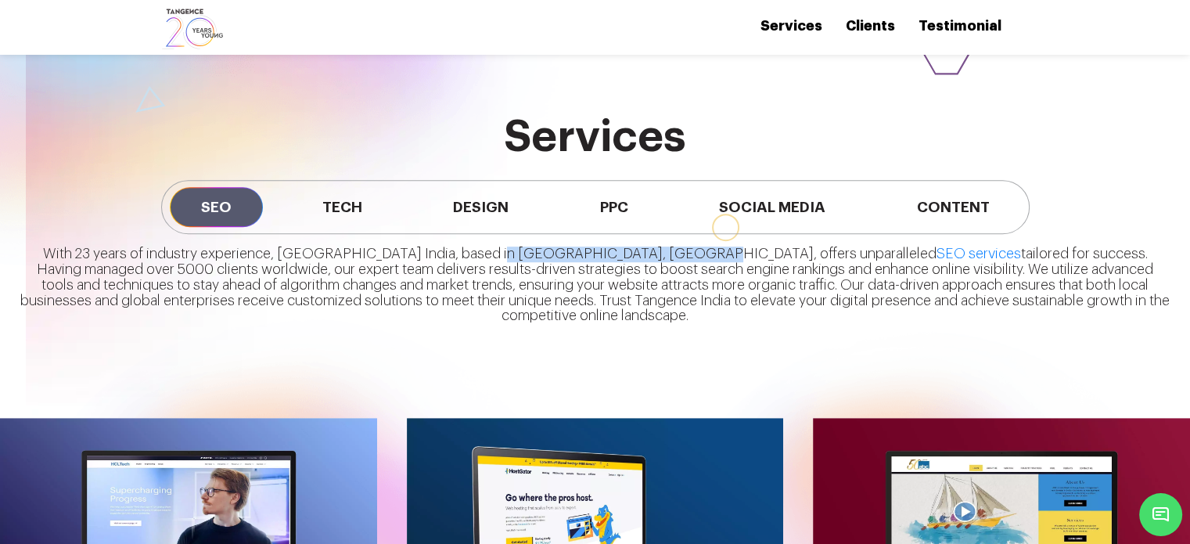
drag, startPoint x: 466, startPoint y: 228, endPoint x: 645, endPoint y: 228, distance: 179.2
click at [645, 247] on p "With 23 years of industry experience, [GEOGRAPHIC_DATA] India, based in [GEOGRA…" at bounding box center [595, 292] width 1151 height 90
copy p "Delhi NCR, offers unparallele"
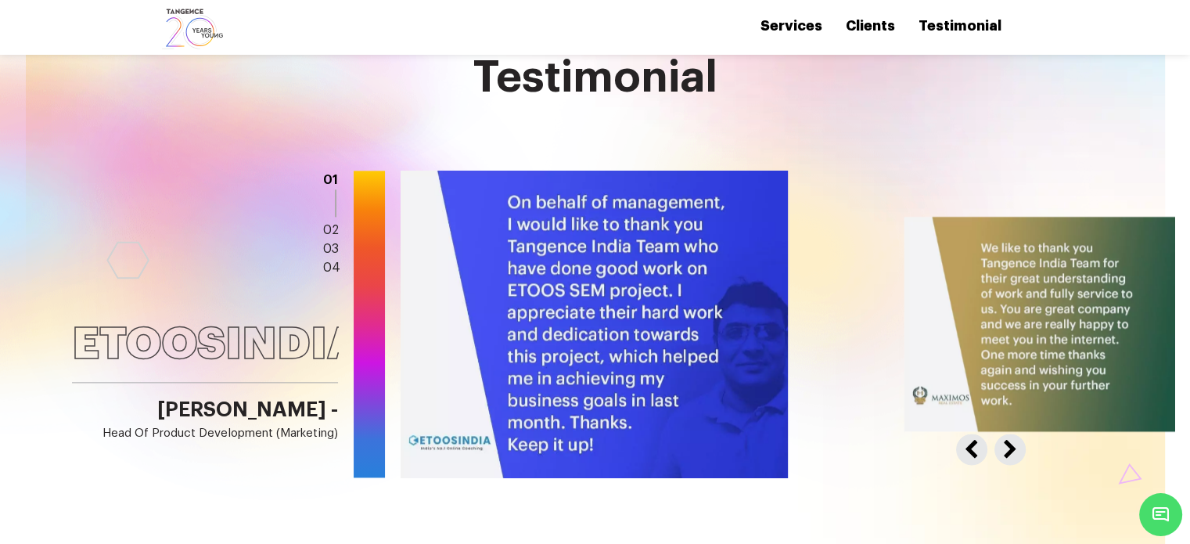
scroll to position [1956, 0]
click at [1014, 434] on button "Next" at bounding box center [1007, 446] width 25 height 25
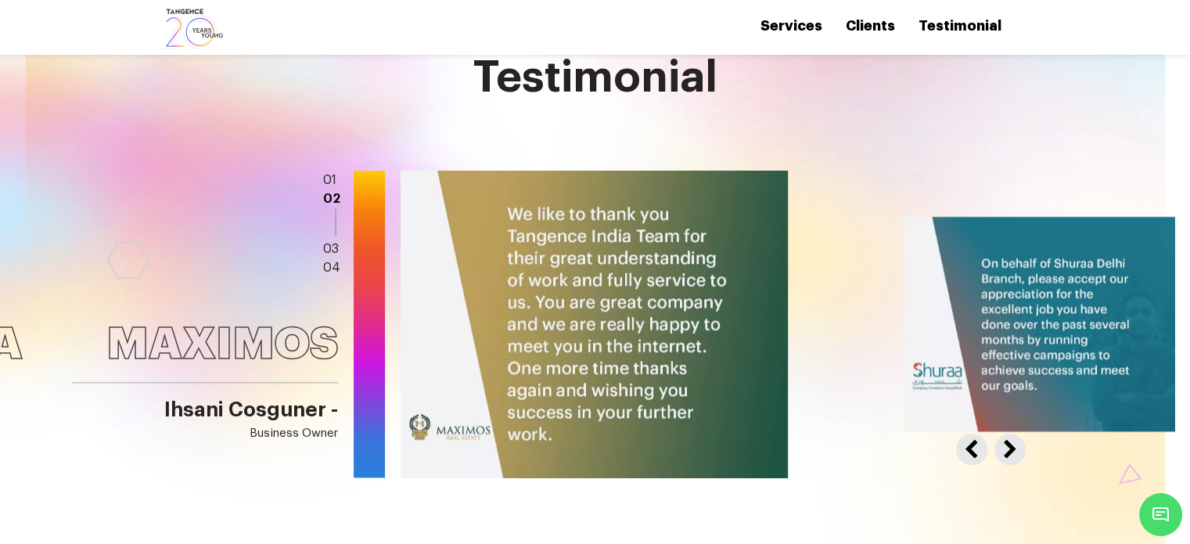
click at [1014, 434] on button "Next" at bounding box center [1007, 446] width 25 height 25
click at [1010, 434] on button "Next" at bounding box center [1007, 446] width 25 height 25
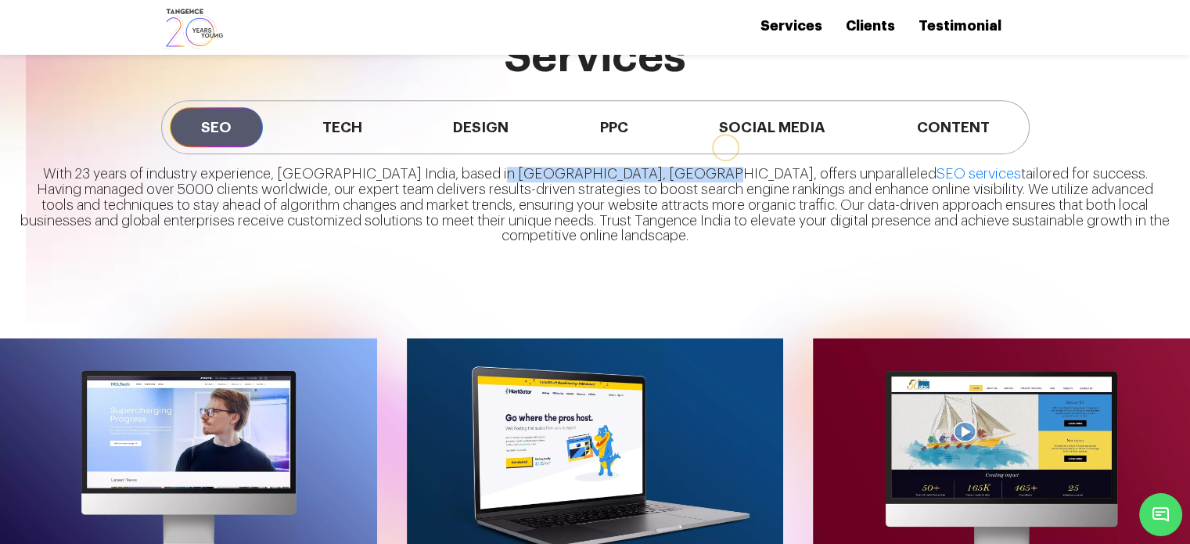
scroll to position [1017, 0]
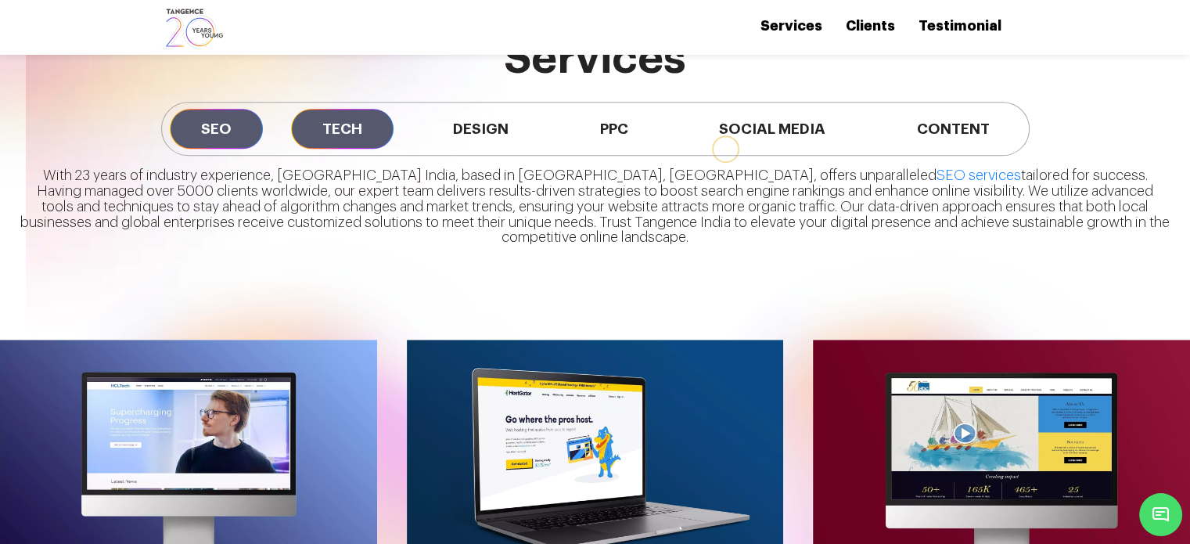
click at [339, 109] on span "Tech" at bounding box center [342, 129] width 103 height 40
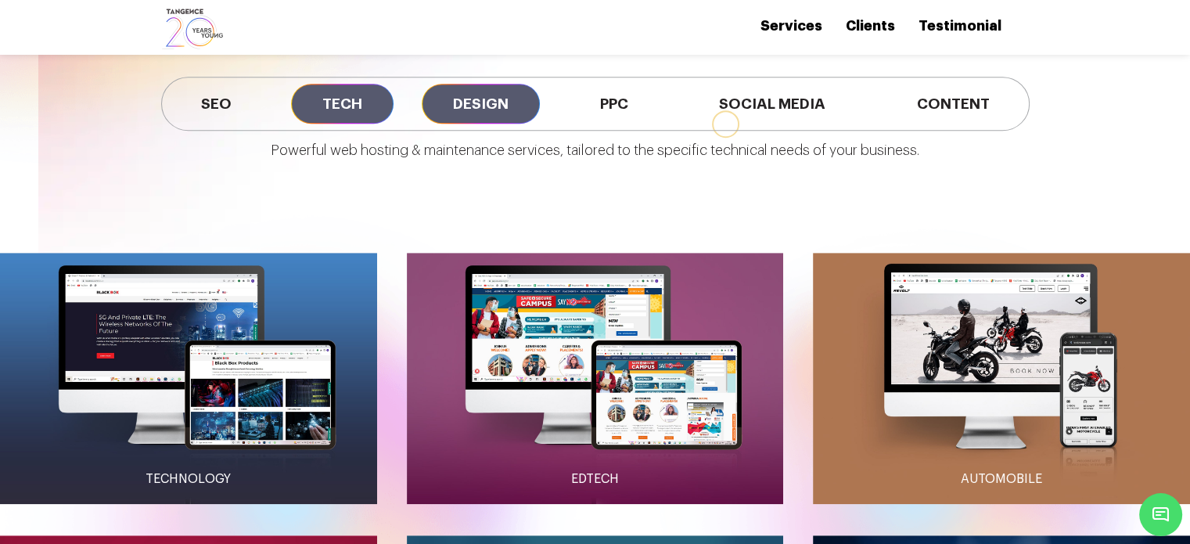
scroll to position [939, 0]
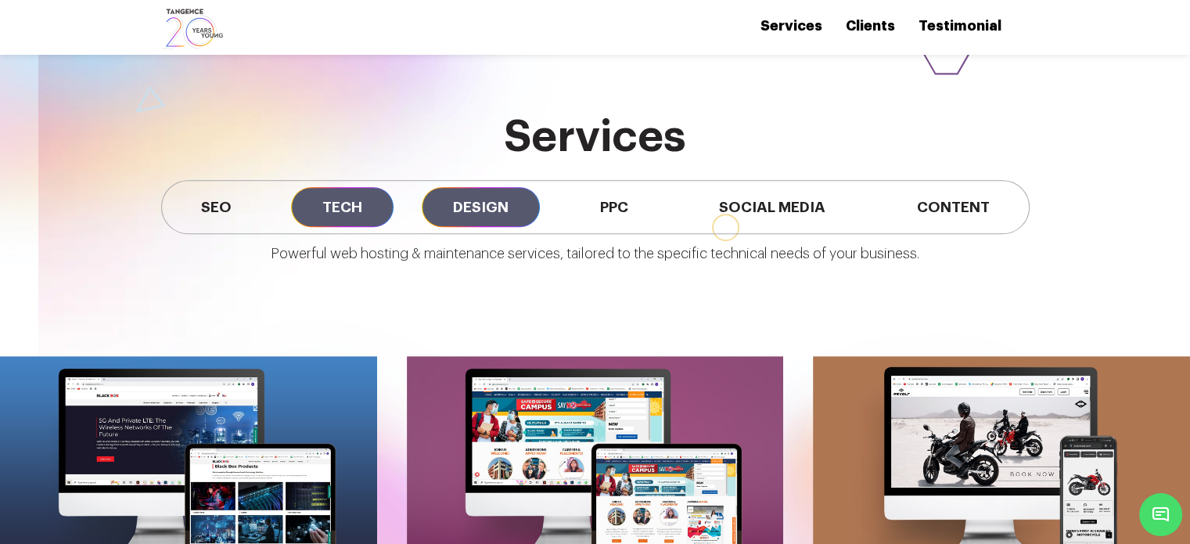
click at [488, 190] on span "Design" at bounding box center [481, 207] width 118 height 40
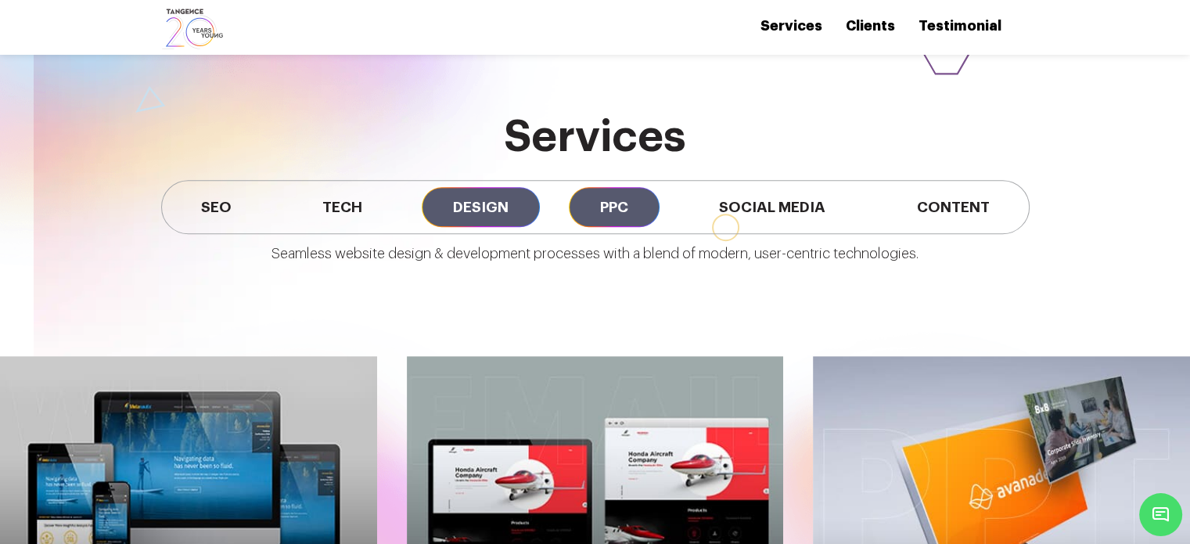
click at [594, 190] on span "PPC" at bounding box center [614, 207] width 91 height 40
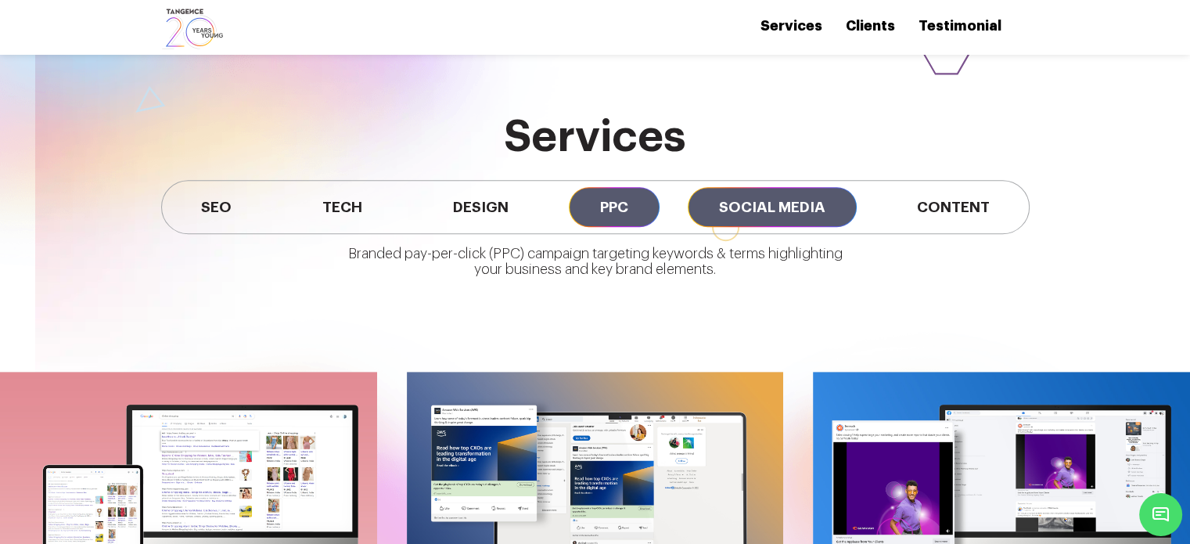
click at [755, 187] on span "Social Media" at bounding box center [772, 207] width 169 height 40
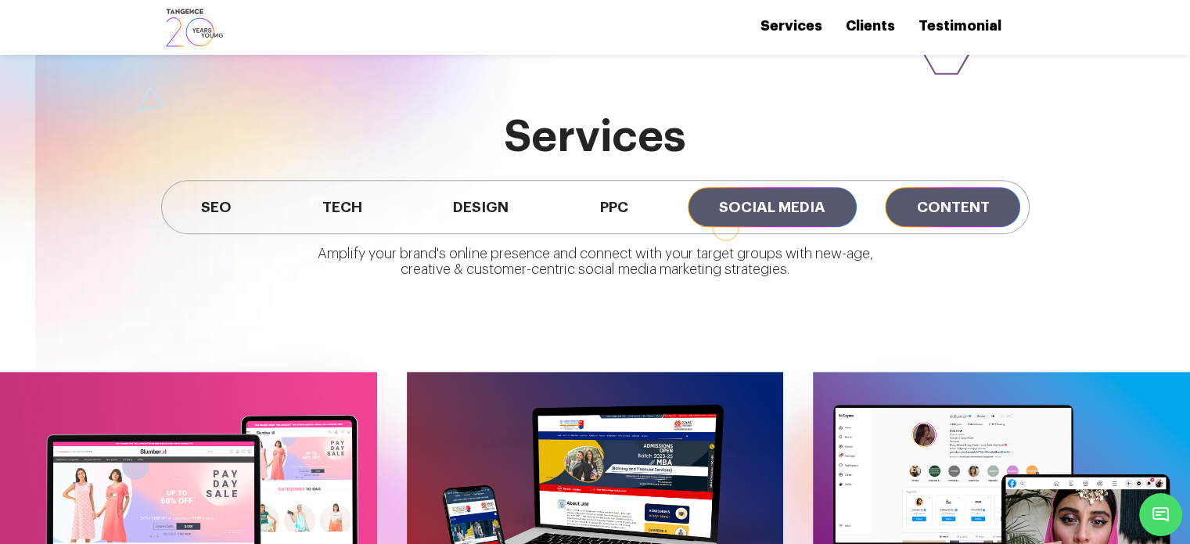
click at [941, 187] on span "Content" at bounding box center [952, 207] width 135 height 40
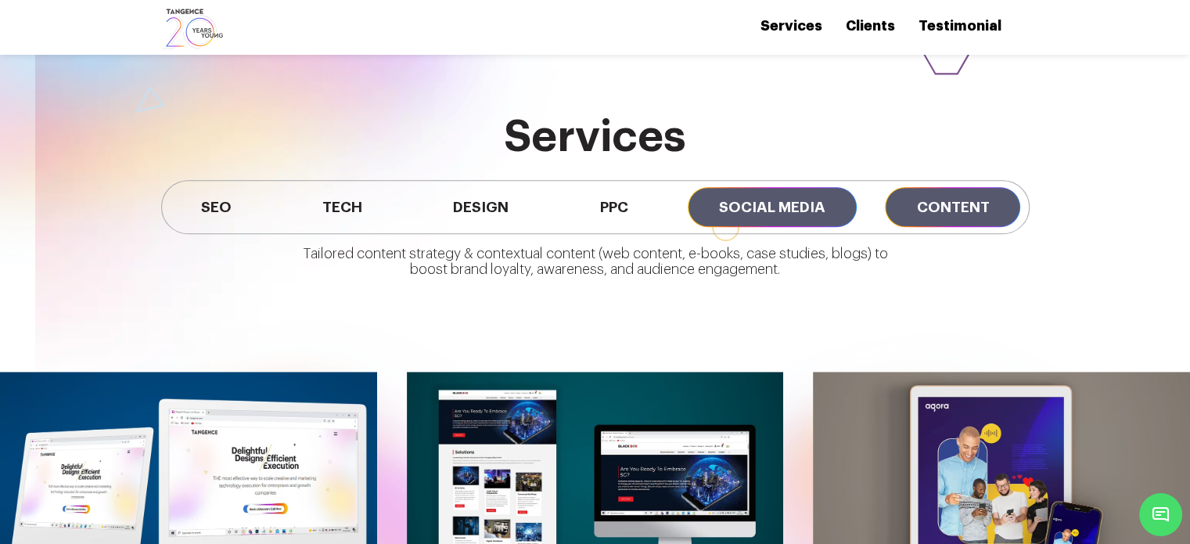
click at [798, 187] on span "Social Media" at bounding box center [772, 207] width 169 height 40
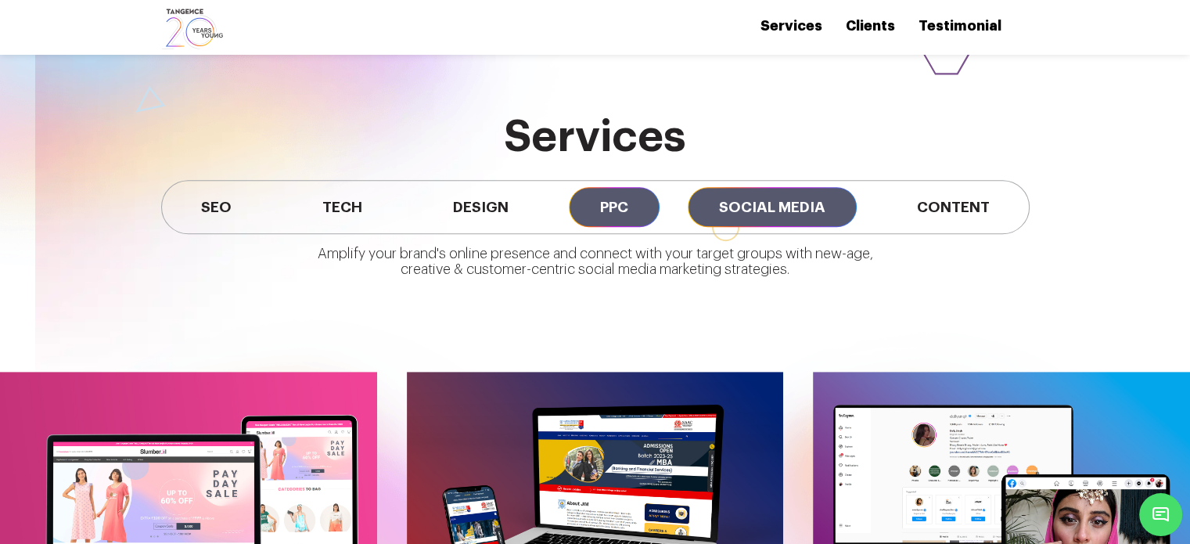
click at [633, 187] on span "PPC" at bounding box center [614, 207] width 91 height 40
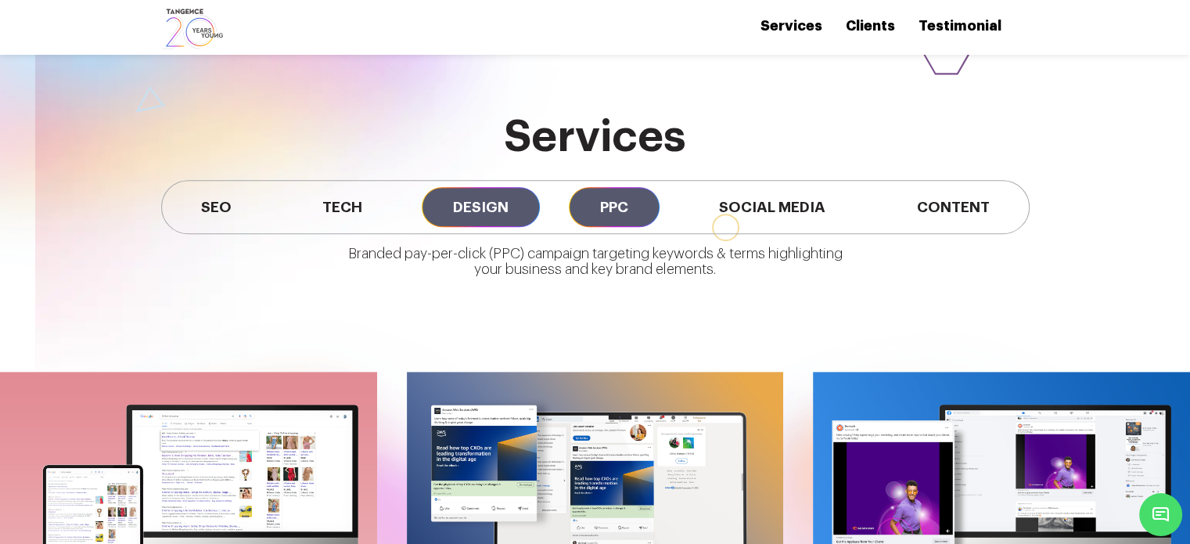
click at [496, 189] on span "Design" at bounding box center [481, 207] width 118 height 40
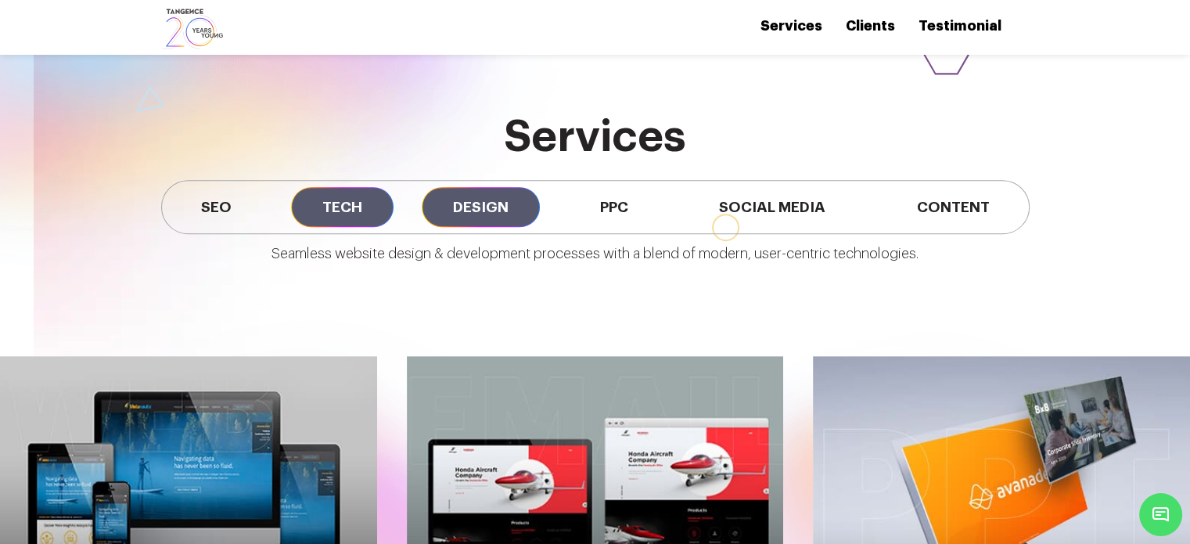
click at [365, 191] on span "Tech" at bounding box center [342, 207] width 103 height 40
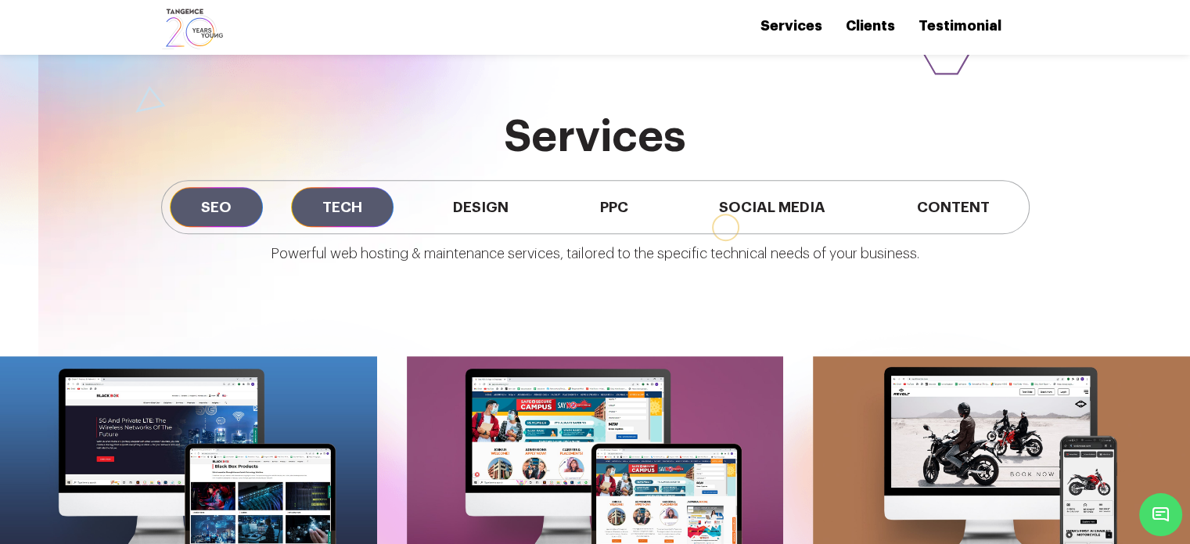
click at [204, 188] on span "SEO" at bounding box center [216, 207] width 93 height 40
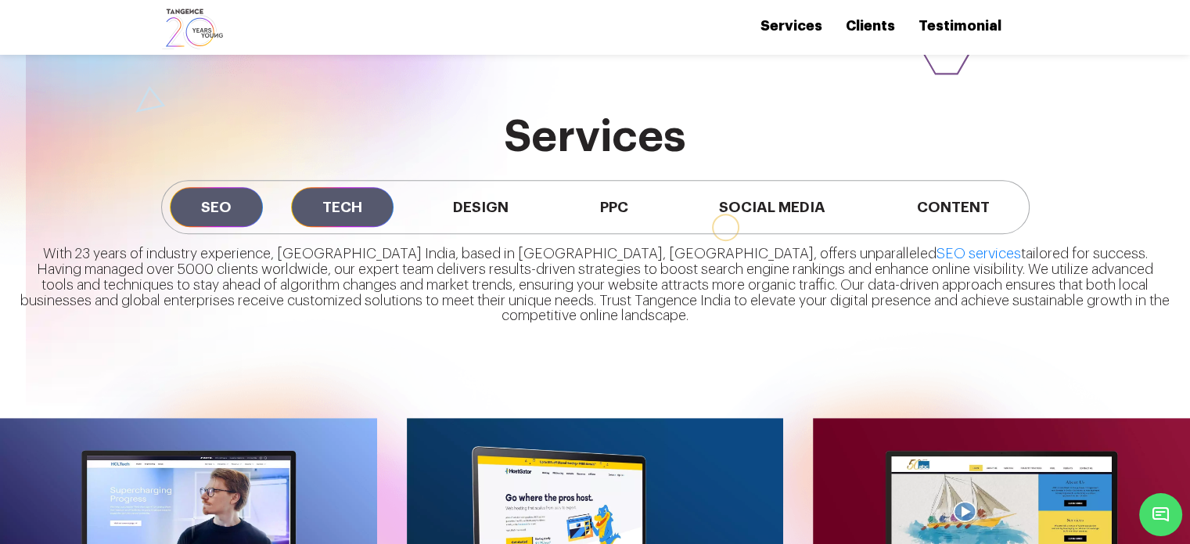
click at [335, 187] on span "Tech" at bounding box center [342, 207] width 103 height 40
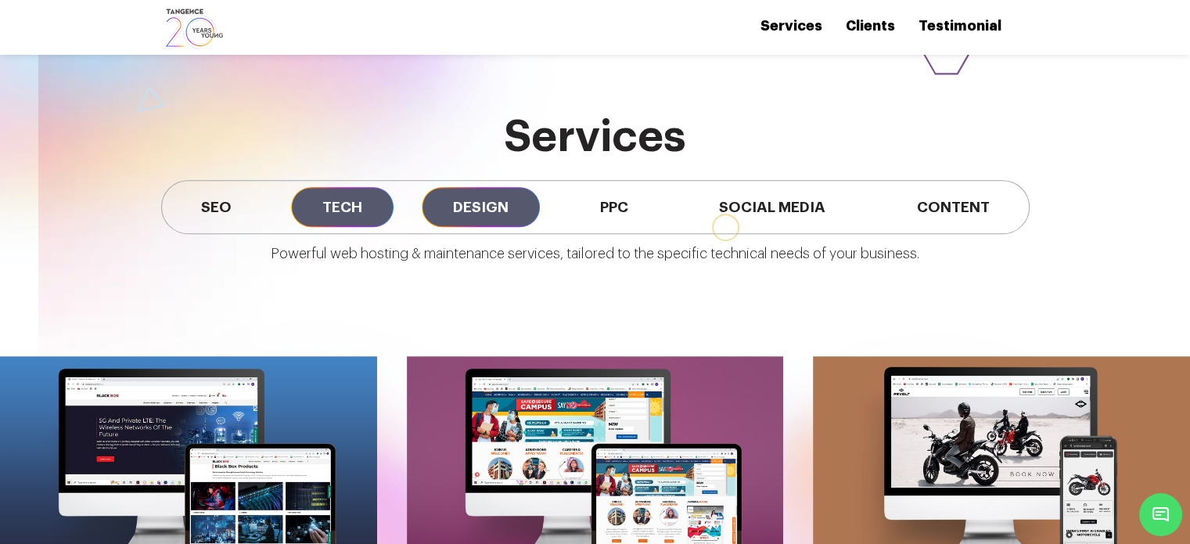
click at [460, 187] on span "Design" at bounding box center [481, 207] width 118 height 40
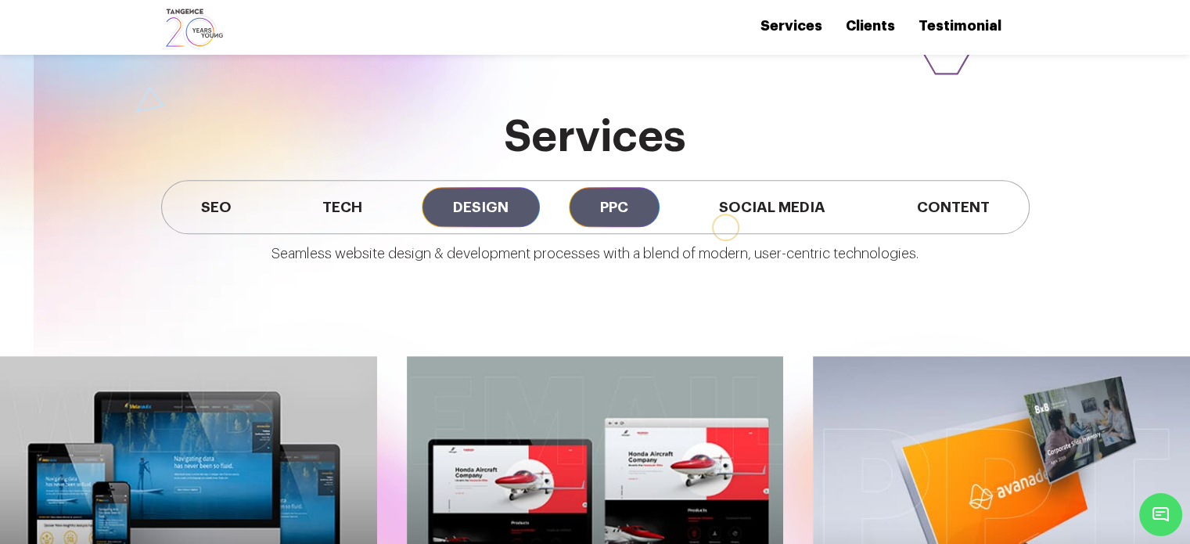
click at [623, 187] on span "PPC" at bounding box center [614, 207] width 91 height 40
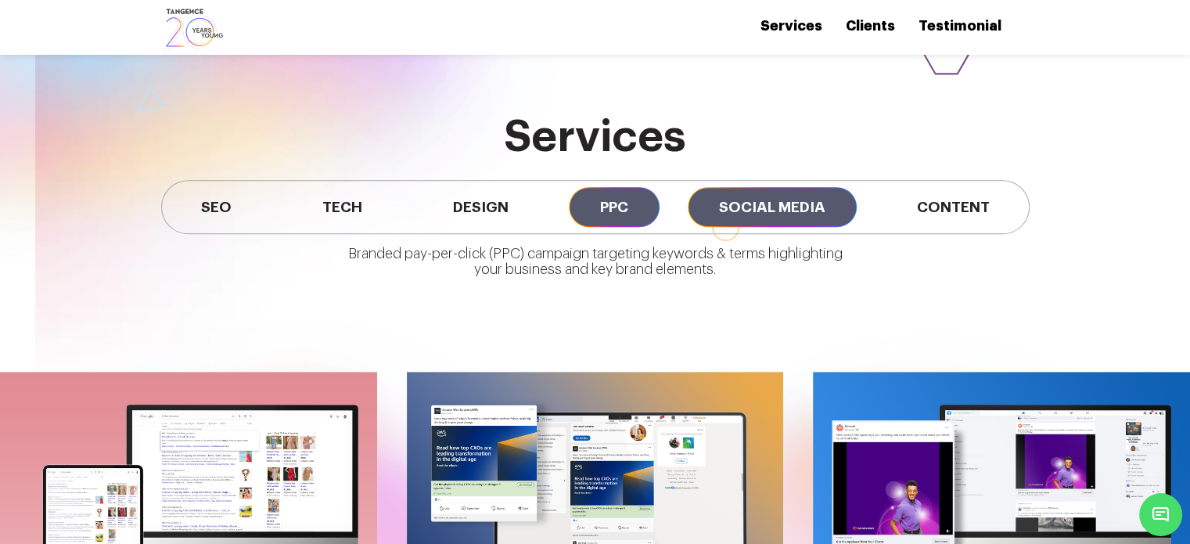
drag, startPoint x: 787, startPoint y: 174, endPoint x: 804, endPoint y: 175, distance: 17.3
click at [789, 187] on span "Social Media" at bounding box center [772, 207] width 169 height 40
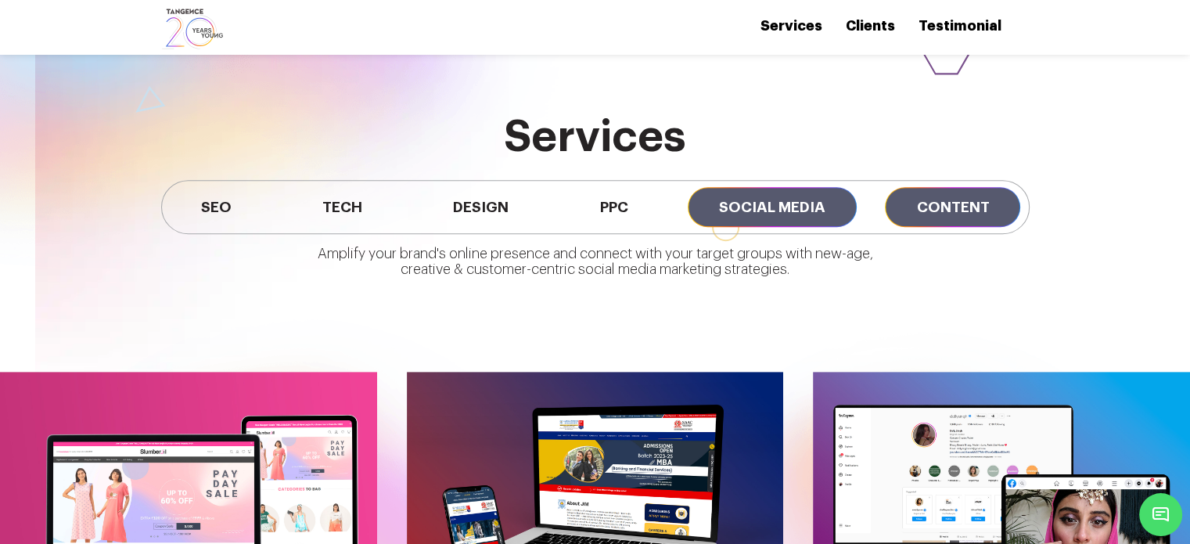
click at [942, 187] on span "Content" at bounding box center [952, 207] width 135 height 40
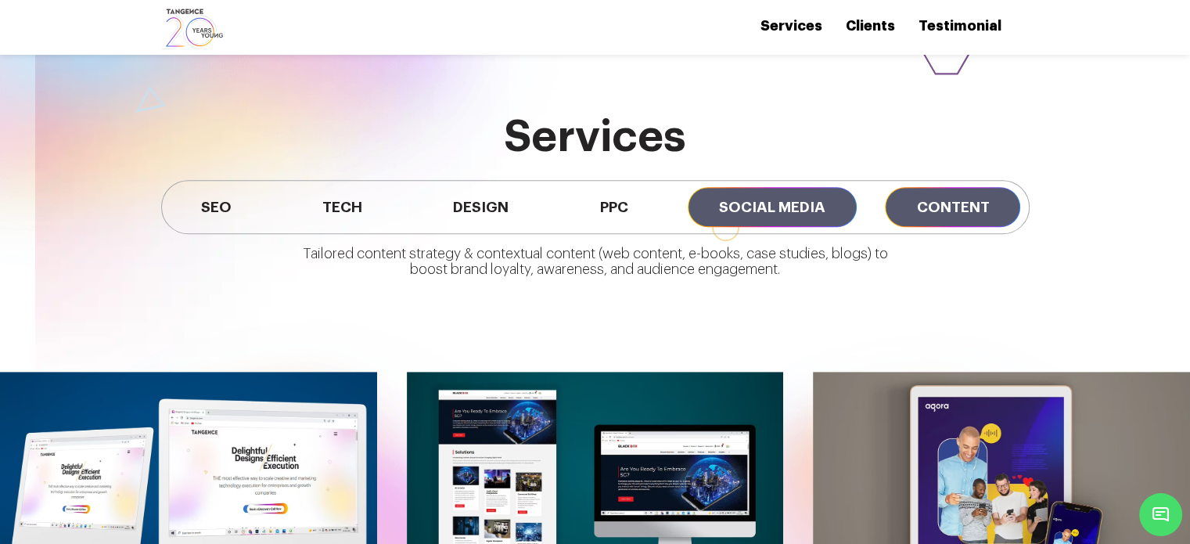
click at [748, 198] on span "Social Media" at bounding box center [772, 207] width 169 height 40
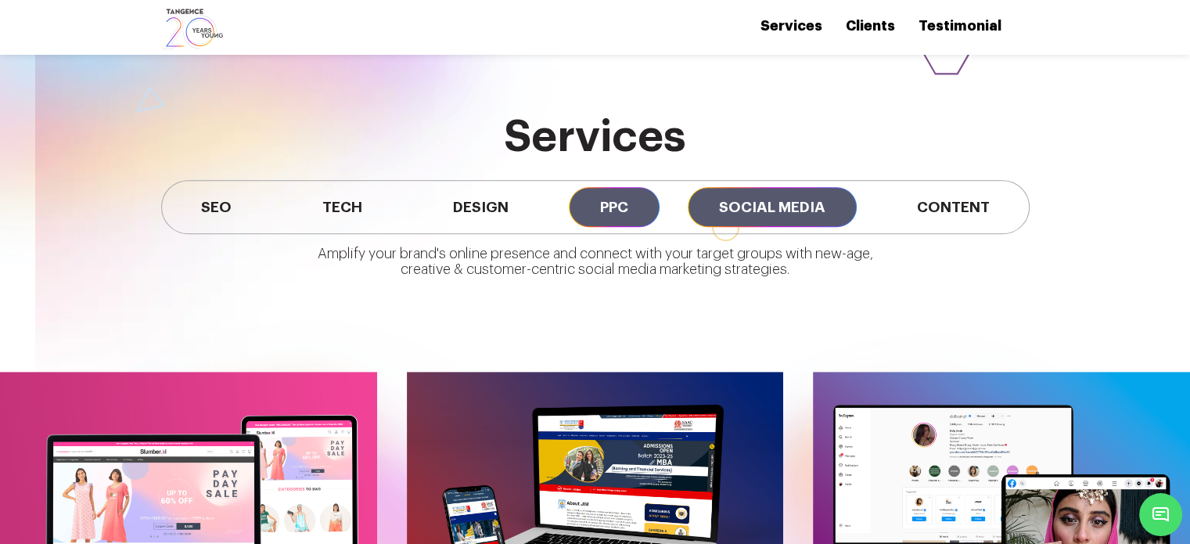
click at [629, 187] on span "PPC" at bounding box center [614, 207] width 91 height 40
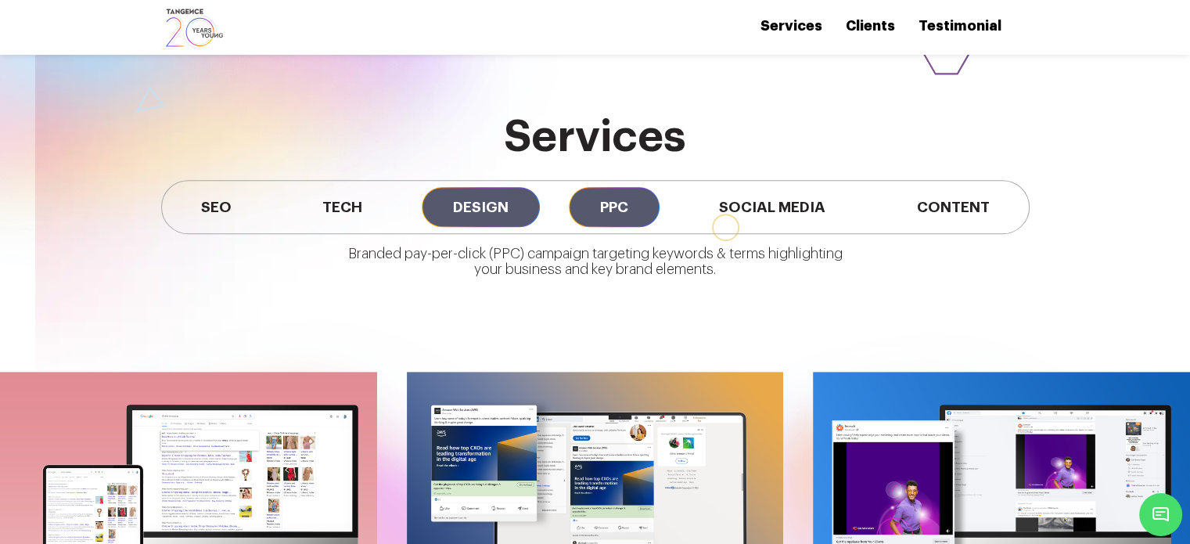
click at [484, 187] on span "Design" at bounding box center [481, 207] width 118 height 40
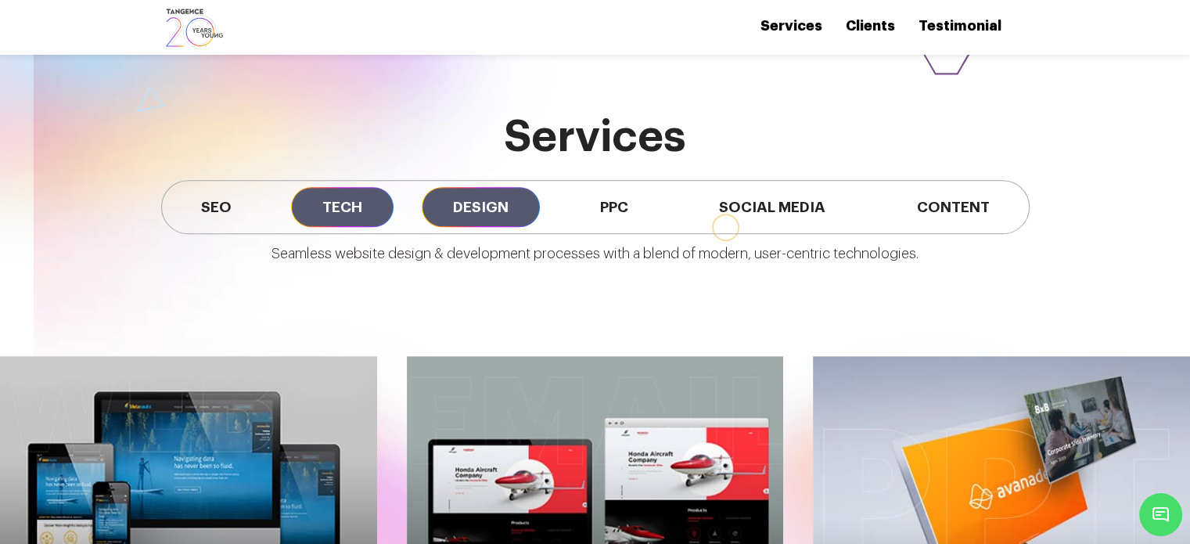
click at [331, 188] on span "Tech" at bounding box center [342, 207] width 103 height 40
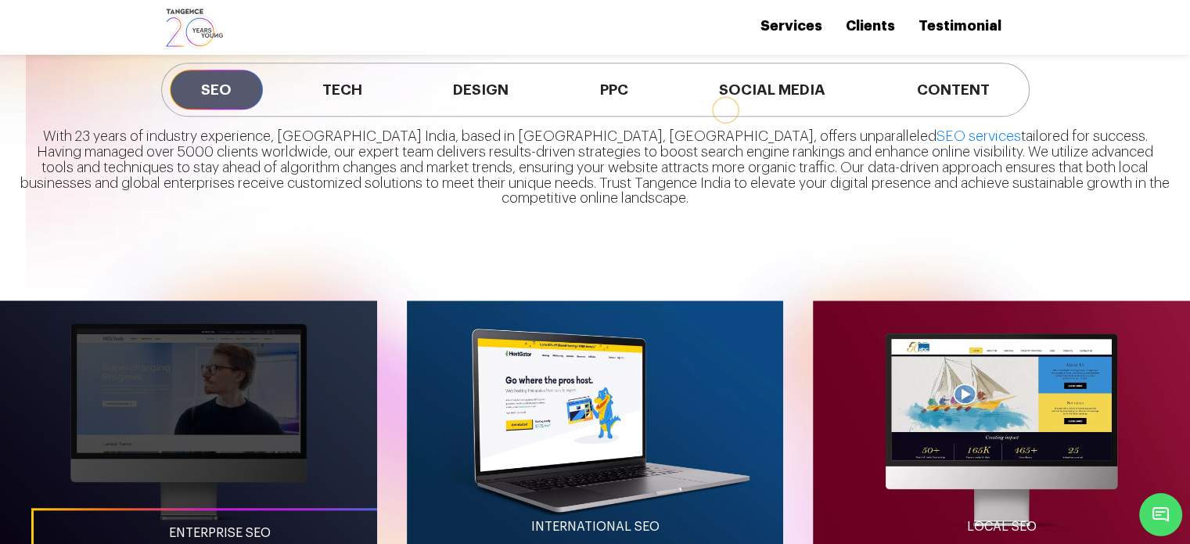
scroll to position [1252, 0]
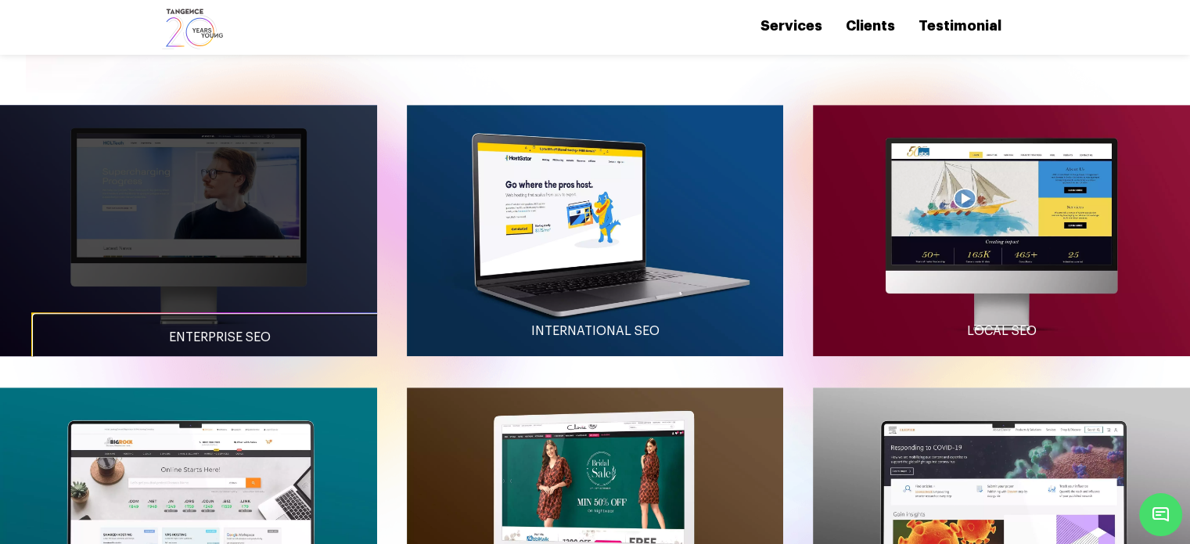
click at [218, 312] on link "Enterprise SEO" at bounding box center [219, 337] width 377 height 50
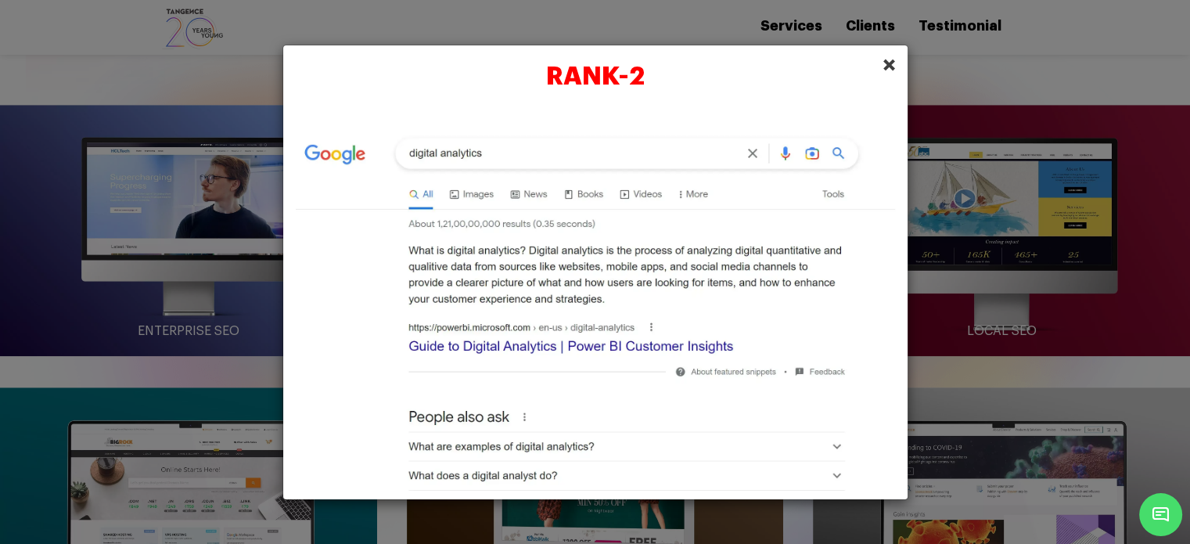
click at [888, 66] on span "×" at bounding box center [889, 64] width 13 height 23
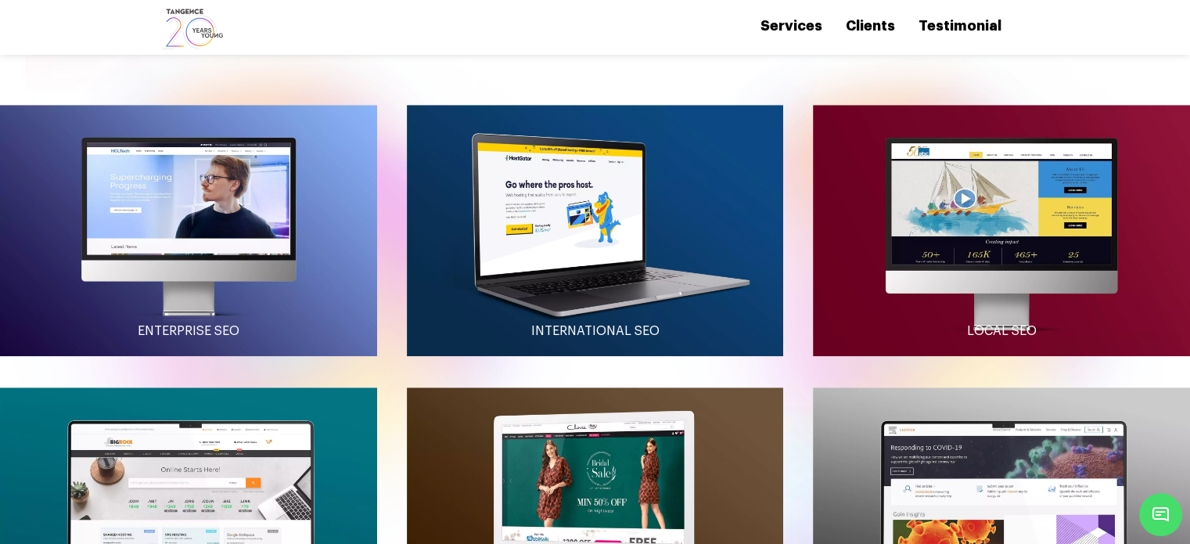
click at [612, 291] on div at bounding box center [595, 272] width 1190 height 544
click at [585, 292] on div at bounding box center [595, 272] width 1190 height 544
click at [605, 201] on div at bounding box center [595, 272] width 1190 height 544
click at [1013, 290] on div at bounding box center [595, 272] width 1190 height 544
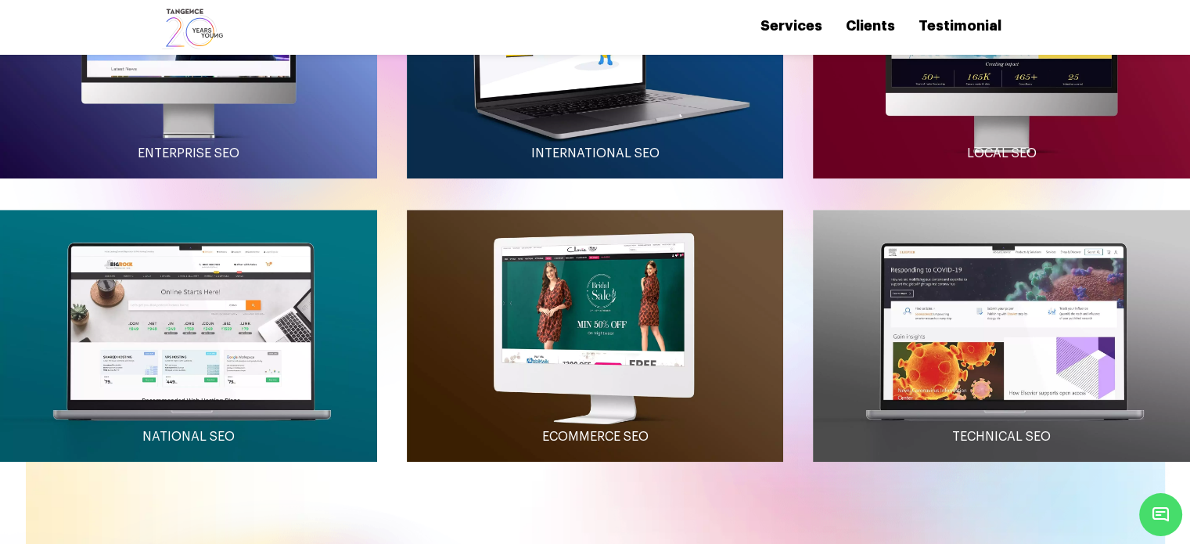
scroll to position [1643, 0]
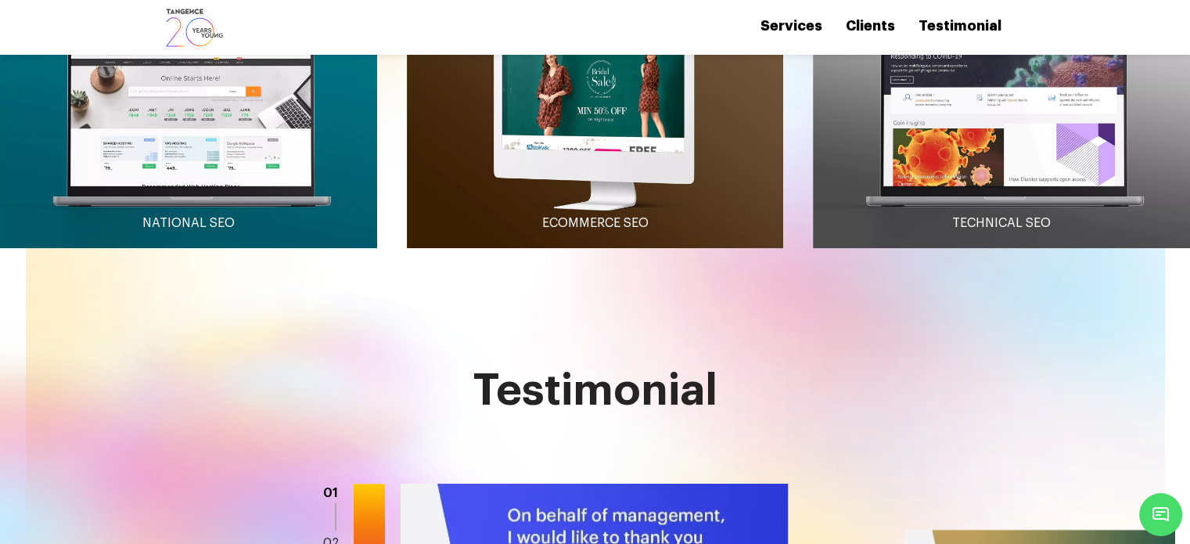
click at [1005, 176] on div at bounding box center [595, 272] width 1190 height 544
click at [588, 179] on div at bounding box center [595, 272] width 1190 height 544
drag, startPoint x: 150, startPoint y: 196, endPoint x: 324, endPoint y: 189, distance: 173.9
click at [316, 187] on div at bounding box center [595, 272] width 1190 height 544
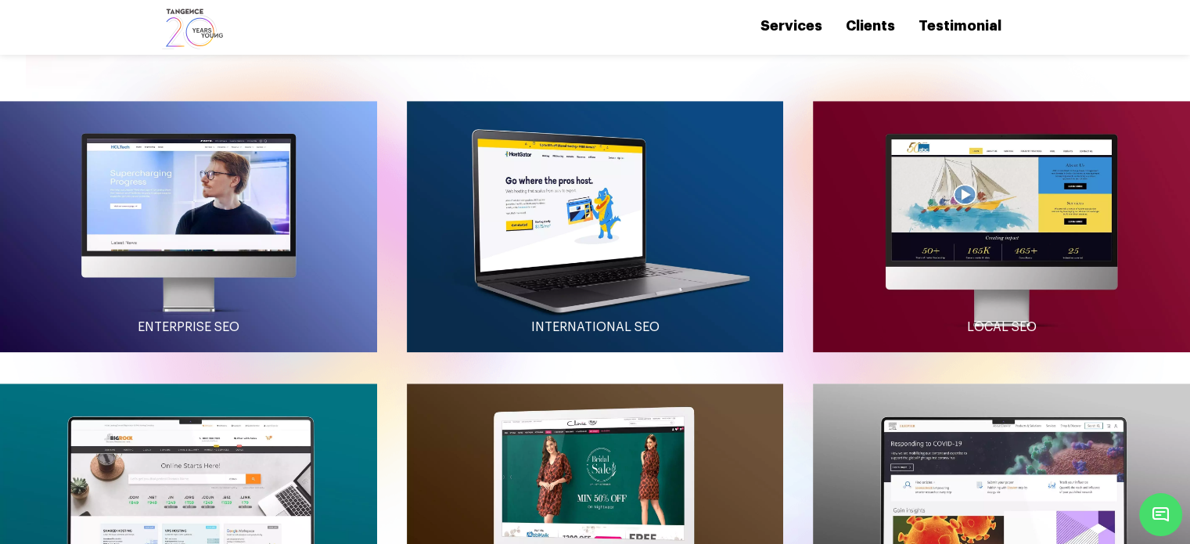
scroll to position [1252, 0]
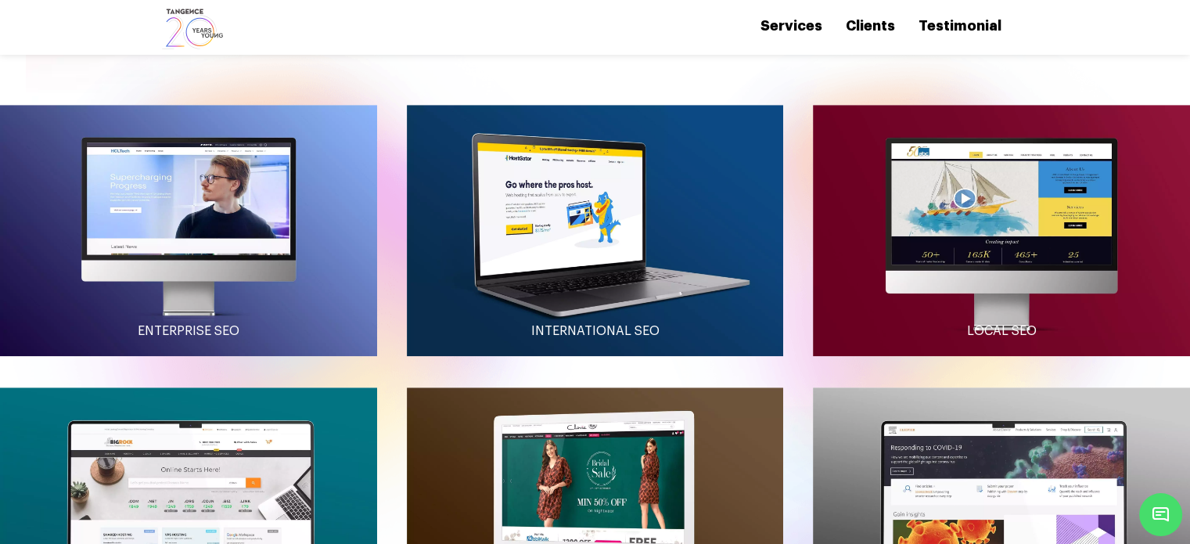
click at [186, 297] on div at bounding box center [595, 272] width 1190 height 544
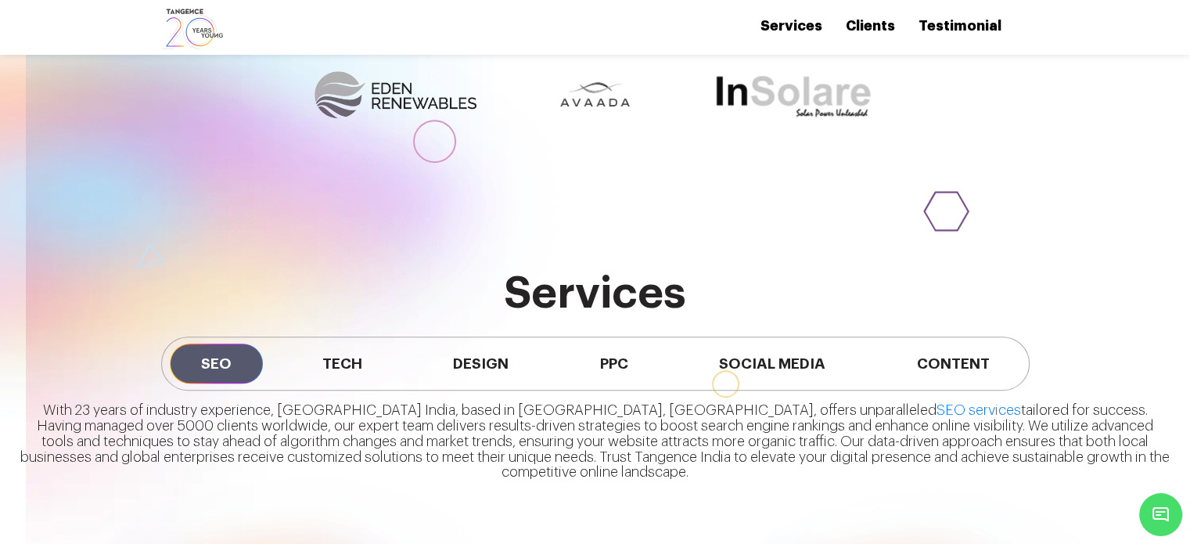
scroll to position [783, 0]
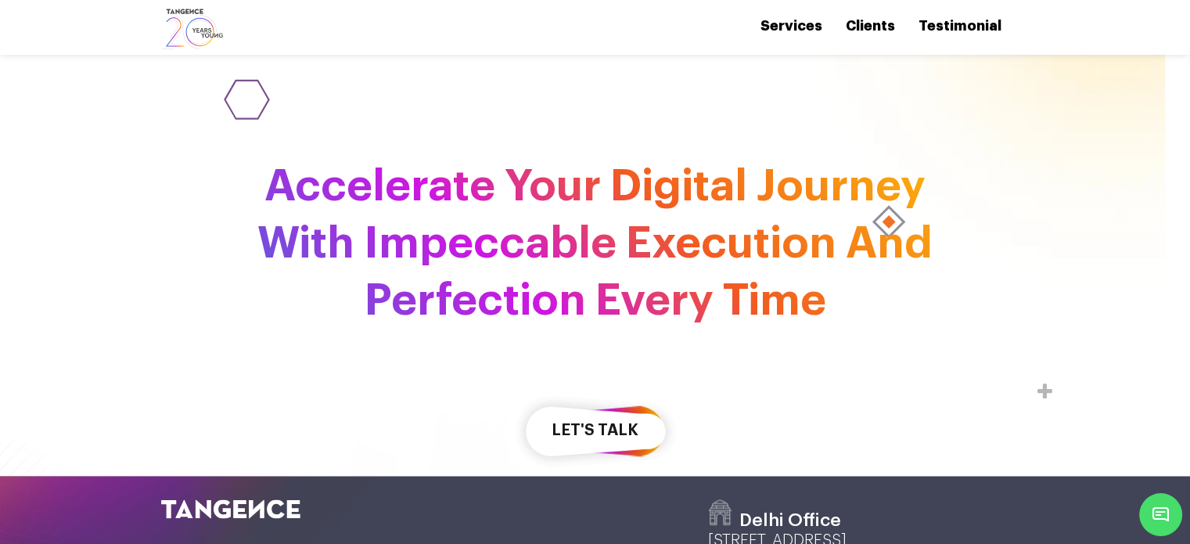
scroll to position [2657, 0]
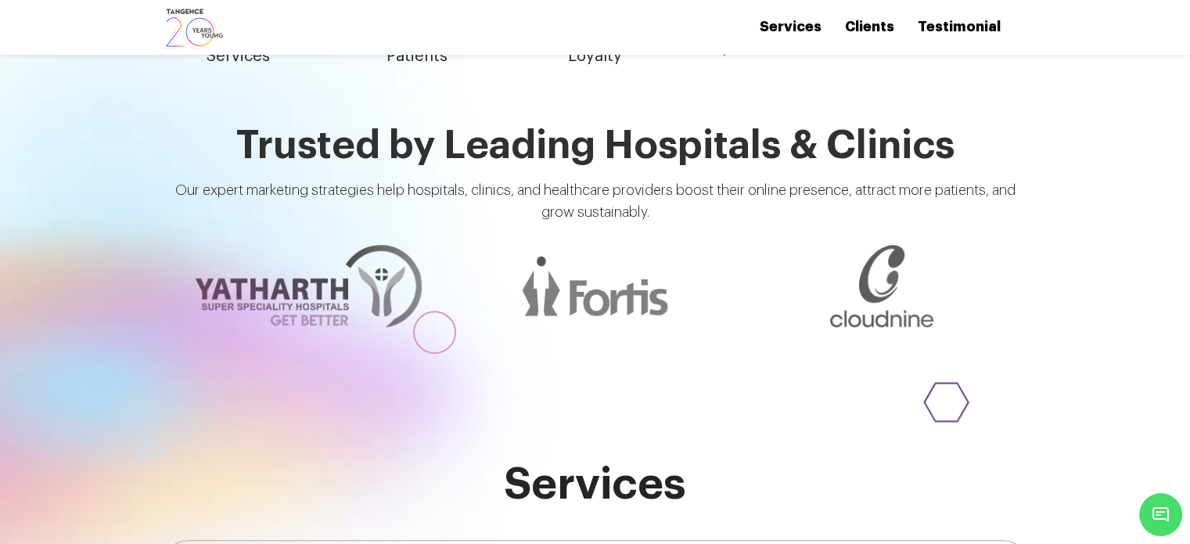
scroll to position [939, 0]
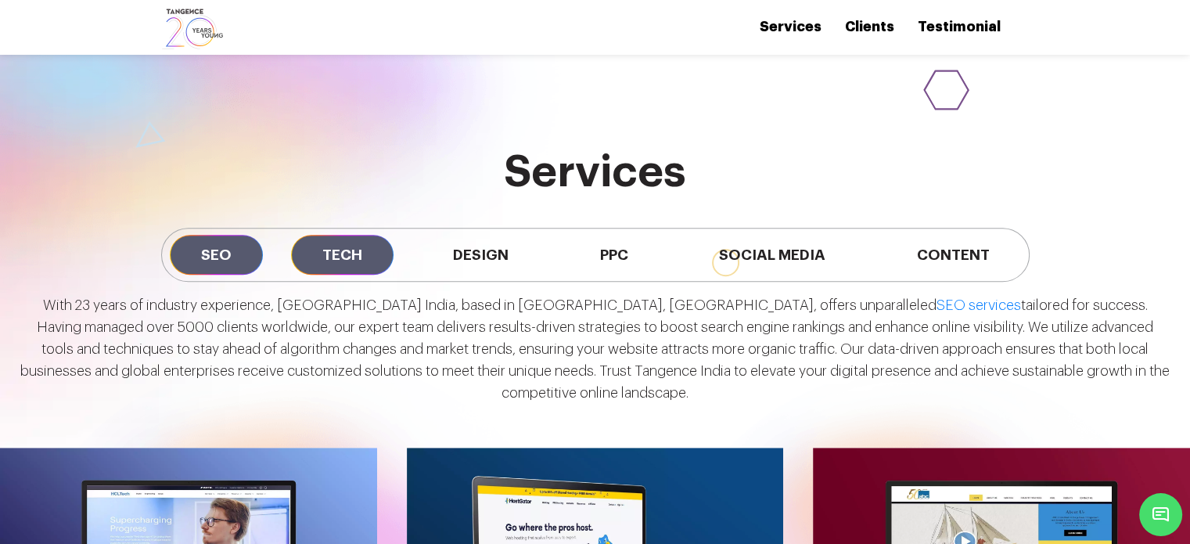
click at [347, 235] on span "Tech" at bounding box center [342, 255] width 103 height 40
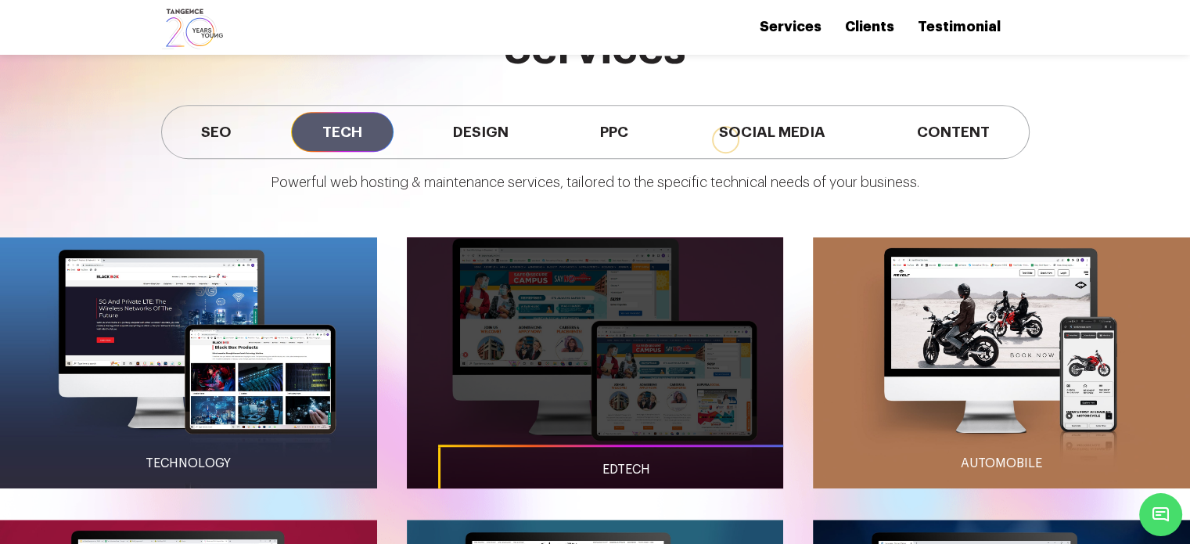
scroll to position [1252, 0]
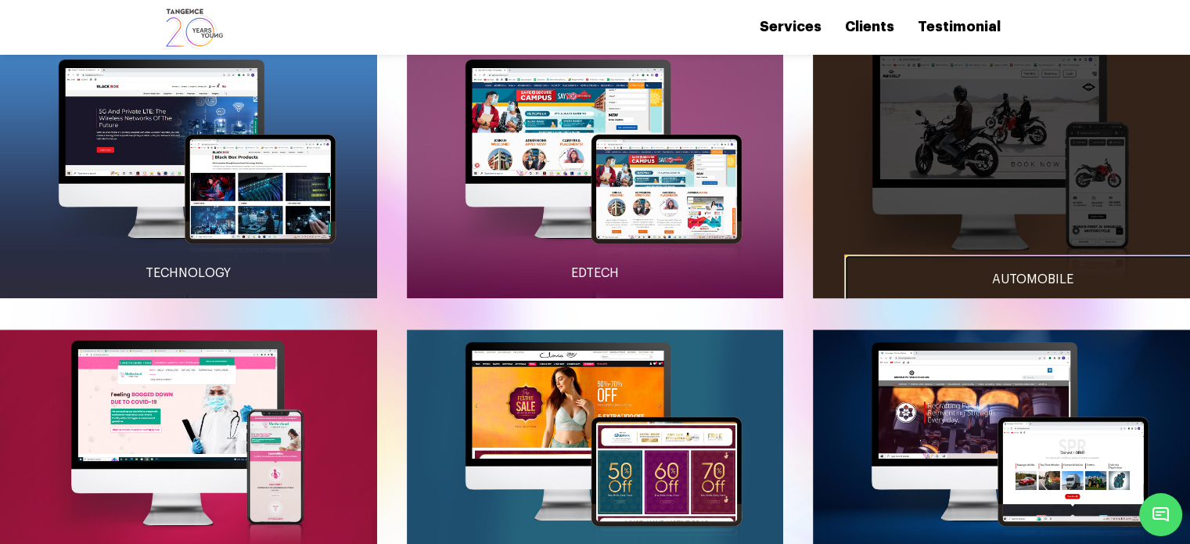
click at [997, 273] on span "Automobile" at bounding box center [1032, 279] width 81 height 13
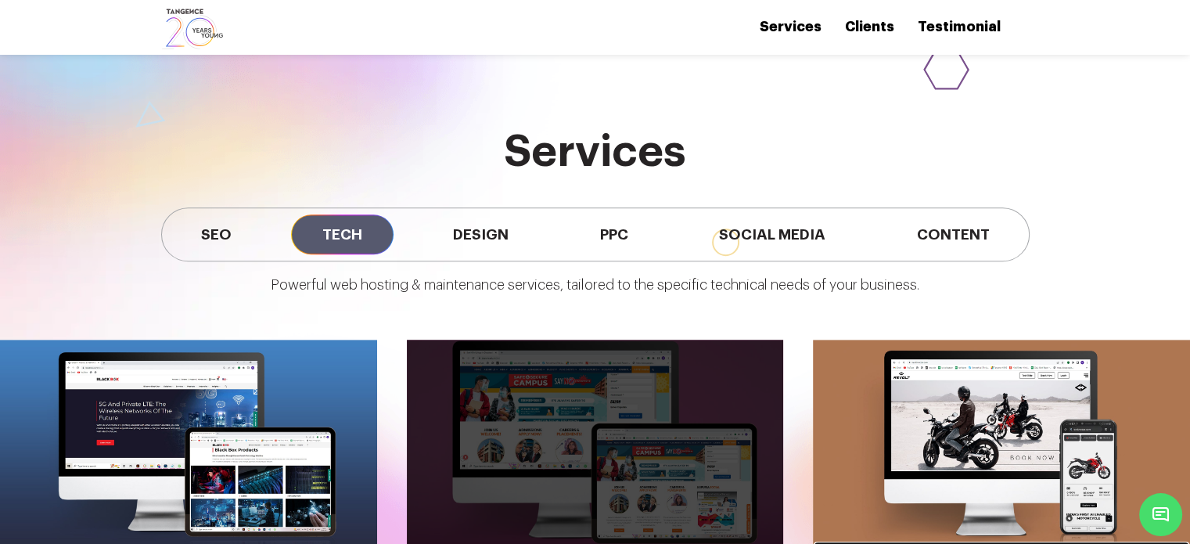
scroll to position [939, 0]
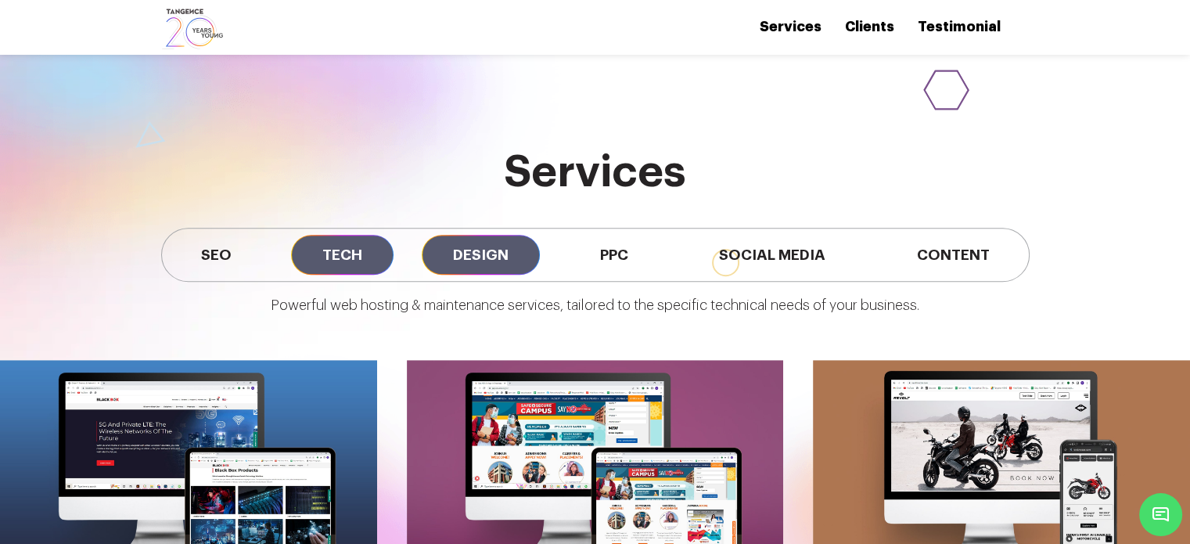
click at [507, 235] on span "Design" at bounding box center [481, 255] width 118 height 40
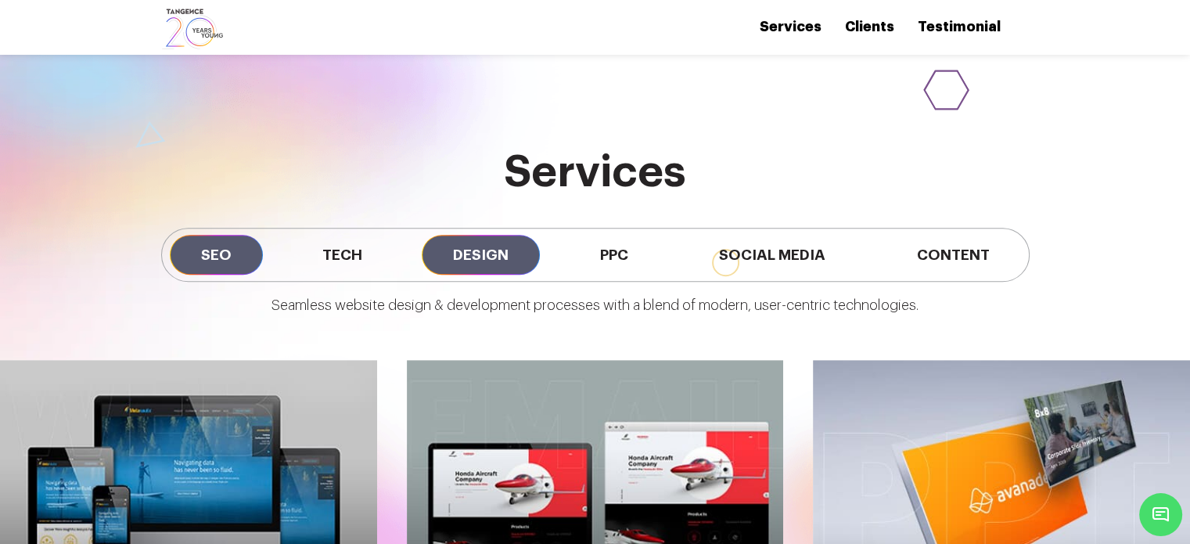
click at [186, 235] on span "SEO" at bounding box center [216, 255] width 93 height 40
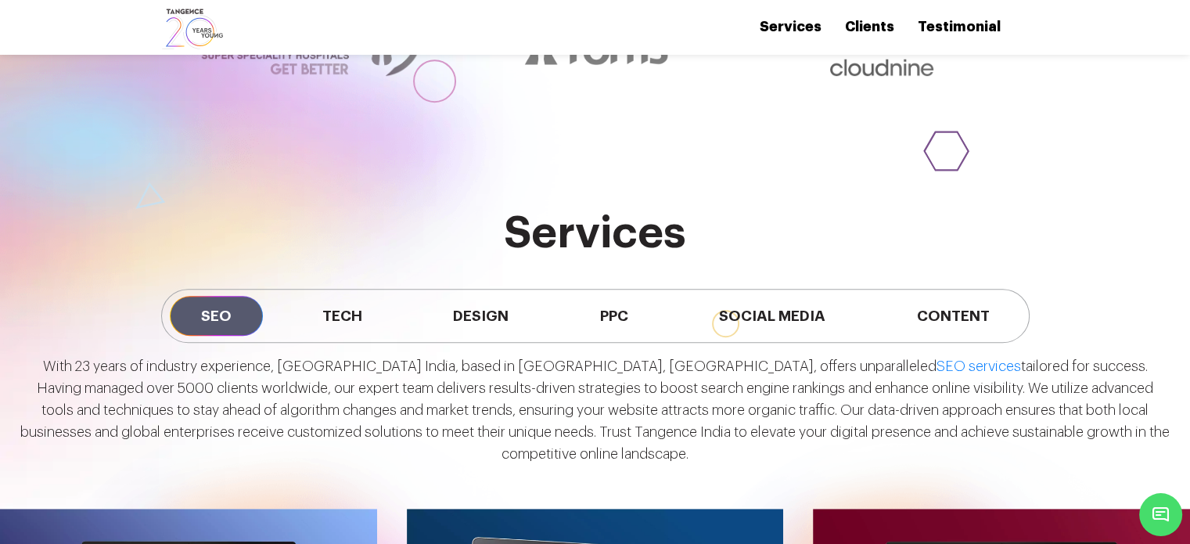
scroll to position [783, 0]
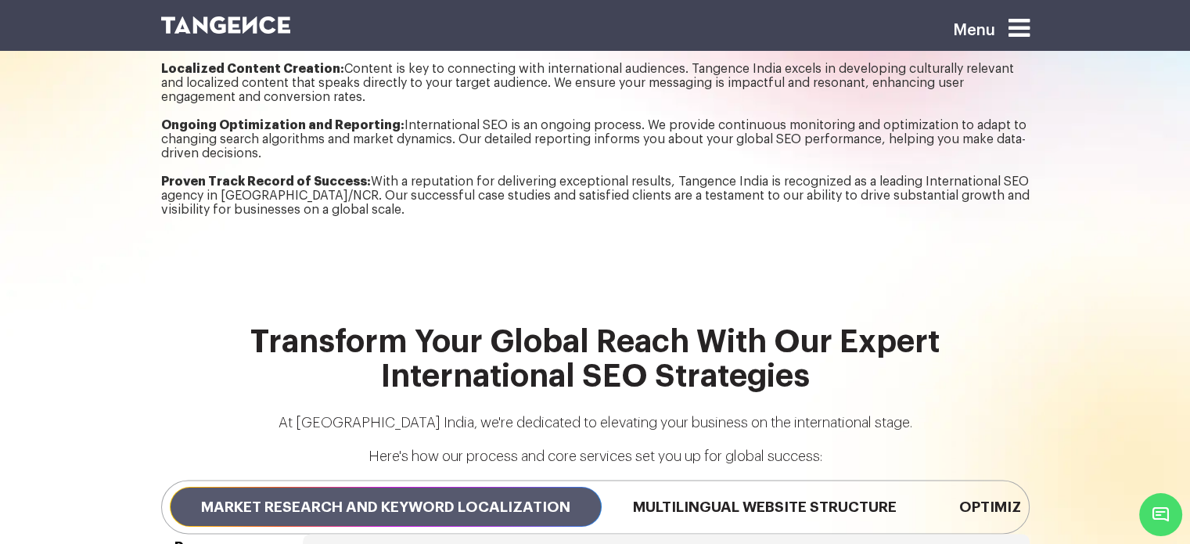
scroll to position [2269, 0]
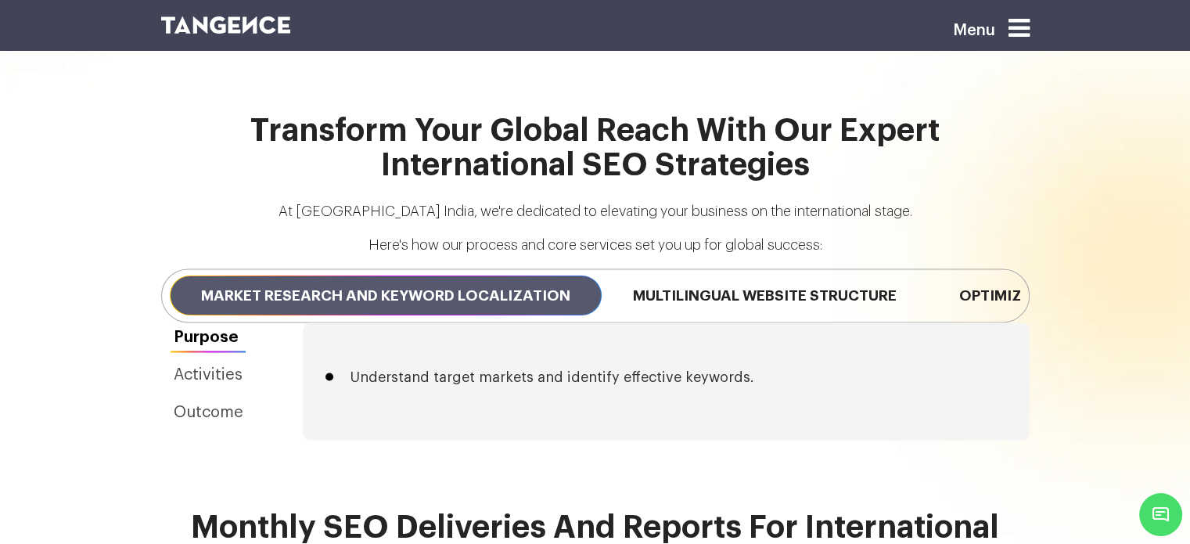
click at [670, 346] on div "Understand target markets and identify effective keywords." at bounding box center [666, 381] width 680 height 70
click at [684, 322] on div "Understand target markets and identify effective keywords. Conduct comprehensiv…" at bounding box center [666, 380] width 727 height 117
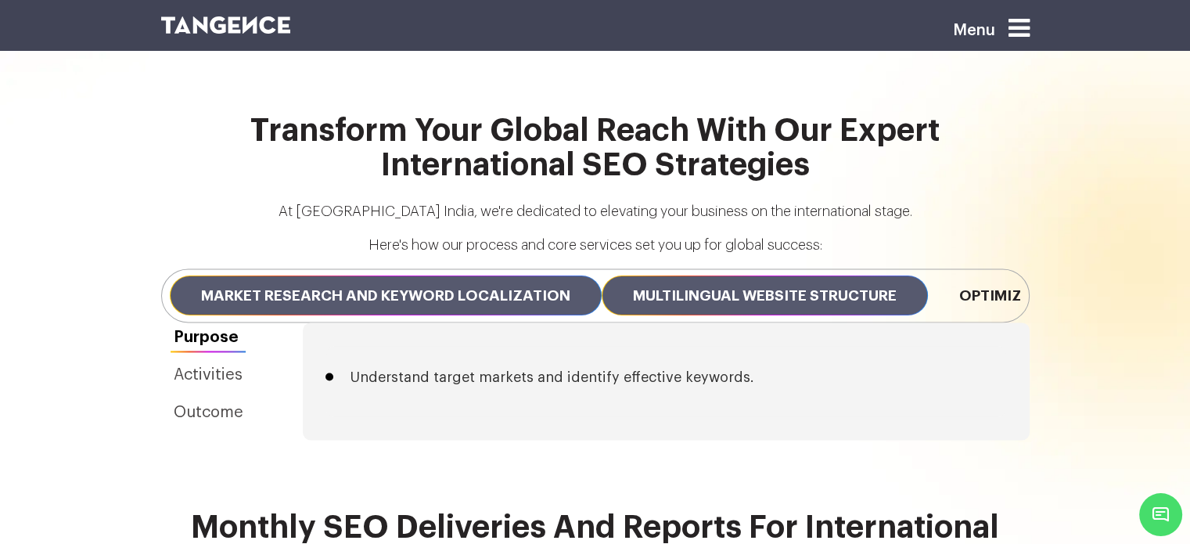
click at [705, 275] on span "Multilingual Website Structure" at bounding box center [765, 295] width 326 height 40
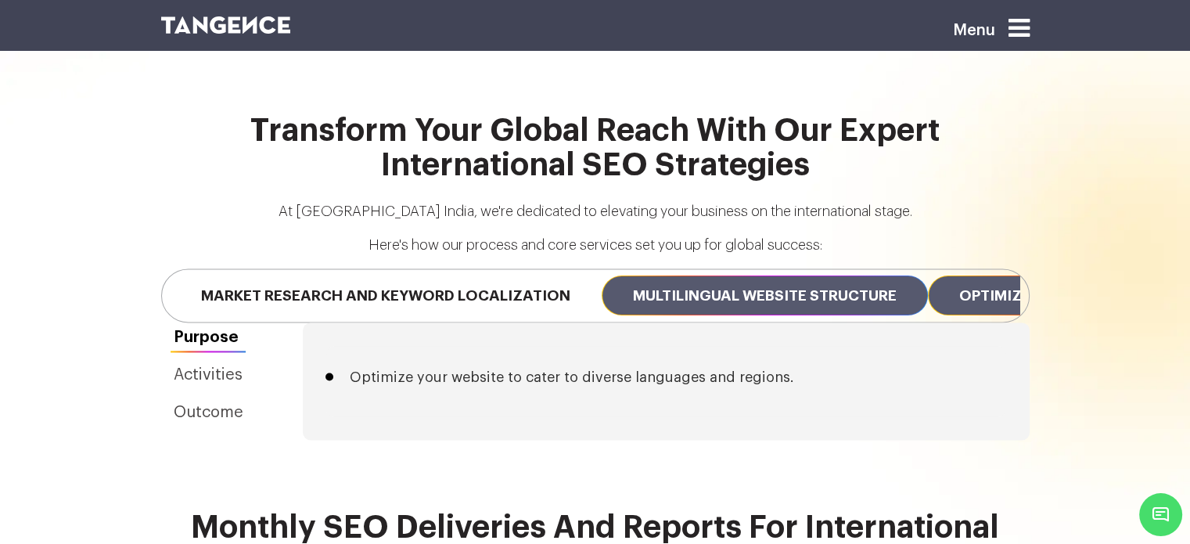
click at [1011, 275] on span "Optimized Content for Cultural Relevance" at bounding box center [1137, 295] width 419 height 40
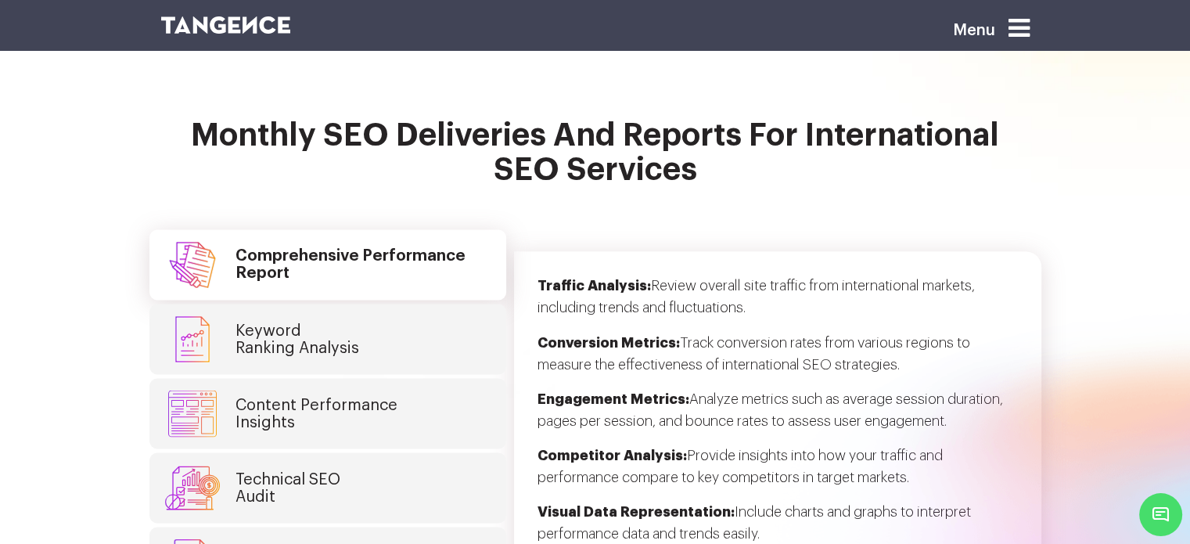
scroll to position [2661, 0]
click at [297, 322] on h4 "Keyword Ranking Analysis" at bounding box center [298, 339] width 124 height 34
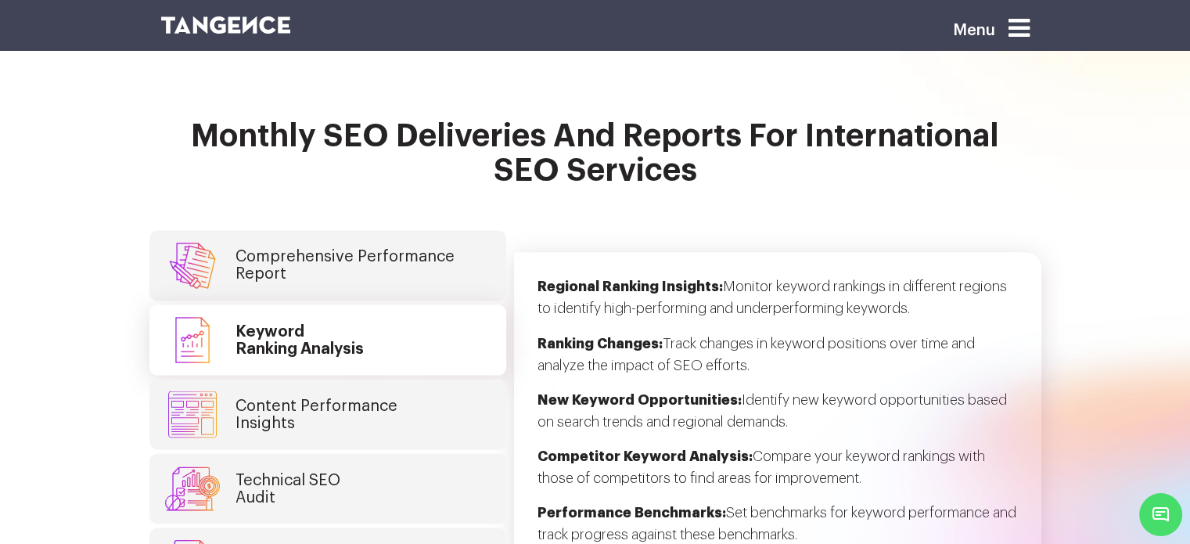
click at [294, 397] on h4 "Content Performance Insights" at bounding box center [317, 414] width 162 height 34
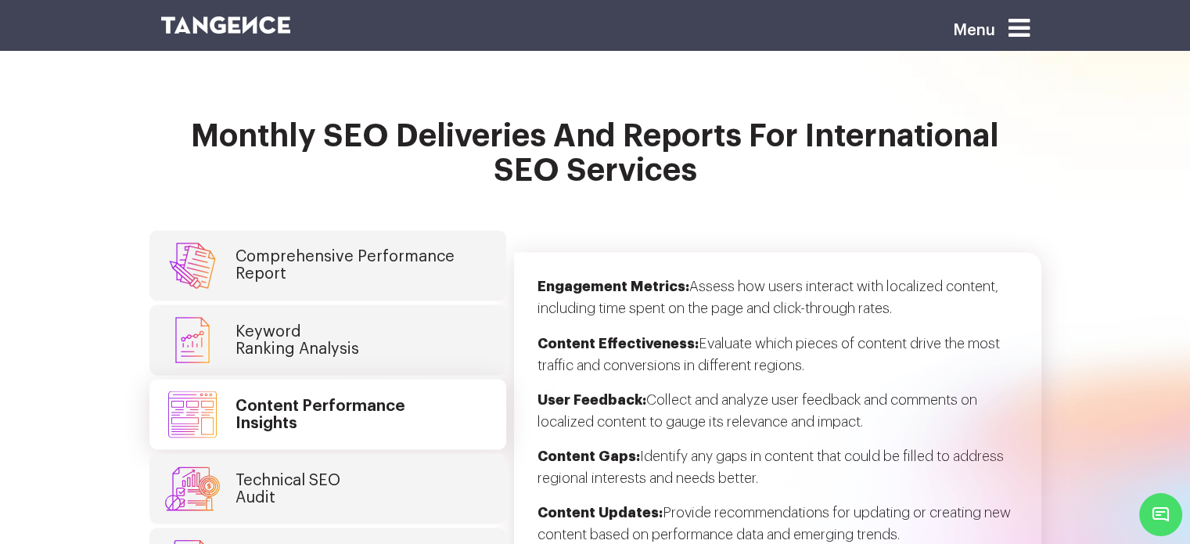
click at [297, 453] on link "Technical SEO Audit" at bounding box center [327, 488] width 357 height 70
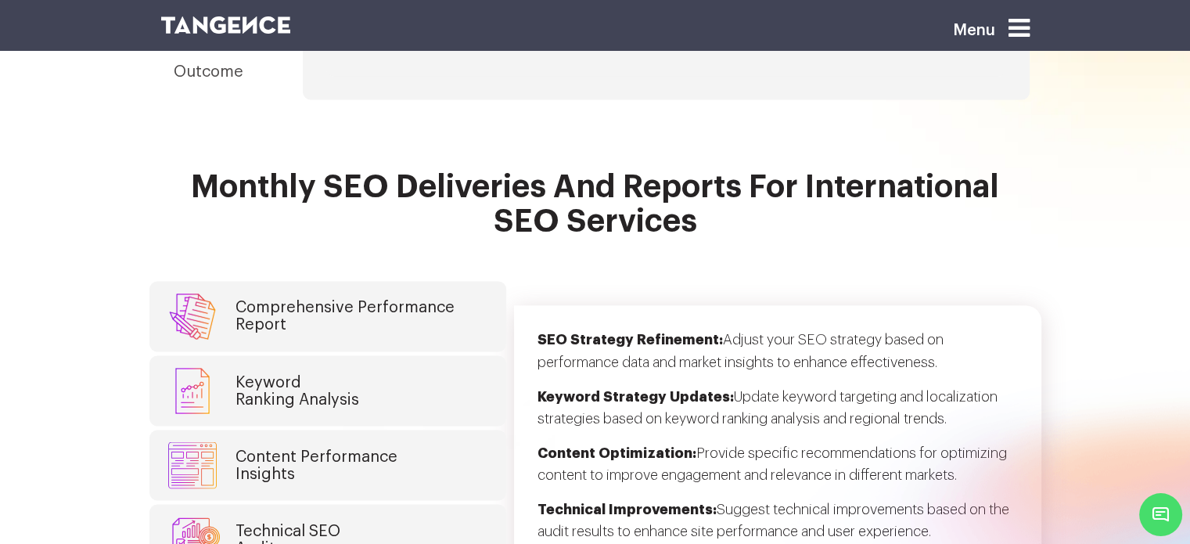
scroll to position [2582, 0]
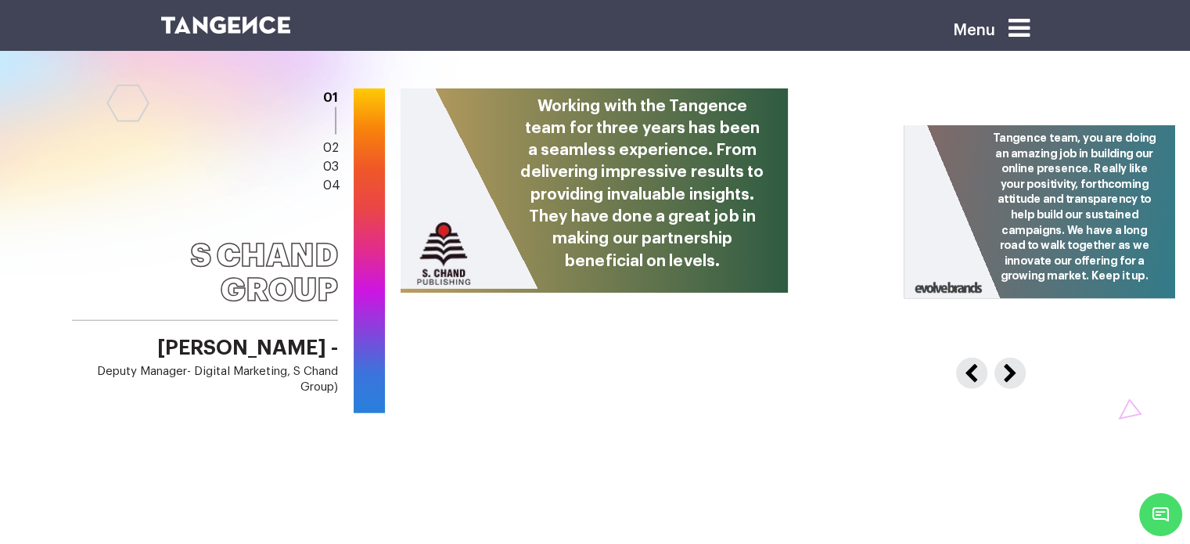
scroll to position [4069, 0]
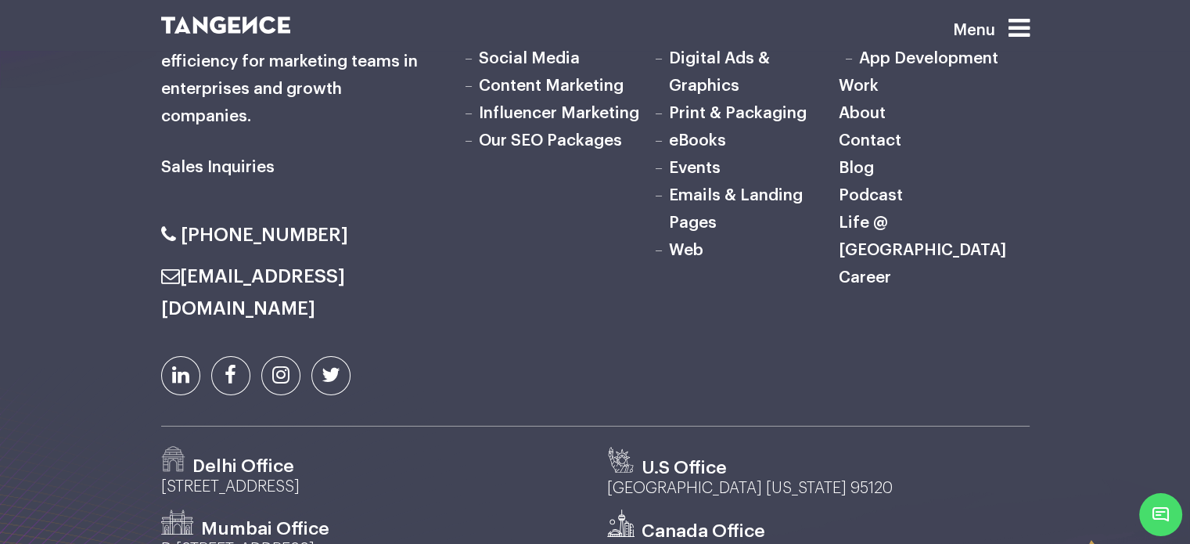
scroll to position [5364, 0]
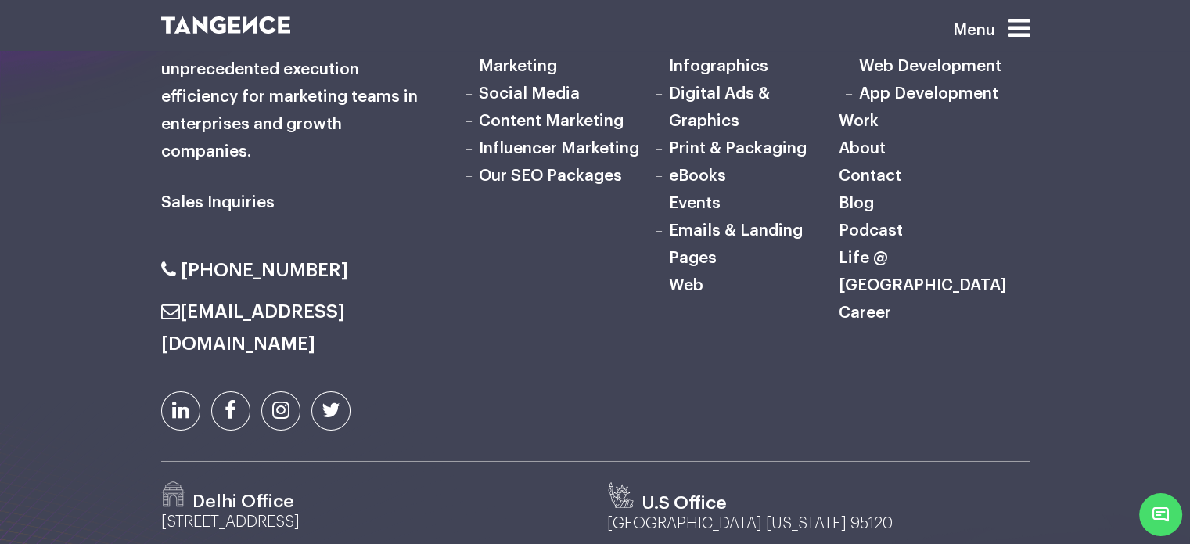
click at [911, 250] on link "Life @ [GEOGRAPHIC_DATA]" at bounding box center [922, 272] width 167 height 44
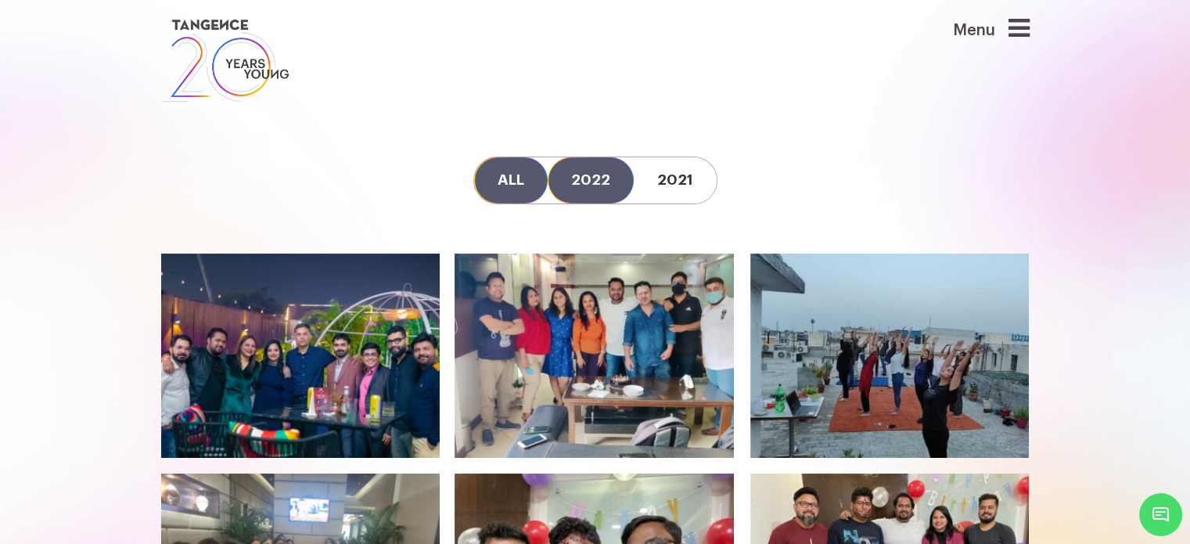
click at [603, 175] on link "2022" at bounding box center [591, 180] width 86 height 46
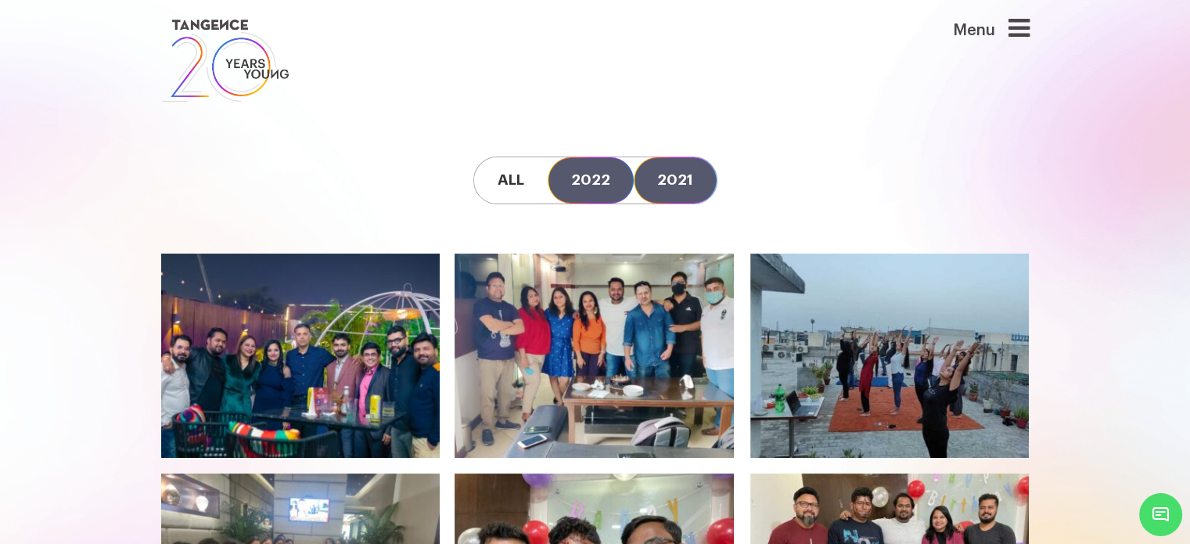
click at [678, 181] on link "2021" at bounding box center [675, 180] width 83 height 46
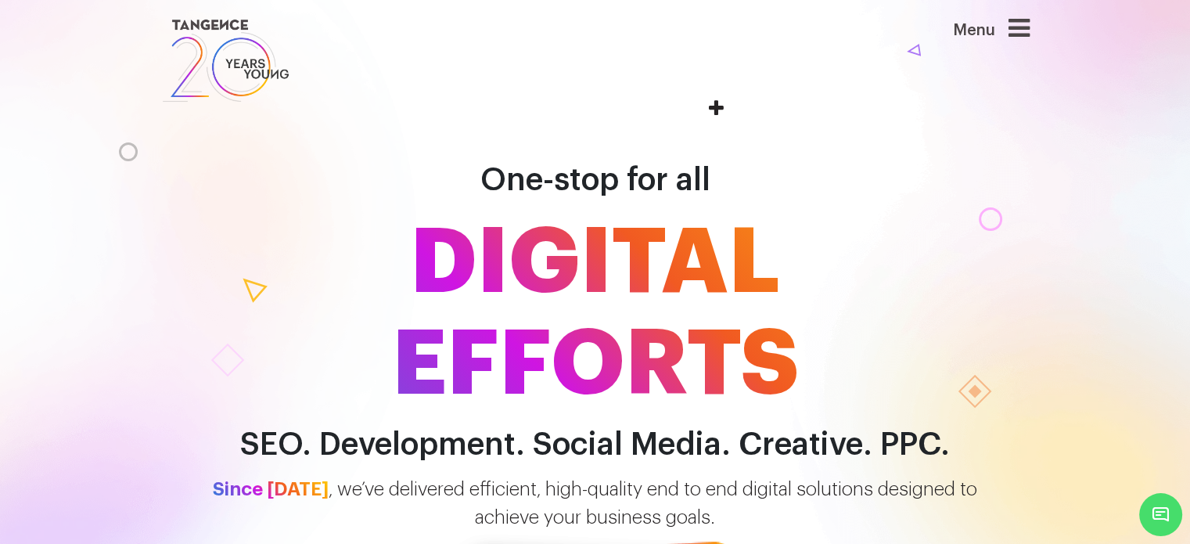
click at [1016, 20] on icon at bounding box center [1019, 28] width 21 height 25
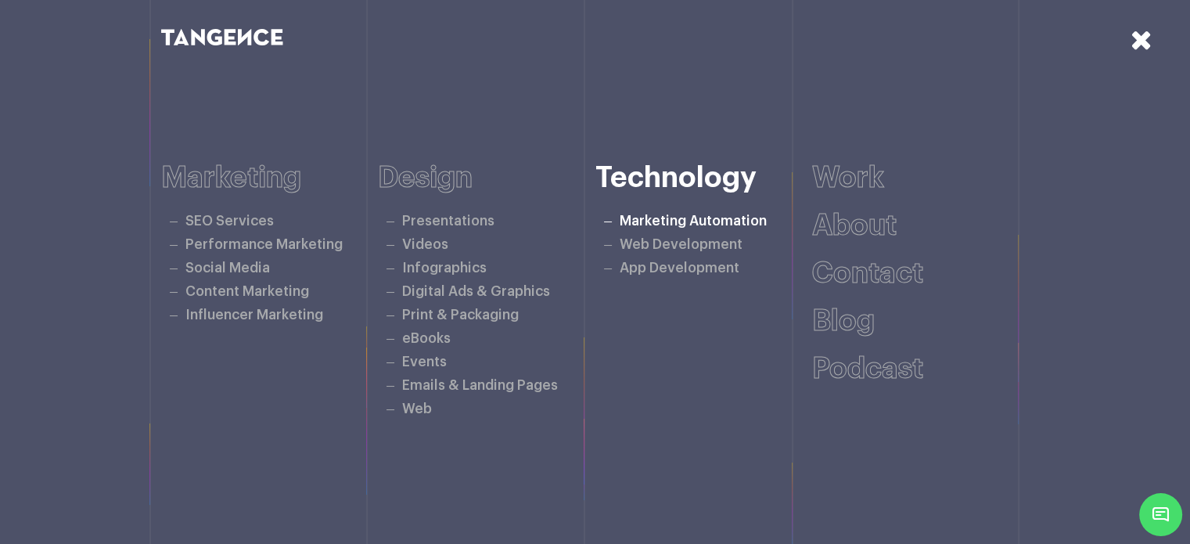
click at [673, 221] on link "Marketing Automation" at bounding box center [693, 220] width 147 height 13
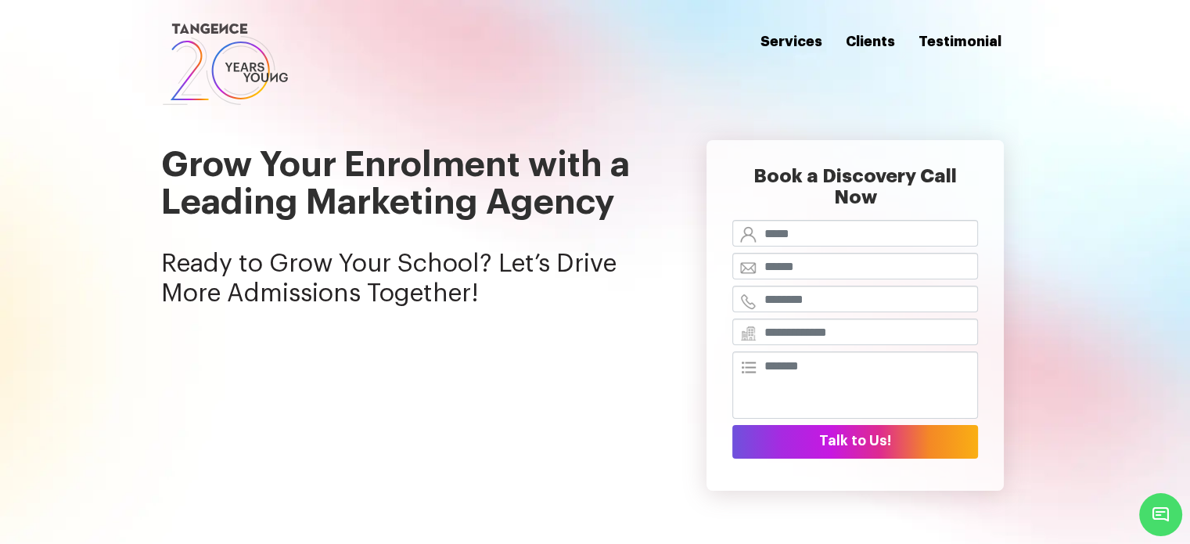
drag, startPoint x: 1189, startPoint y: 1, endPoint x: 599, endPoint y: 268, distance: 647.9
click at [599, 268] on p "Ready to Grow Your School? Let’s Drive More Admissions Together!" at bounding box center [409, 285] width 497 height 72
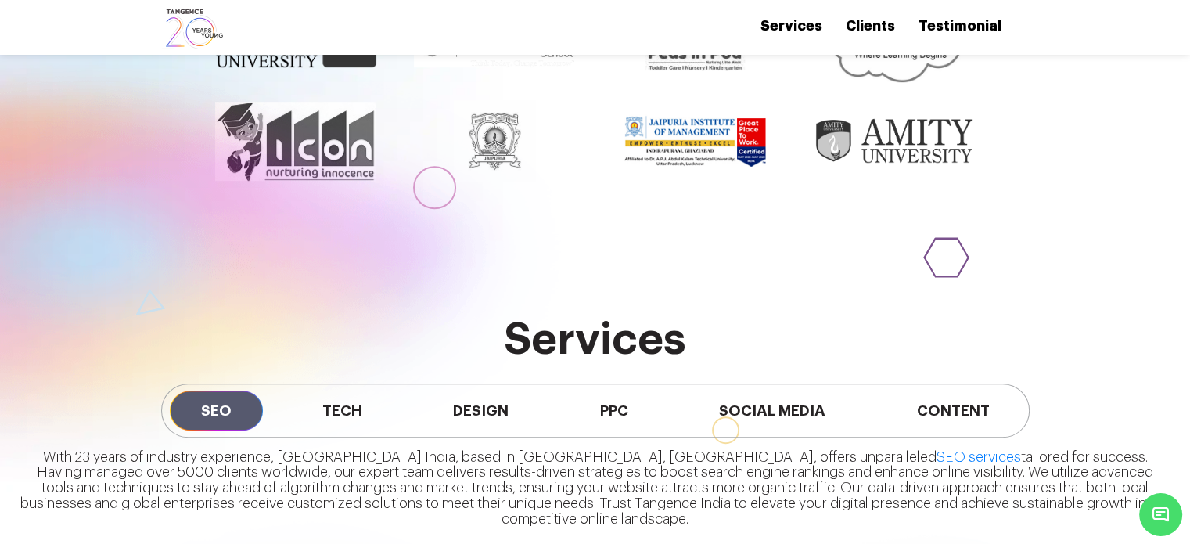
scroll to position [1017, 0]
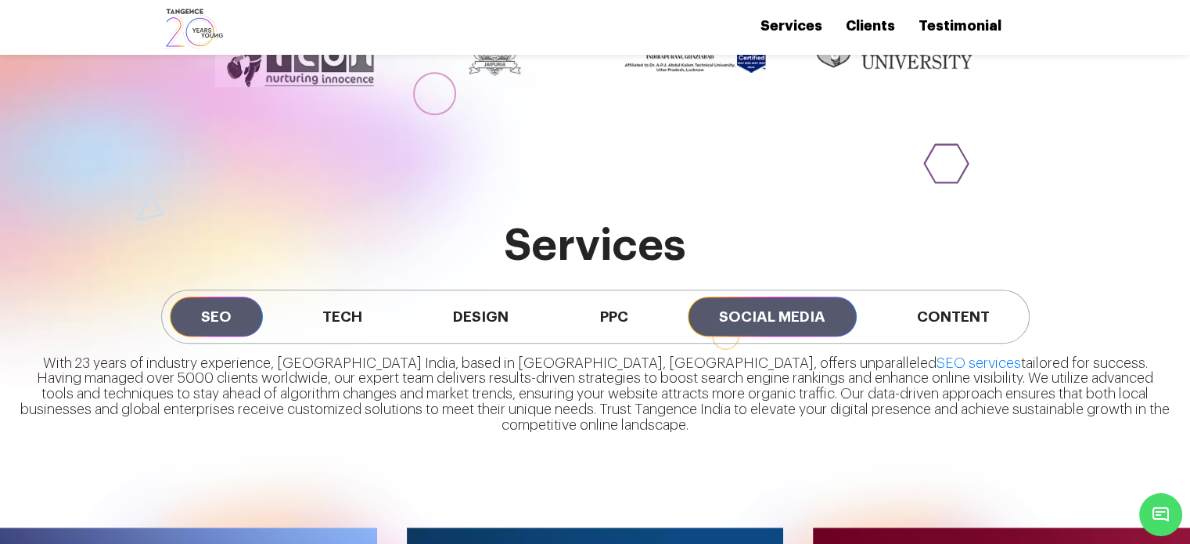
click at [742, 297] on span "Social Media" at bounding box center [772, 317] width 169 height 40
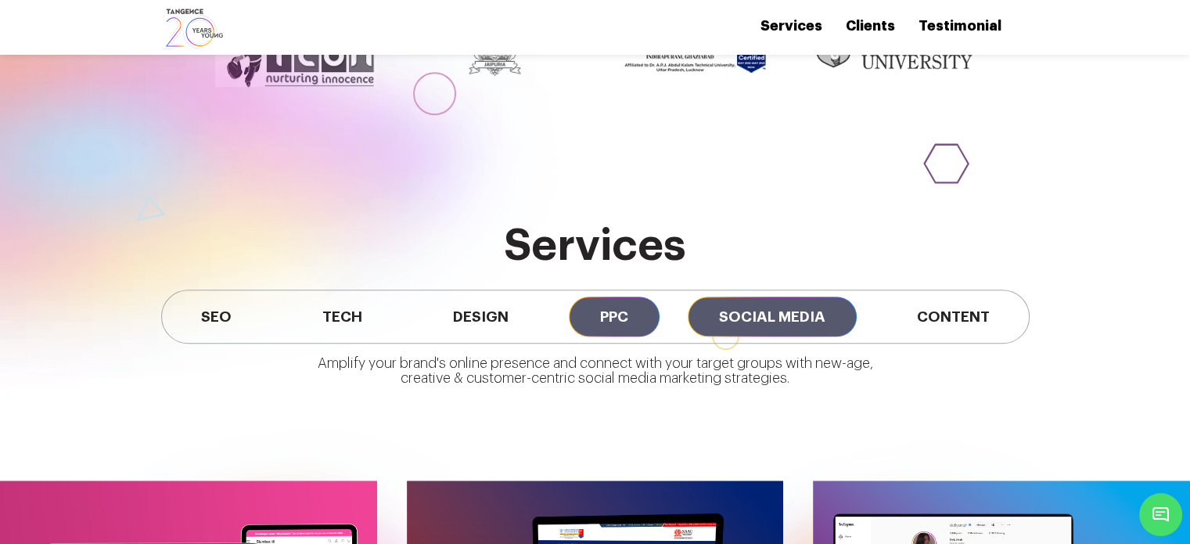
click at [639, 297] on span "PPC" at bounding box center [614, 317] width 91 height 40
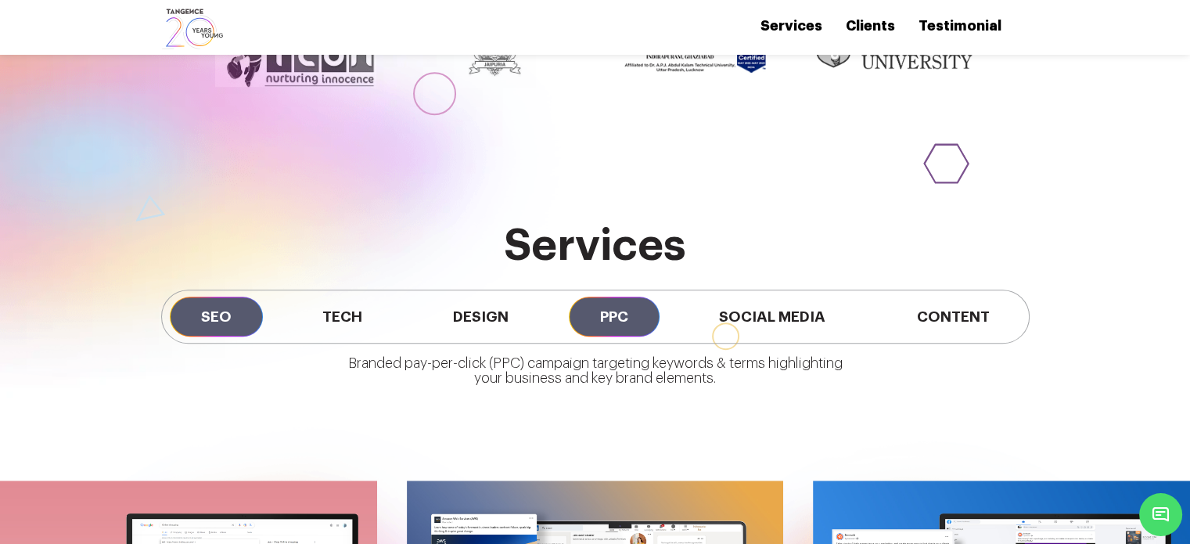
drag, startPoint x: 215, startPoint y: 275, endPoint x: 238, endPoint y: 286, distance: 25.5
click at [216, 297] on span "SEO" at bounding box center [216, 317] width 93 height 40
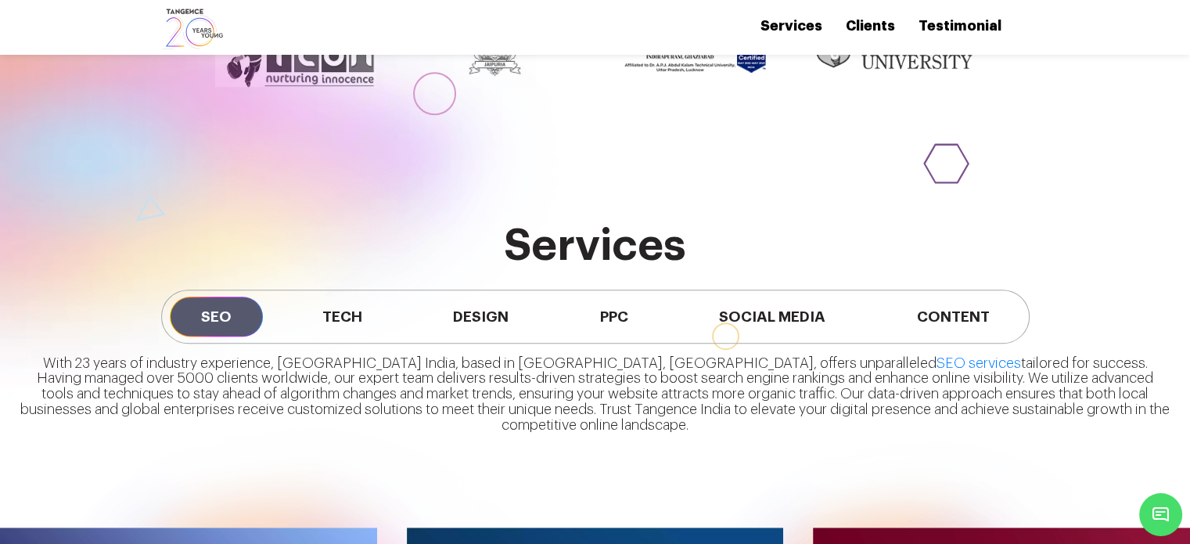
click at [761, 356] on p "With 23 years of industry experience, Tangence India, based in Noida, Delhi NCR…" at bounding box center [595, 401] width 1151 height 90
drag, startPoint x: 761, startPoint y: 338, endPoint x: 933, endPoint y: 333, distance: 171.4
click at [933, 356] on p "With 23 years of industry experience, Tangence India, based in Noida, Delhi NCR…" at bounding box center [595, 401] width 1151 height 90
copy p "tailored for success. Having managed"
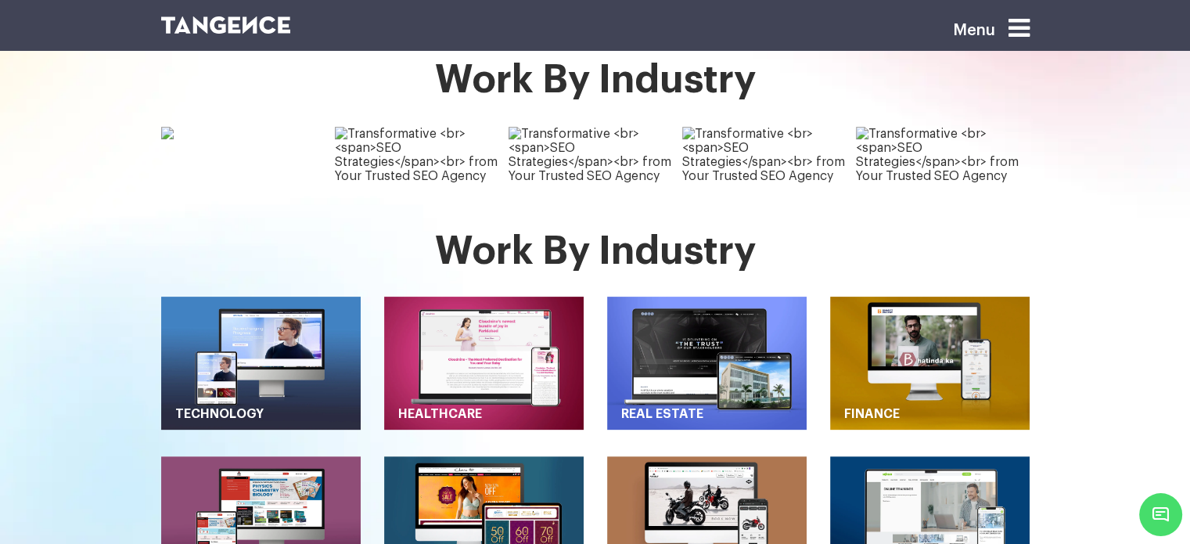
scroll to position [313, 0]
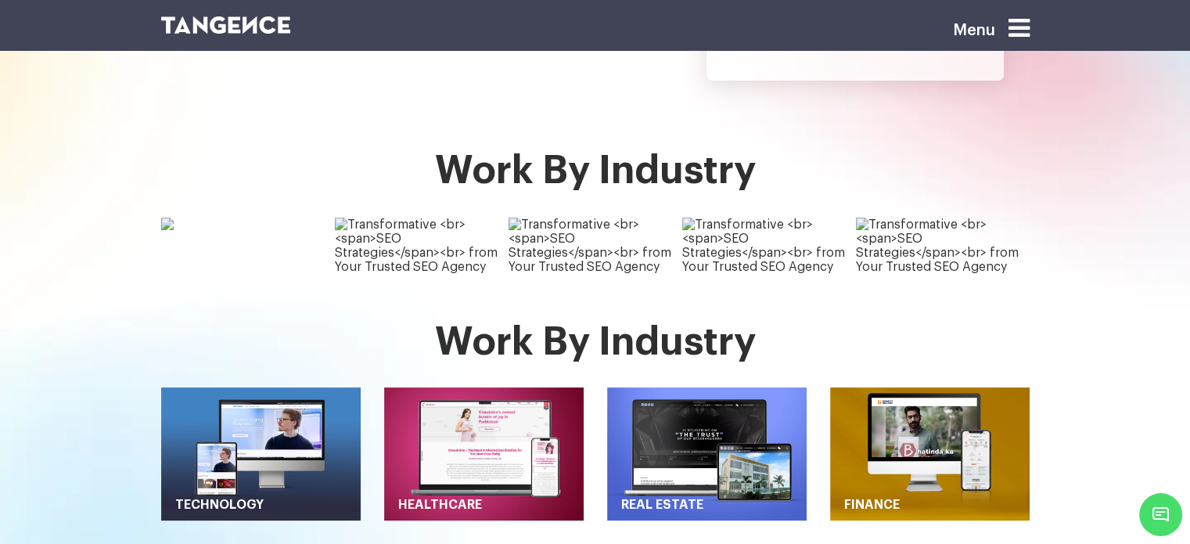
drag, startPoint x: 560, startPoint y: 201, endPoint x: 585, endPoint y: 242, distance: 47.8
click at [573, 243] on img at bounding box center [596, 246] width 174 height 56
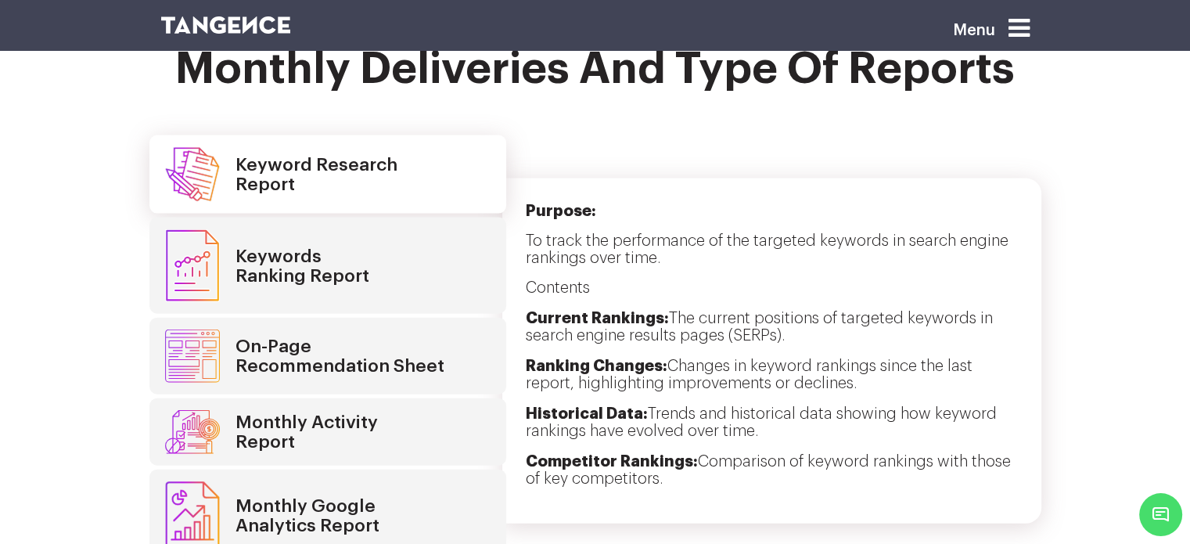
scroll to position [3365, 0]
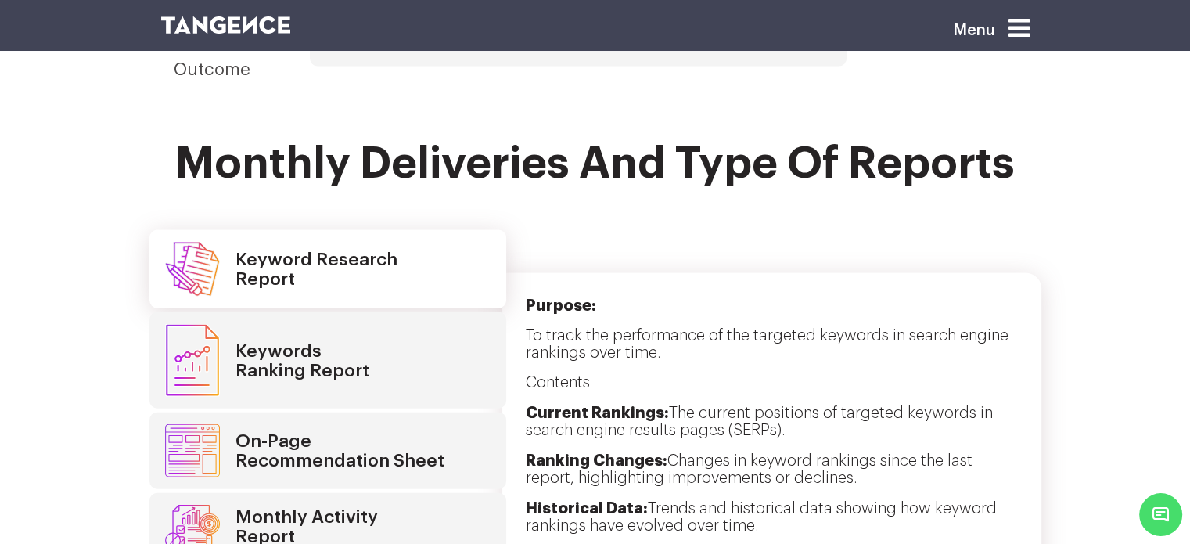
click at [358, 341] on h4 "Keywords Ranking Report" at bounding box center [303, 360] width 134 height 39
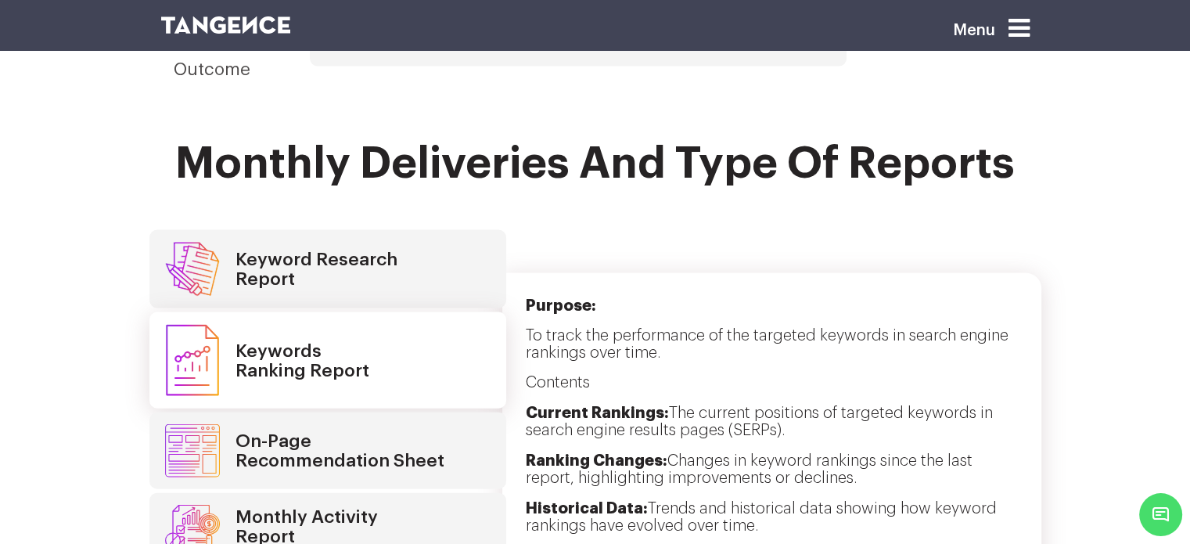
click at [372, 372] on link "Keywords Ranking Report" at bounding box center [327, 360] width 357 height 96
click at [375, 437] on h4 "On-Page Recommendation Sheet" at bounding box center [340, 450] width 209 height 39
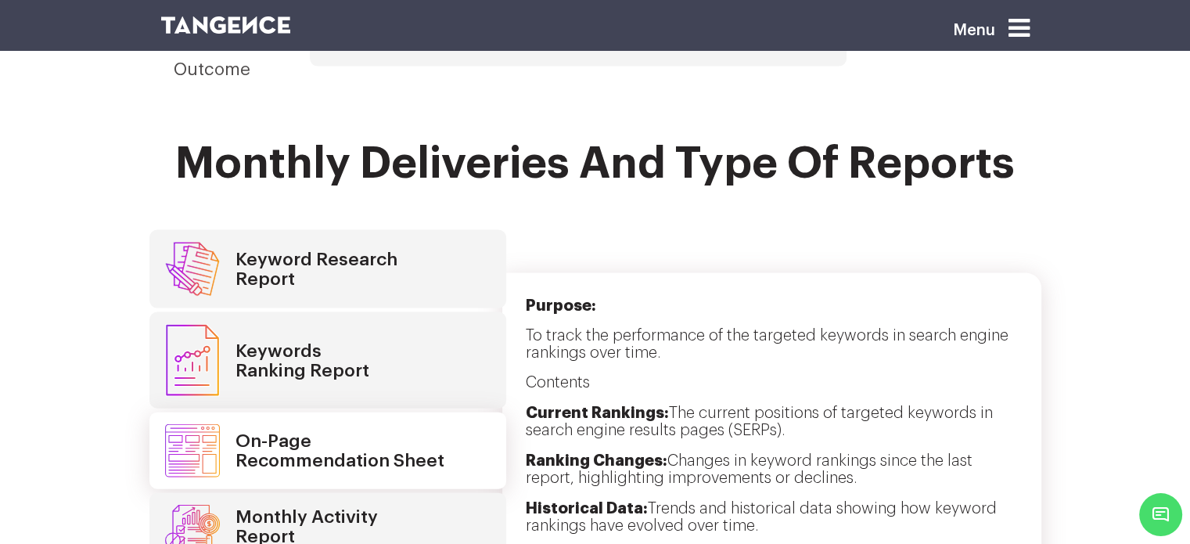
click at [384, 494] on link "Monthly Activity Report" at bounding box center [327, 526] width 357 height 67
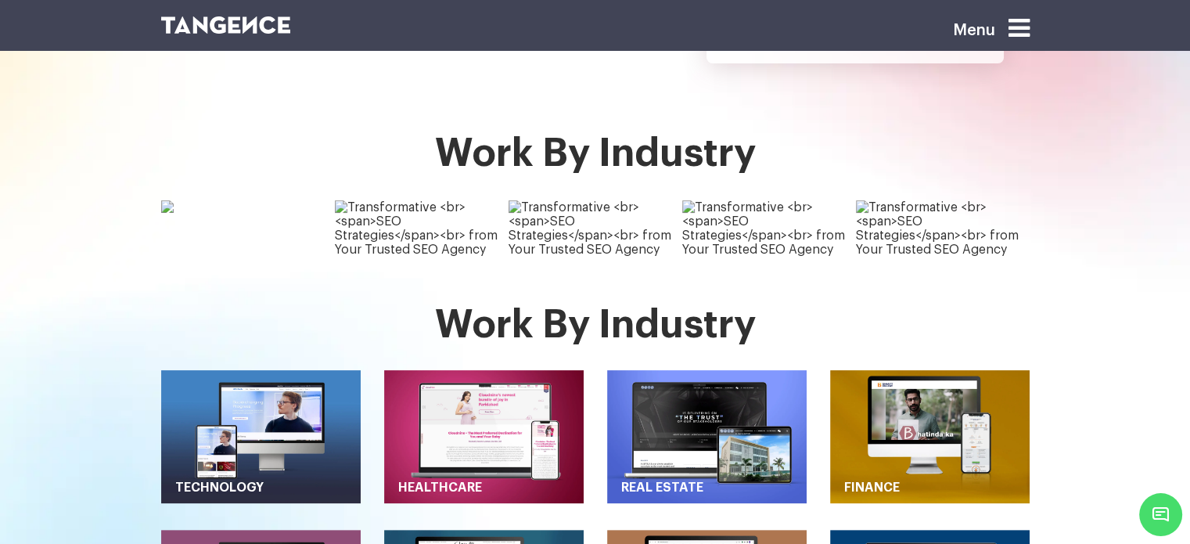
scroll to position [313, 0]
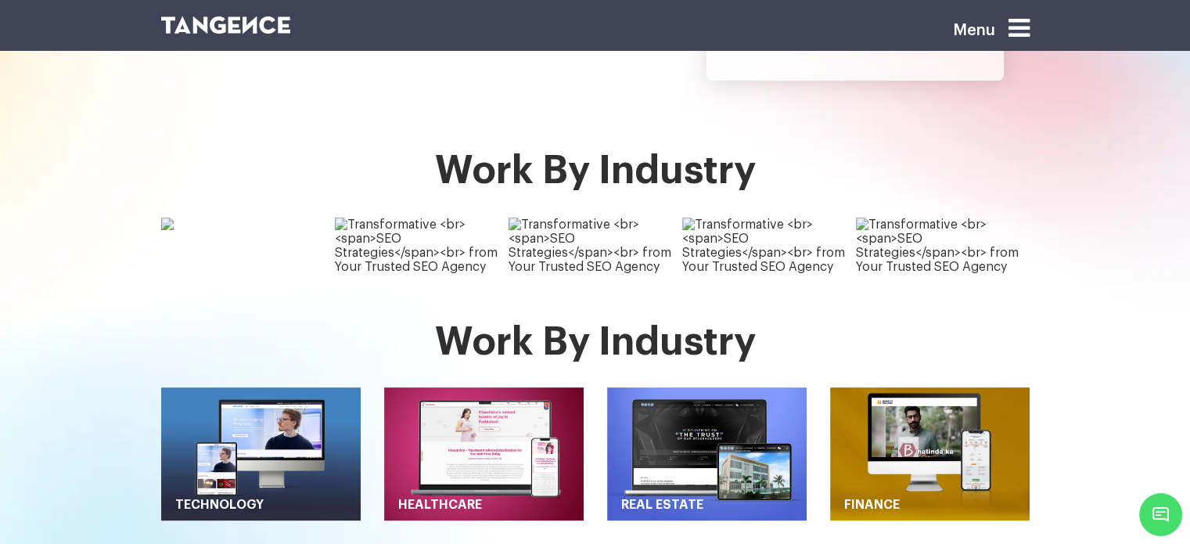
drag, startPoint x: 545, startPoint y: 203, endPoint x: 754, endPoint y: 264, distance: 218.6
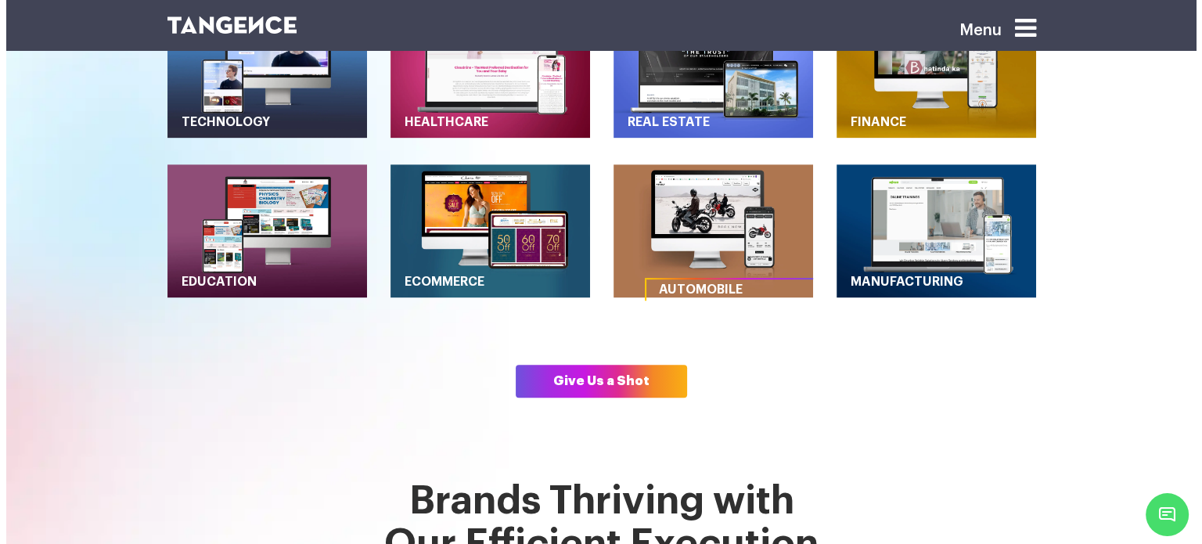
scroll to position [704, 0]
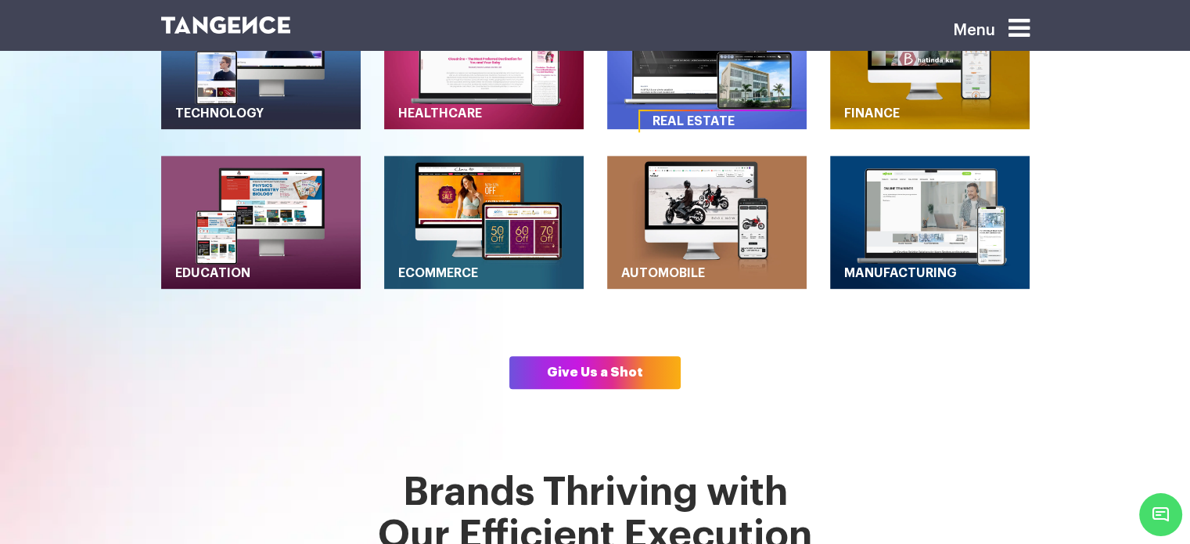
click at [686, 111] on link "Real Estate" at bounding box center [738, 121] width 196 height 21
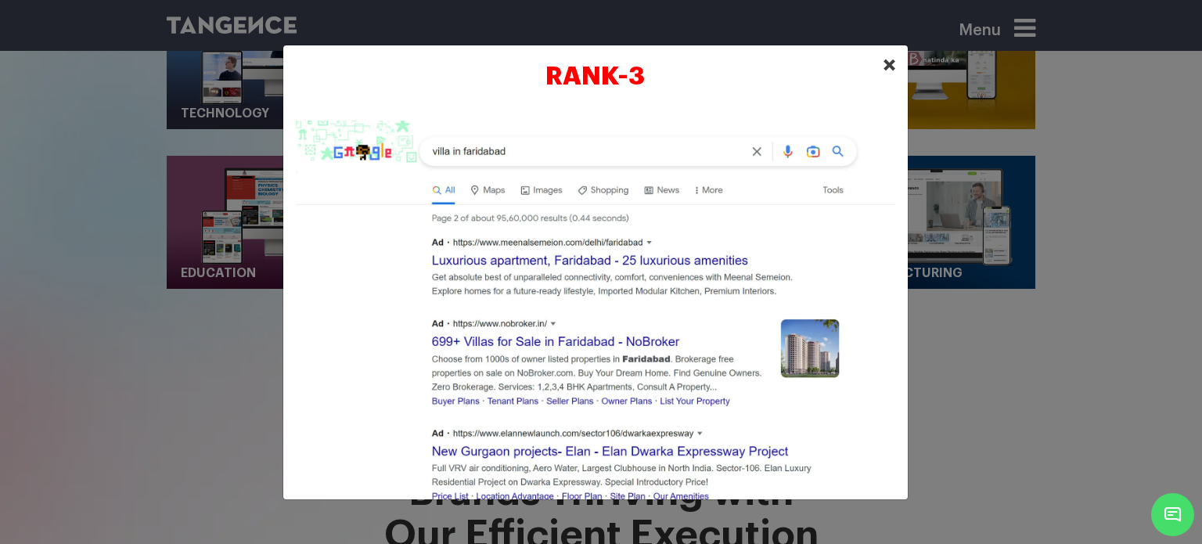
click at [887, 70] on span "×" at bounding box center [889, 64] width 13 height 23
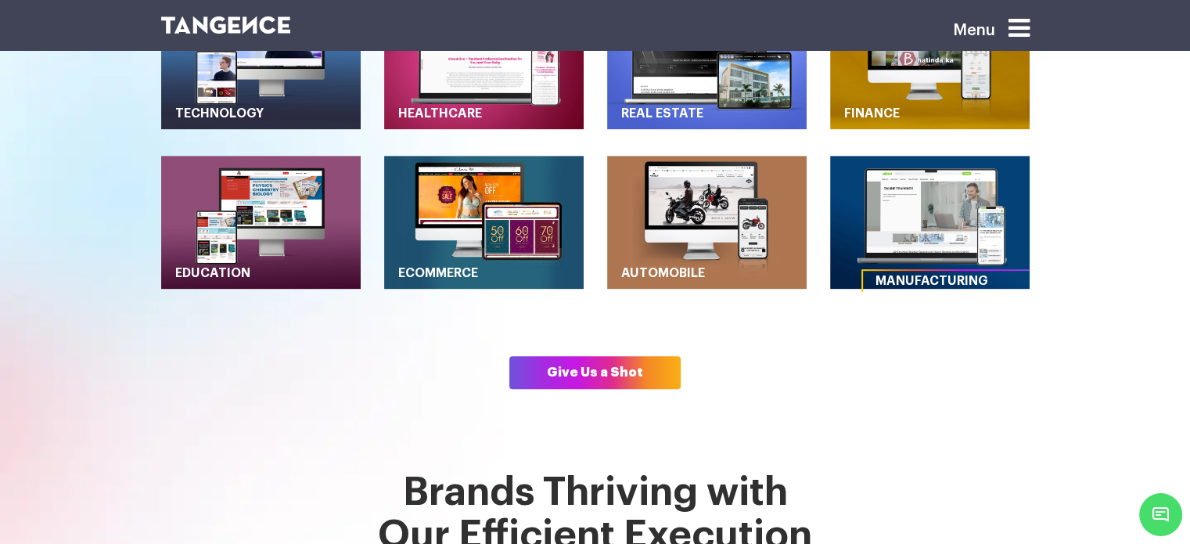
click at [919, 271] on link "Manufacturing" at bounding box center [961, 281] width 196 height 21
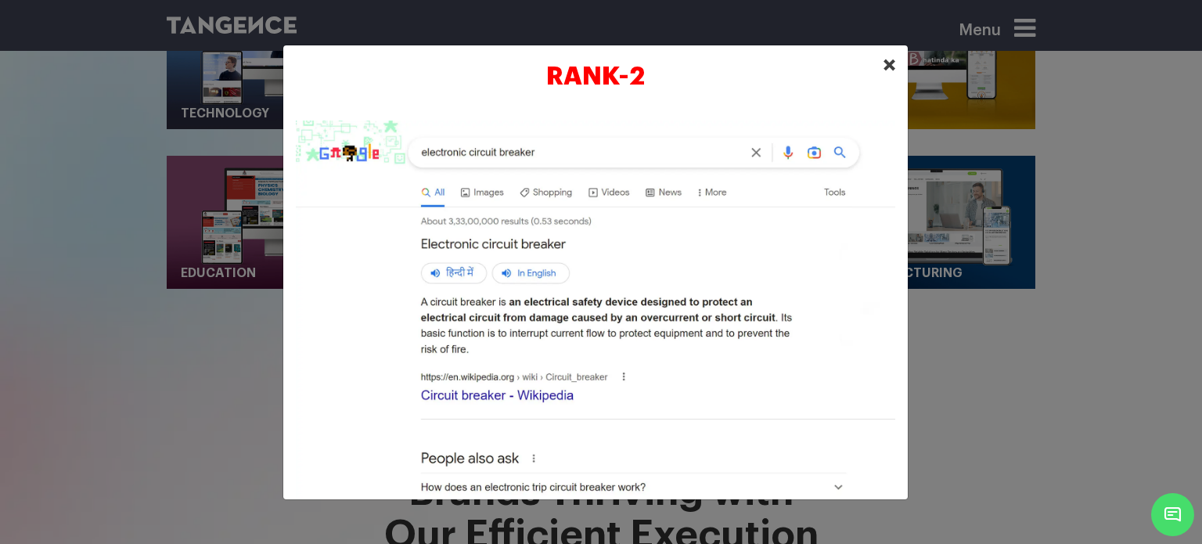
click at [886, 67] on span "×" at bounding box center [889, 64] width 13 height 23
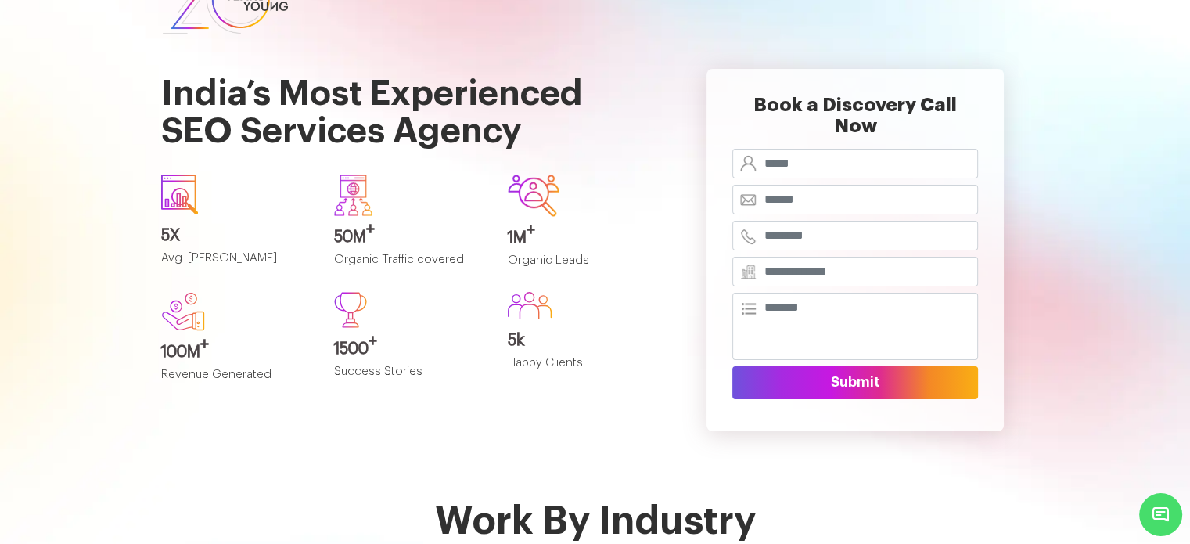
scroll to position [0, 0]
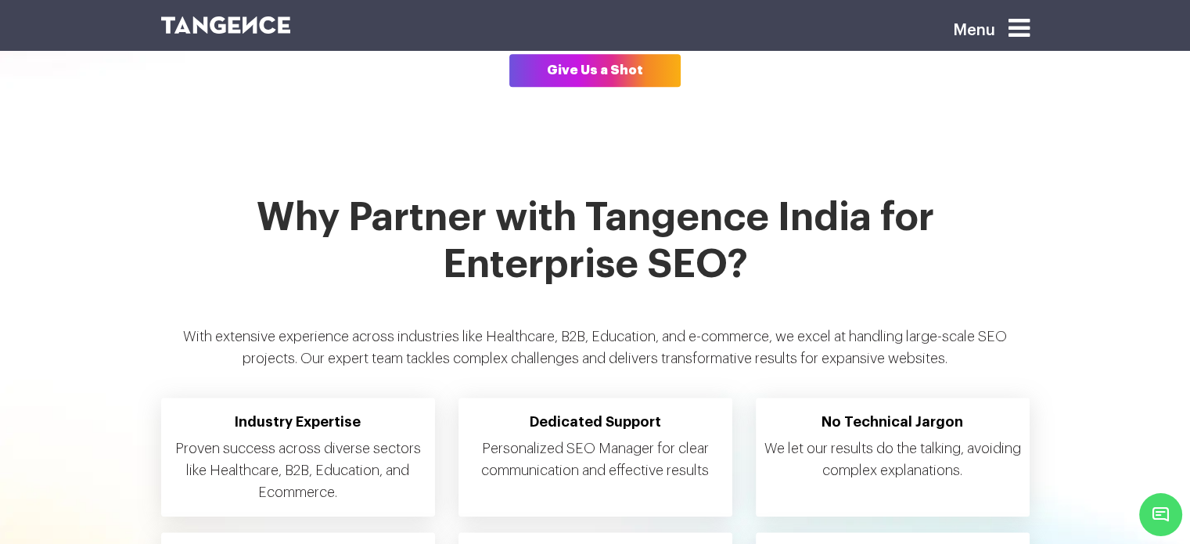
scroll to position [1330, 0]
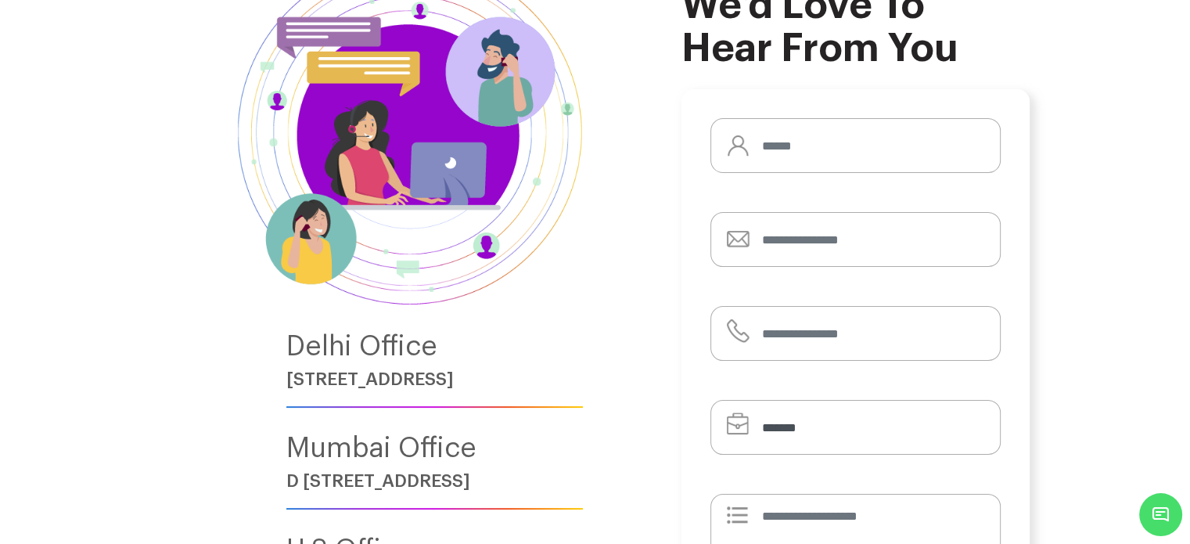
scroll to position [157, 0]
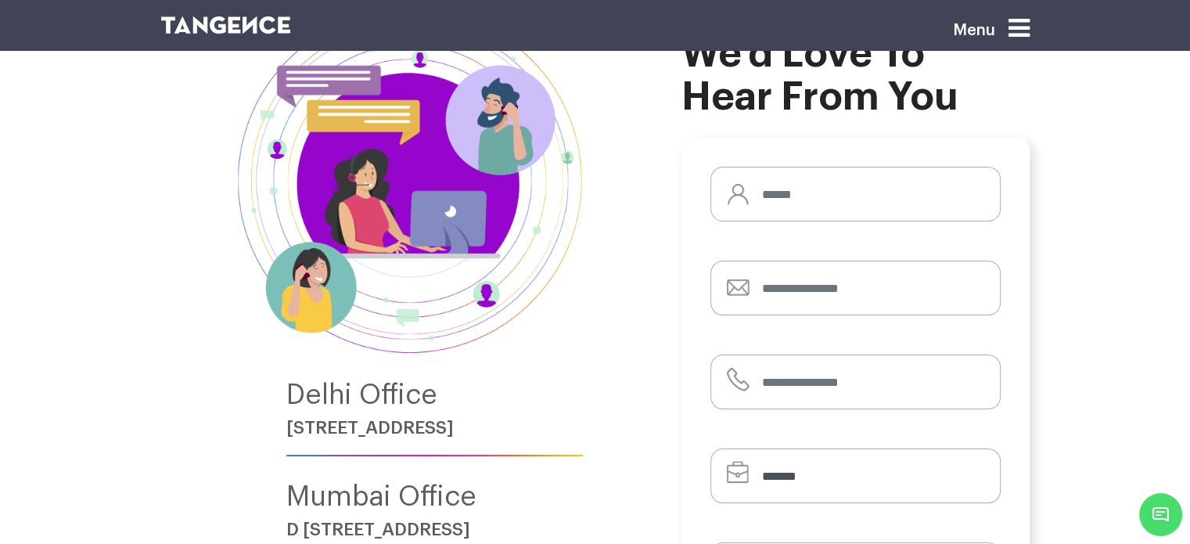
scroll to position [78, 0]
